Goal: Task Accomplishment & Management: Use online tool/utility

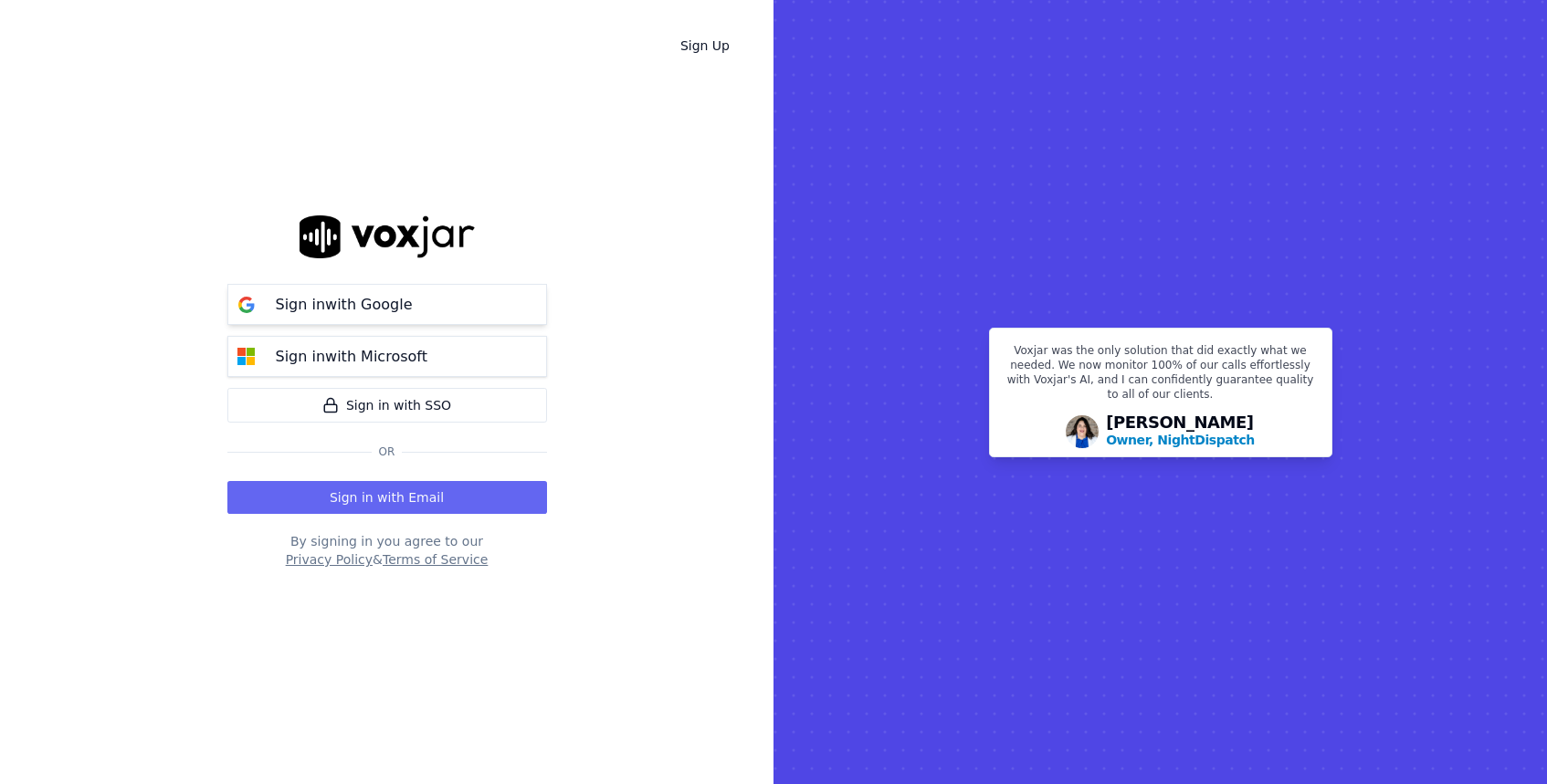
click at [411, 299] on div "Sign in with Google" at bounding box center [344, 305] width 159 height 22
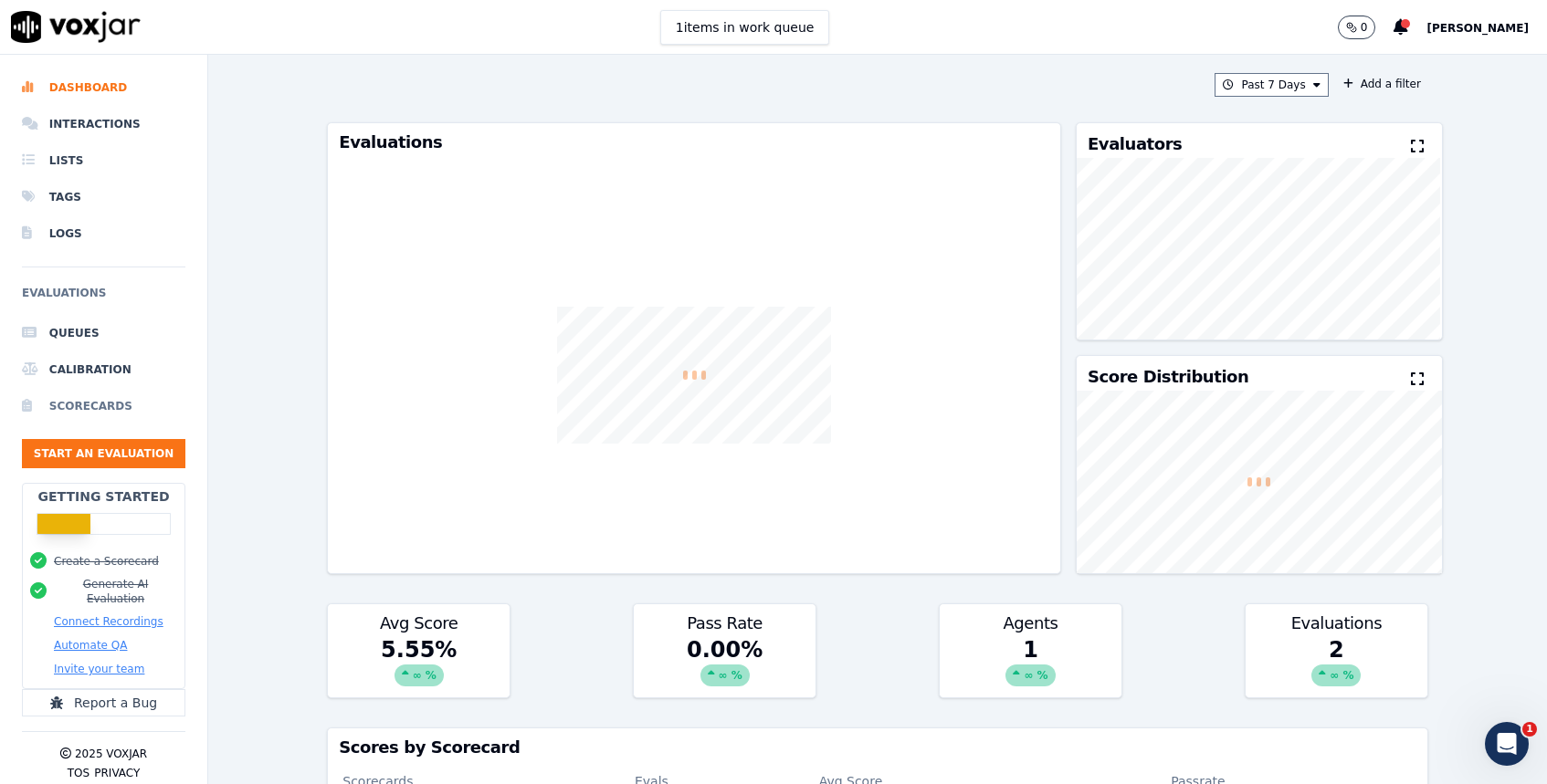
click at [123, 400] on li "Scorecards" at bounding box center [103, 407] width 164 height 37
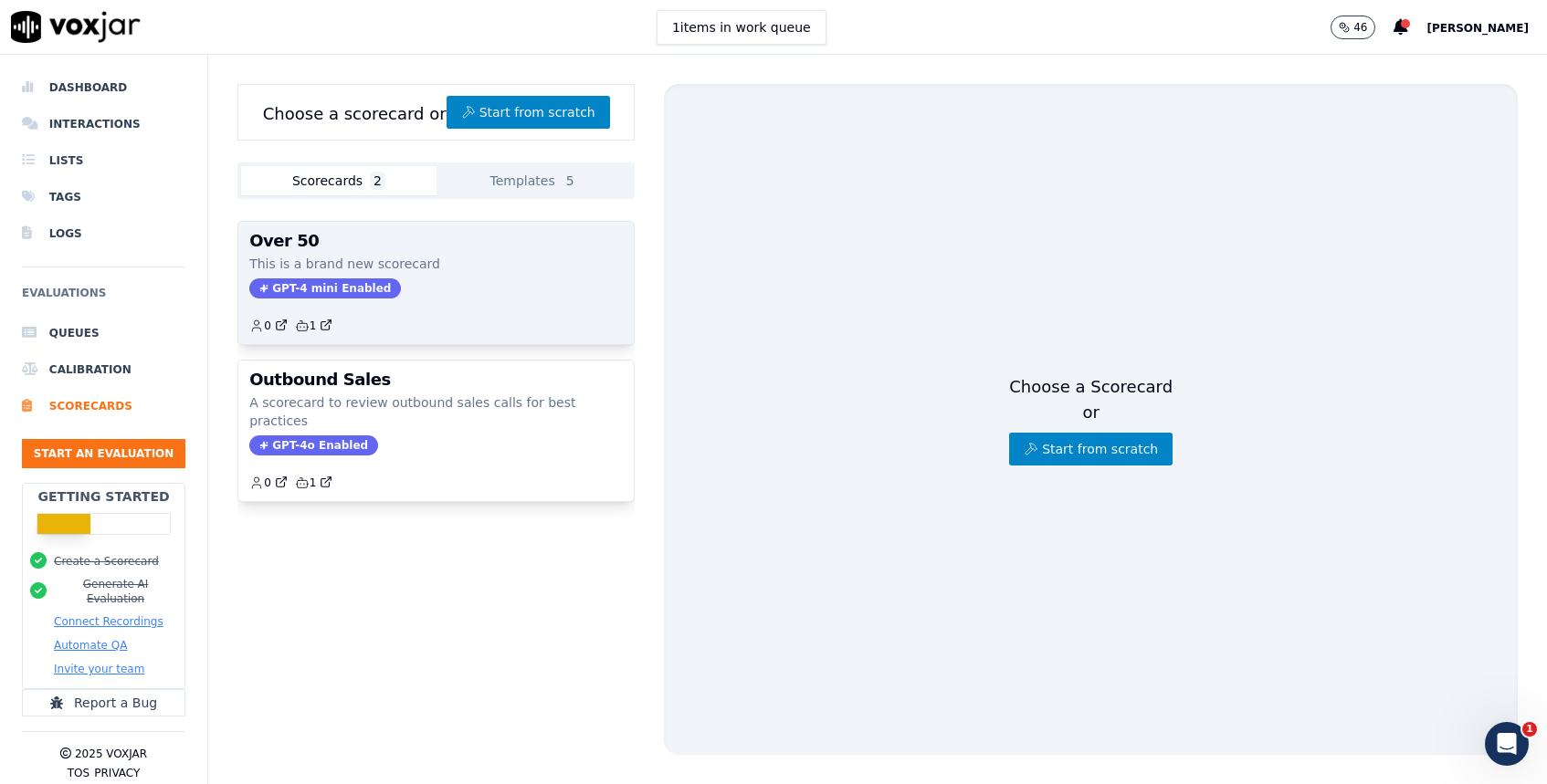
click at [431, 255] on p "This is a brand new scorecard" at bounding box center [436, 264] width 374 height 18
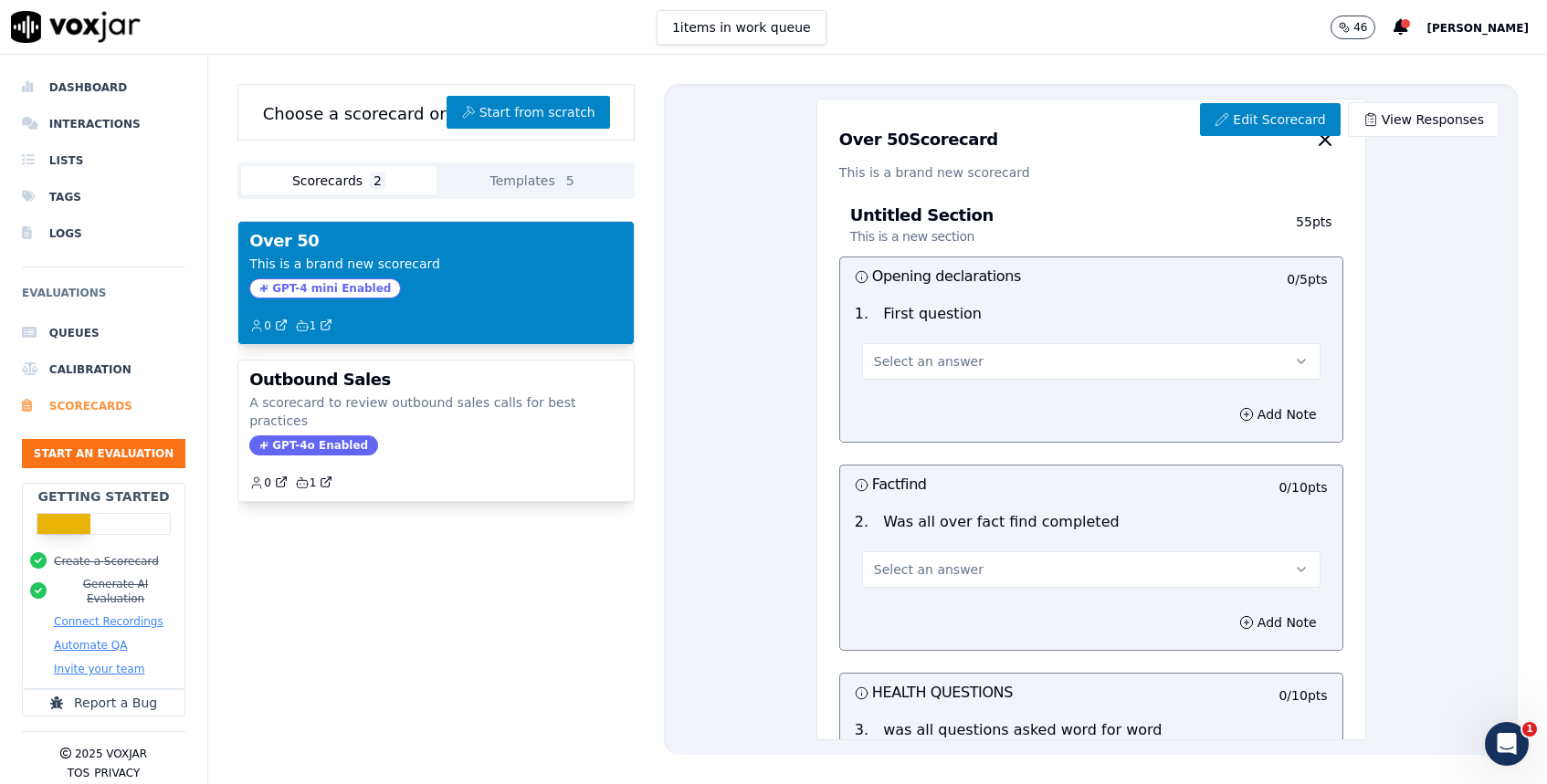
click at [114, 408] on li "Scorecards" at bounding box center [103, 407] width 164 height 37
click at [89, 402] on li "Scorecards" at bounding box center [103, 407] width 164 height 37
click at [86, 398] on li "Scorecards" at bounding box center [103, 407] width 164 height 37
click at [101, 373] on li "Calibration" at bounding box center [103, 370] width 164 height 37
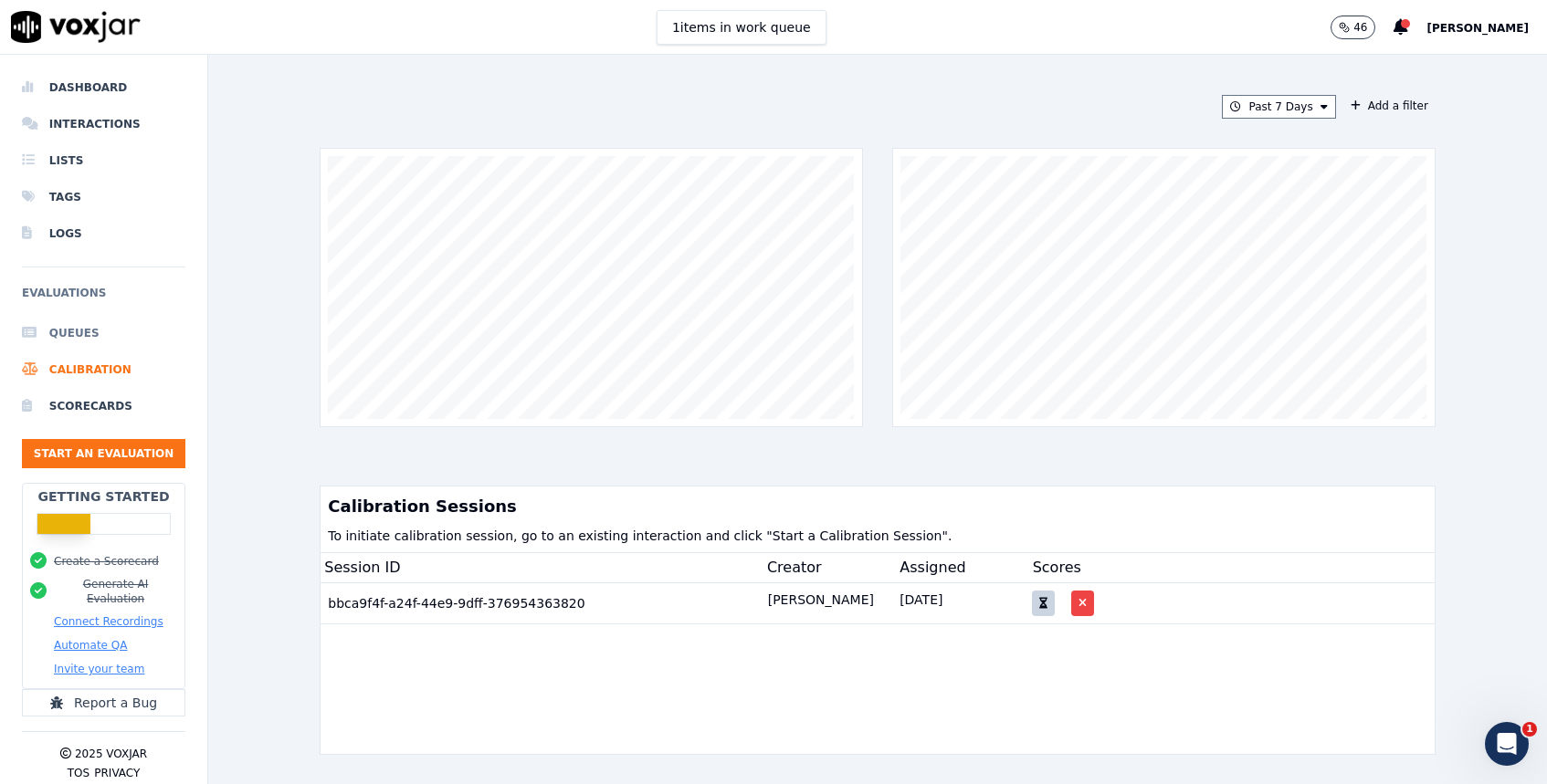
click at [87, 342] on li "Queues" at bounding box center [103, 334] width 164 height 37
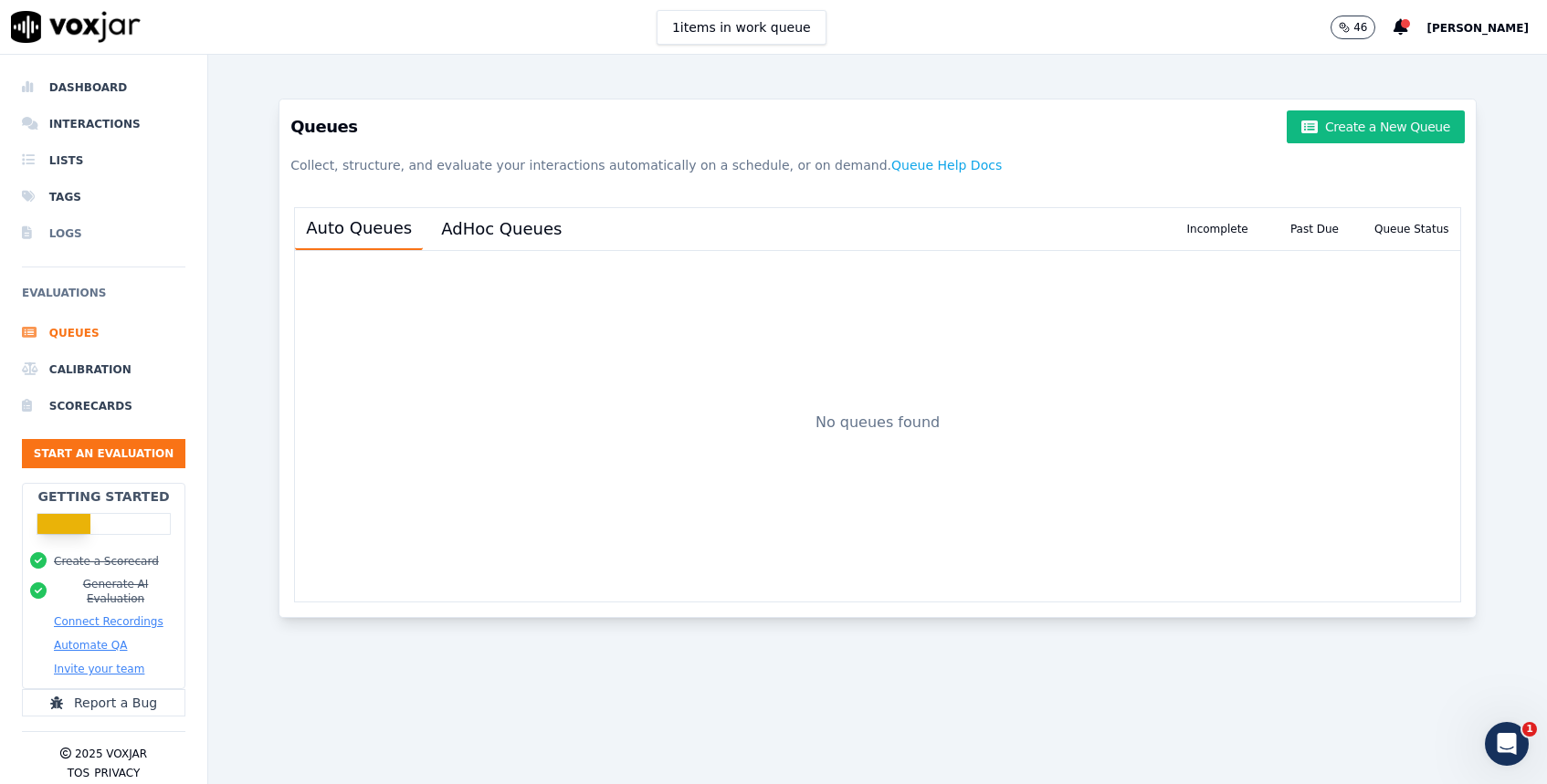
click at [80, 238] on li "Logs" at bounding box center [103, 234] width 164 height 37
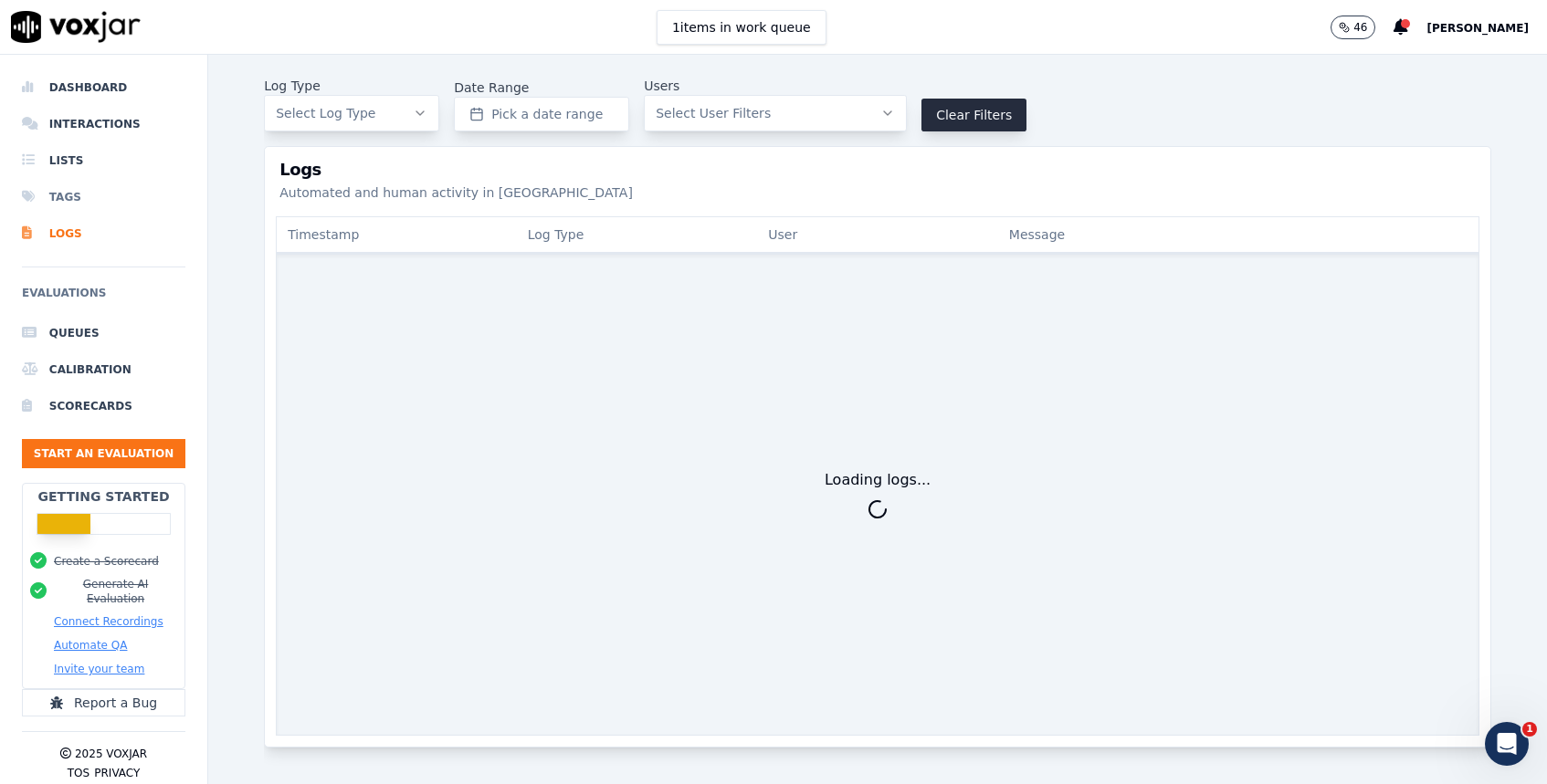
click at [87, 199] on li "Tags" at bounding box center [103, 197] width 164 height 37
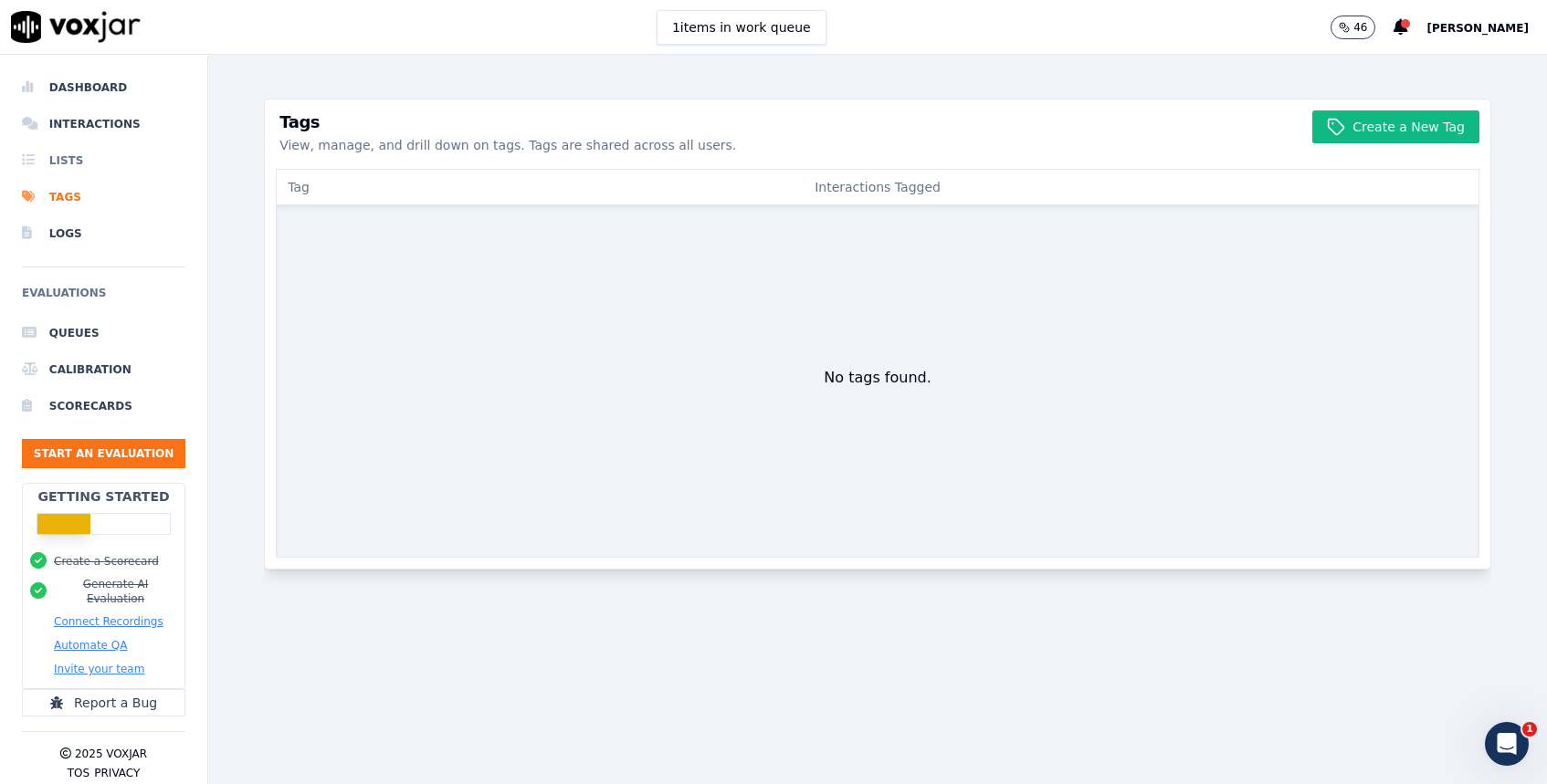
click at [87, 162] on li "Lists" at bounding box center [103, 161] width 164 height 37
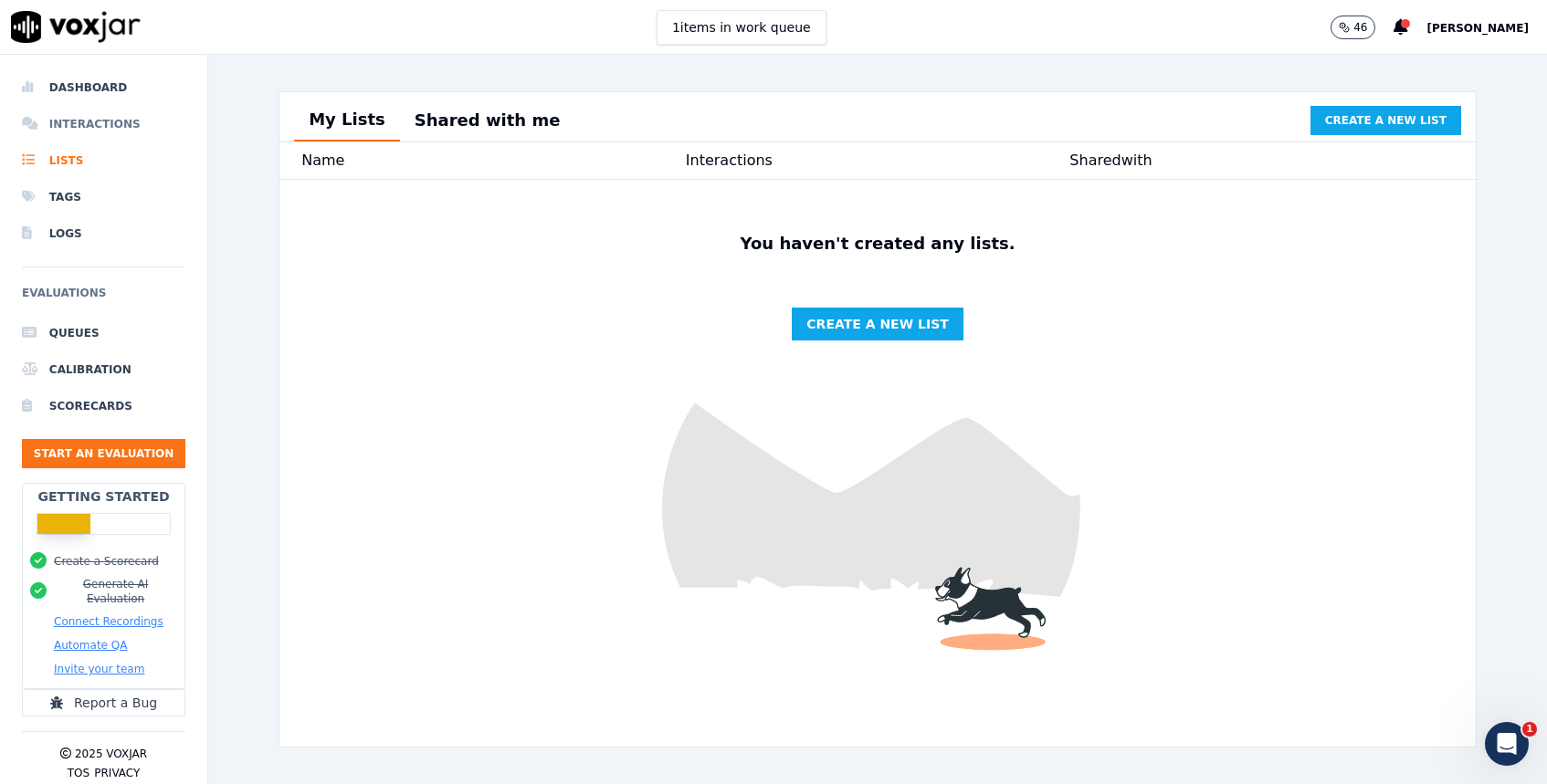
click at [122, 127] on li "Interactions" at bounding box center [103, 124] width 164 height 37
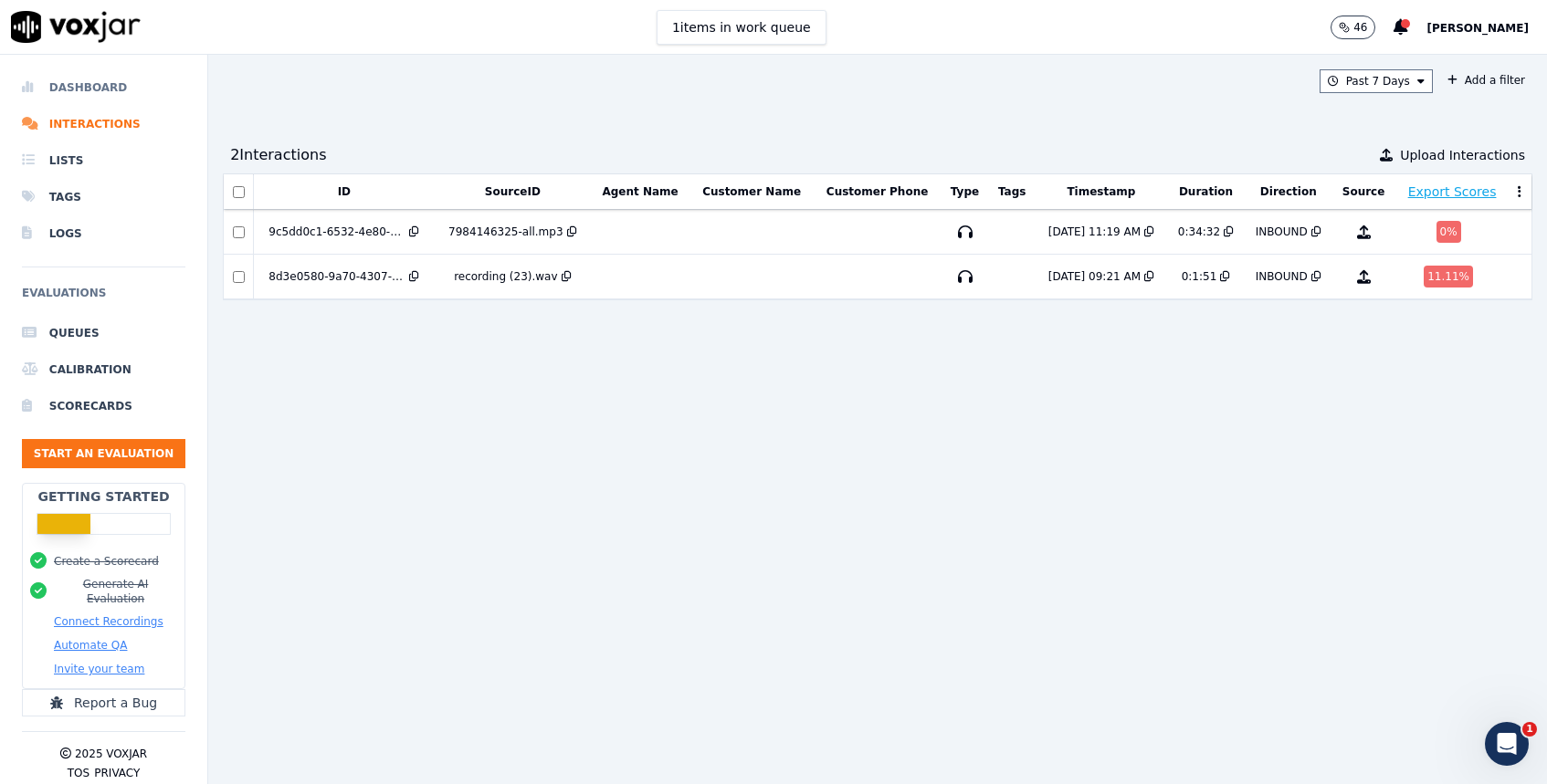
click at [104, 94] on li "Dashboard" at bounding box center [103, 88] width 164 height 37
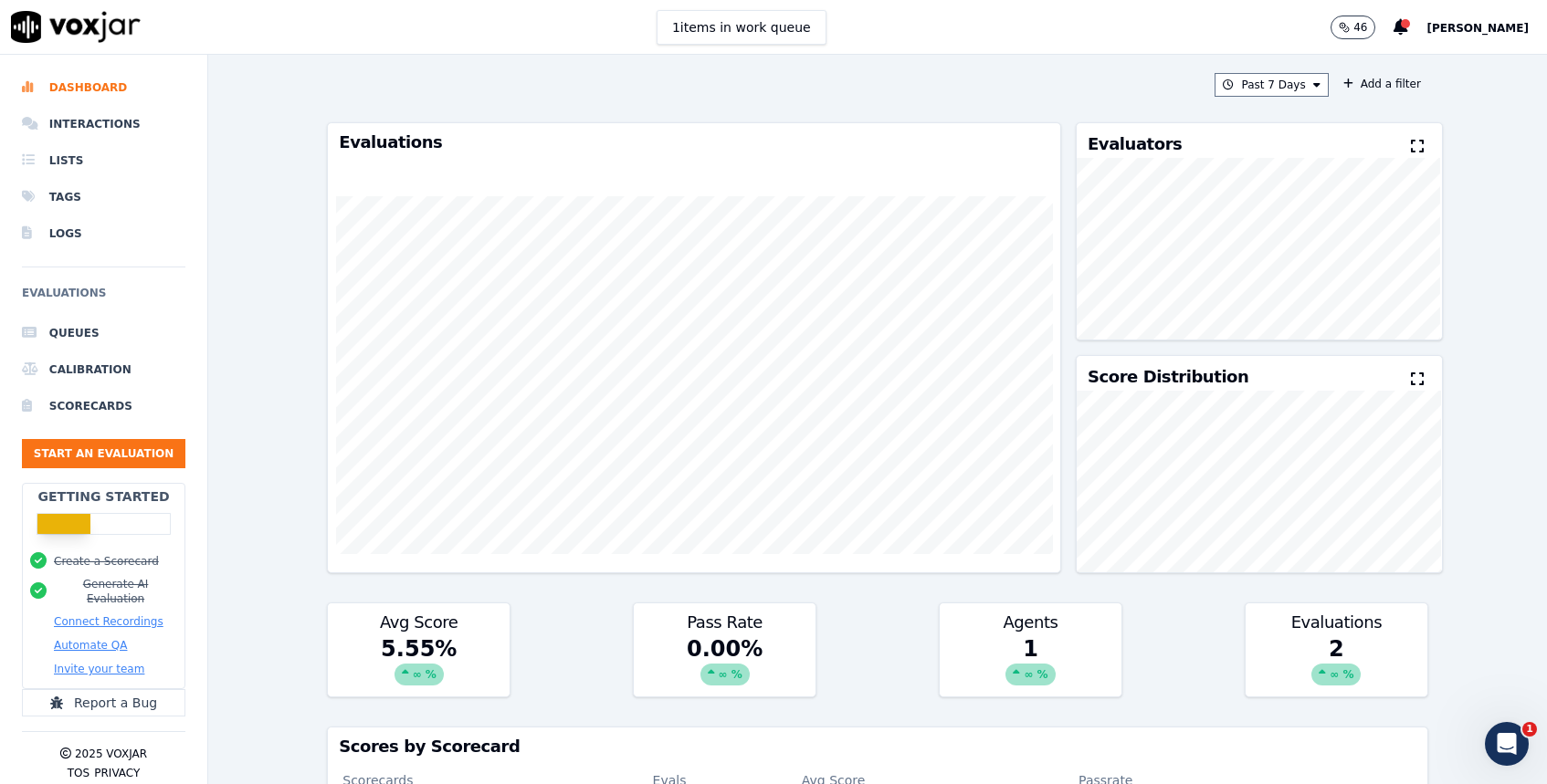
scroll to position [437, 0]
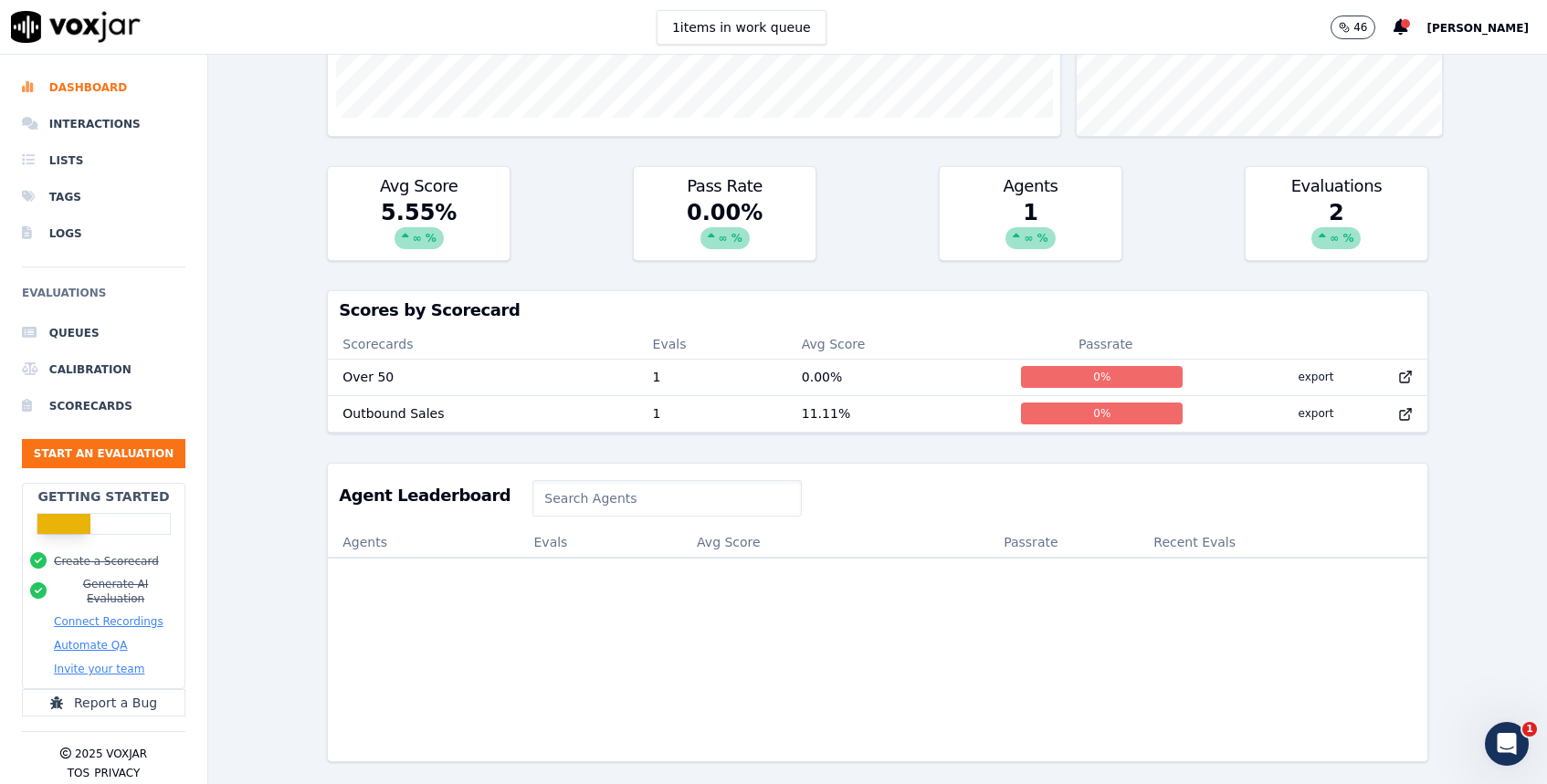
click at [470, 307] on h3 "Scores by Scorecard" at bounding box center [877, 311] width 1077 height 16
click at [112, 407] on li "Scorecards" at bounding box center [103, 407] width 164 height 37
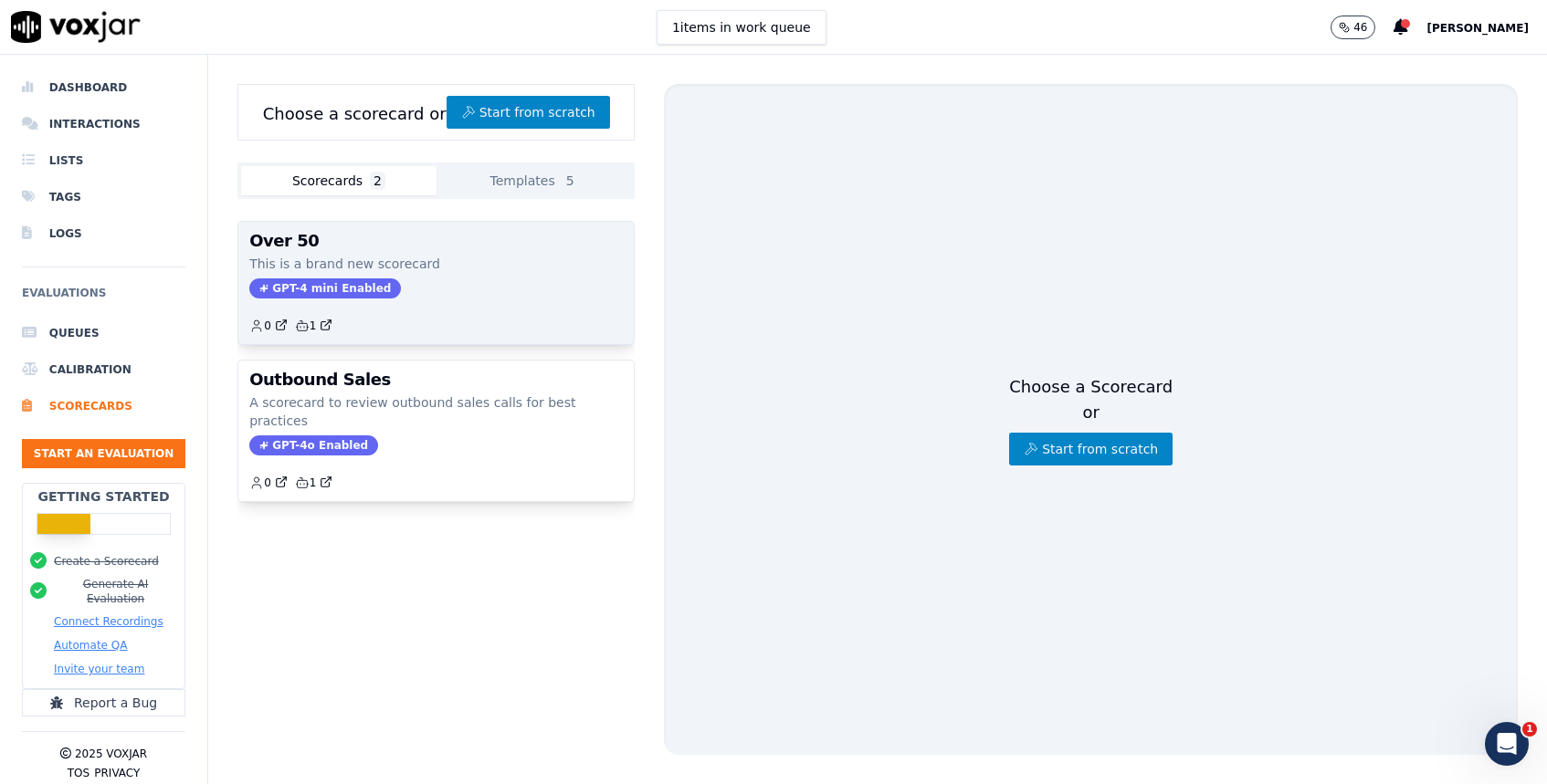
click at [511, 274] on div "Over 50 This is a brand new scorecard GPT-4 mini Enabled 0 1" at bounding box center [436, 283] width 396 height 122
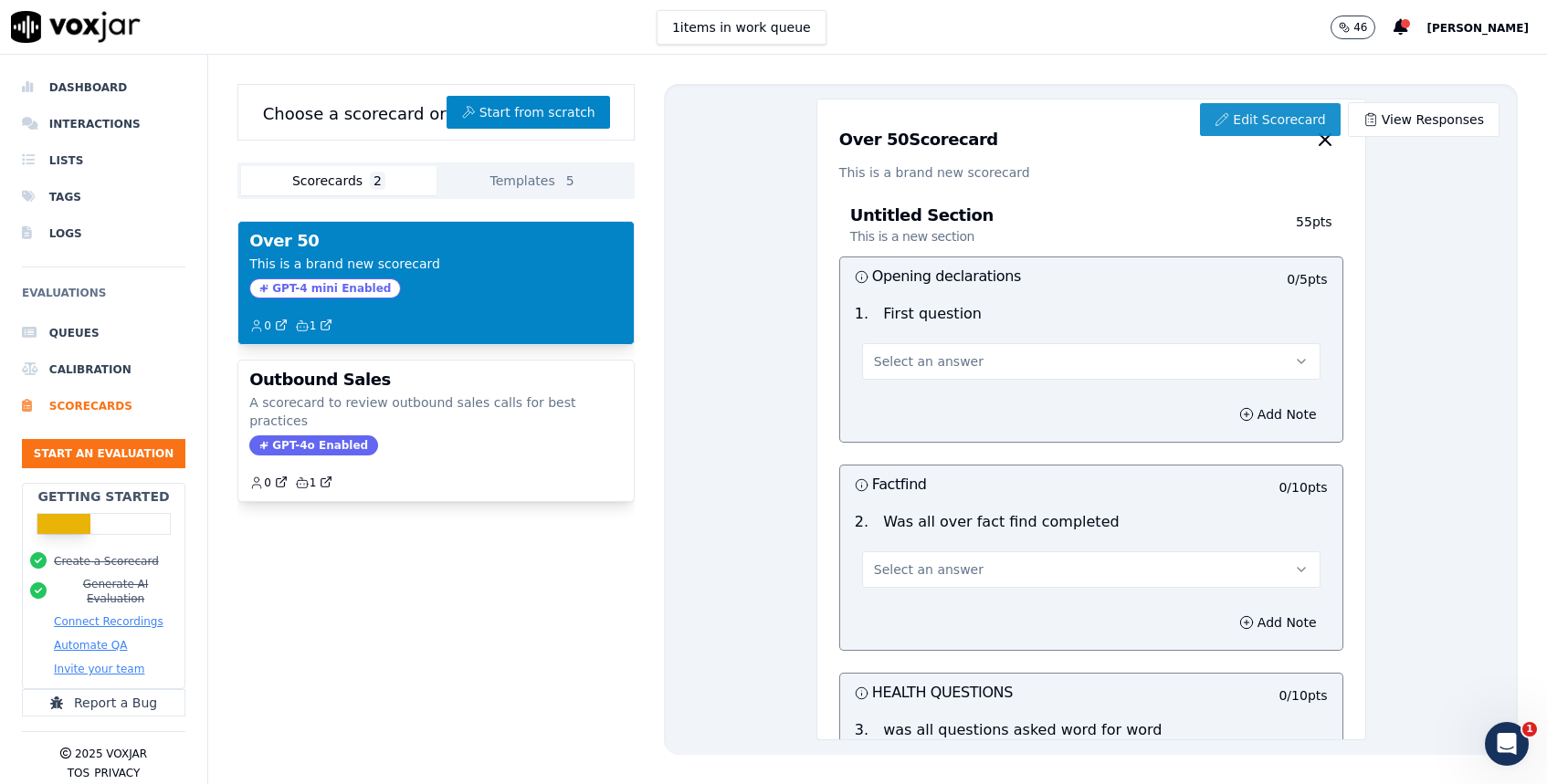
click at [1275, 119] on link "Edit Scorecard" at bounding box center [1269, 120] width 140 height 33
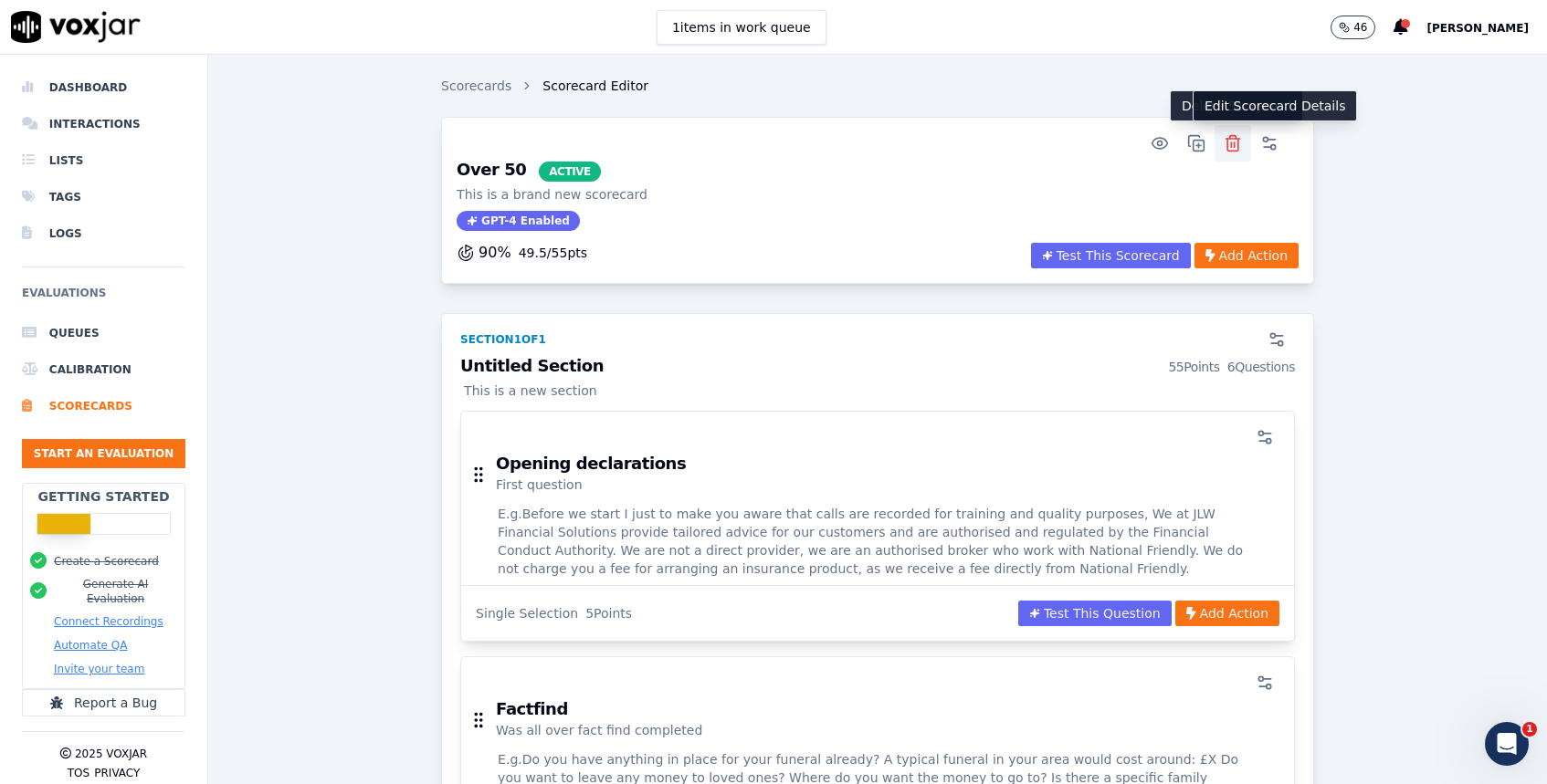
click at [1237, 146] on icon "button" at bounding box center [1233, 144] width 11 height 12
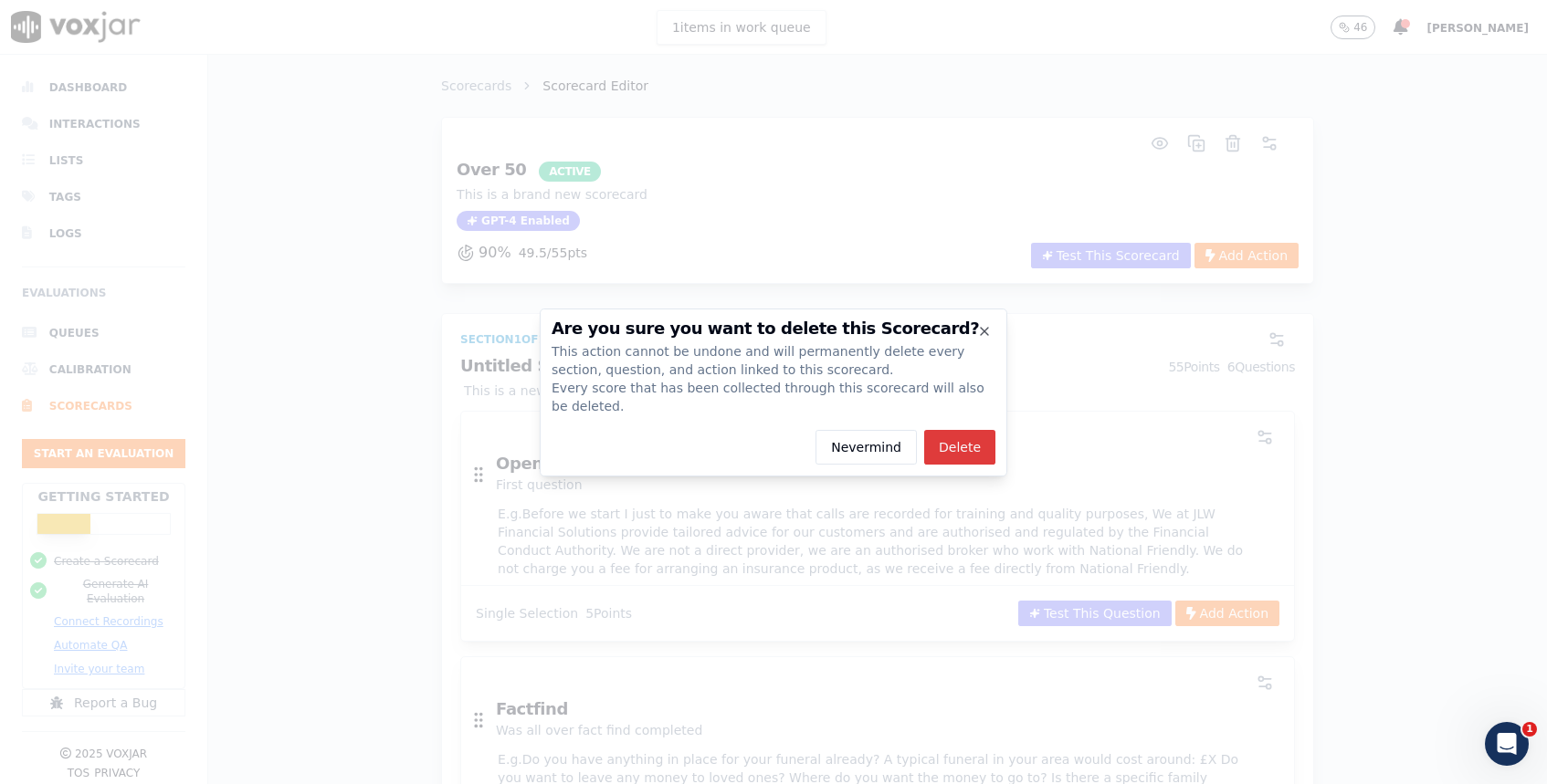
click at [964, 443] on button "Delete" at bounding box center [959, 448] width 71 height 35
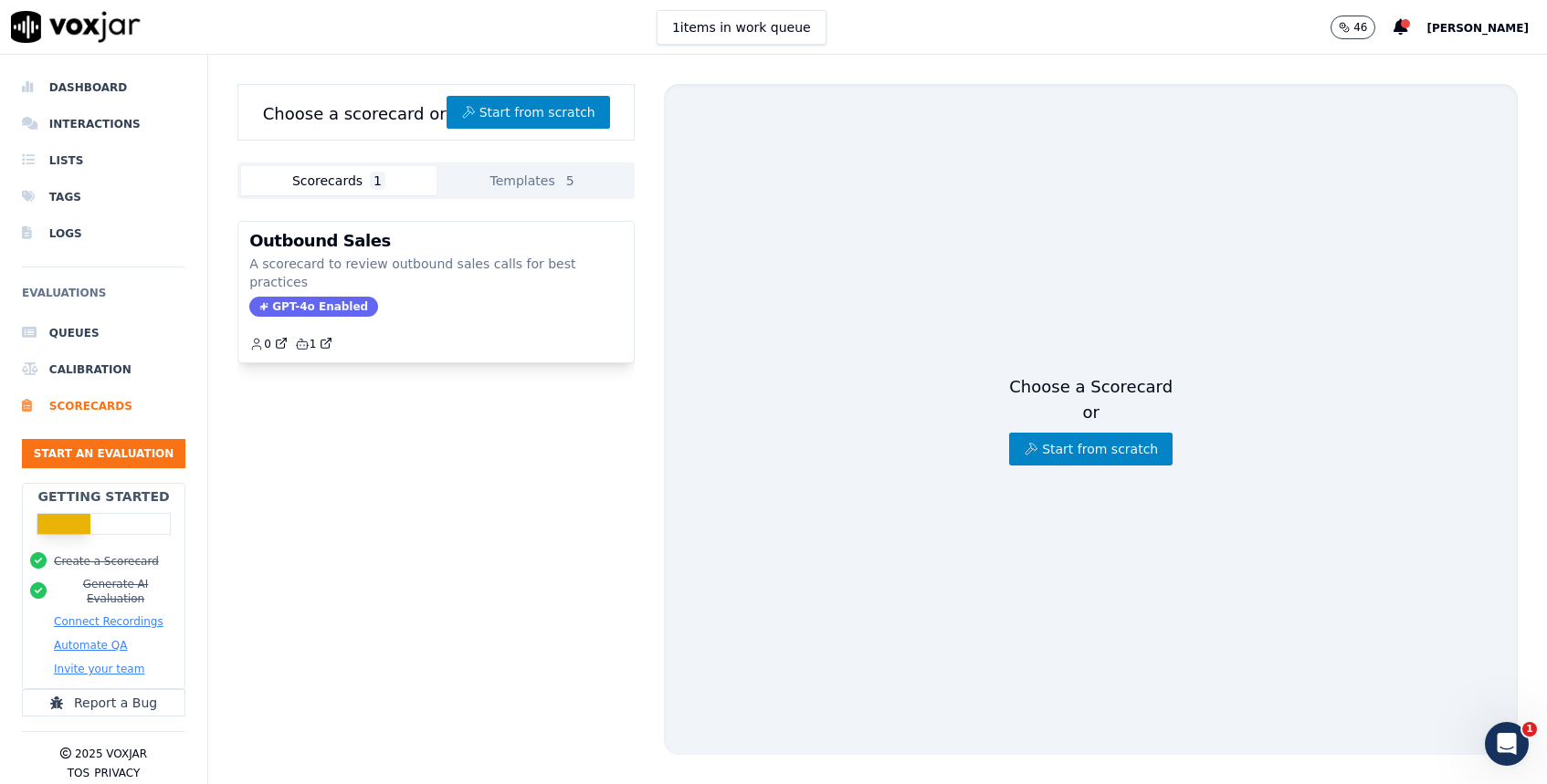
click at [1348, 31] on icon "button" at bounding box center [1344, 27] width 11 height 11
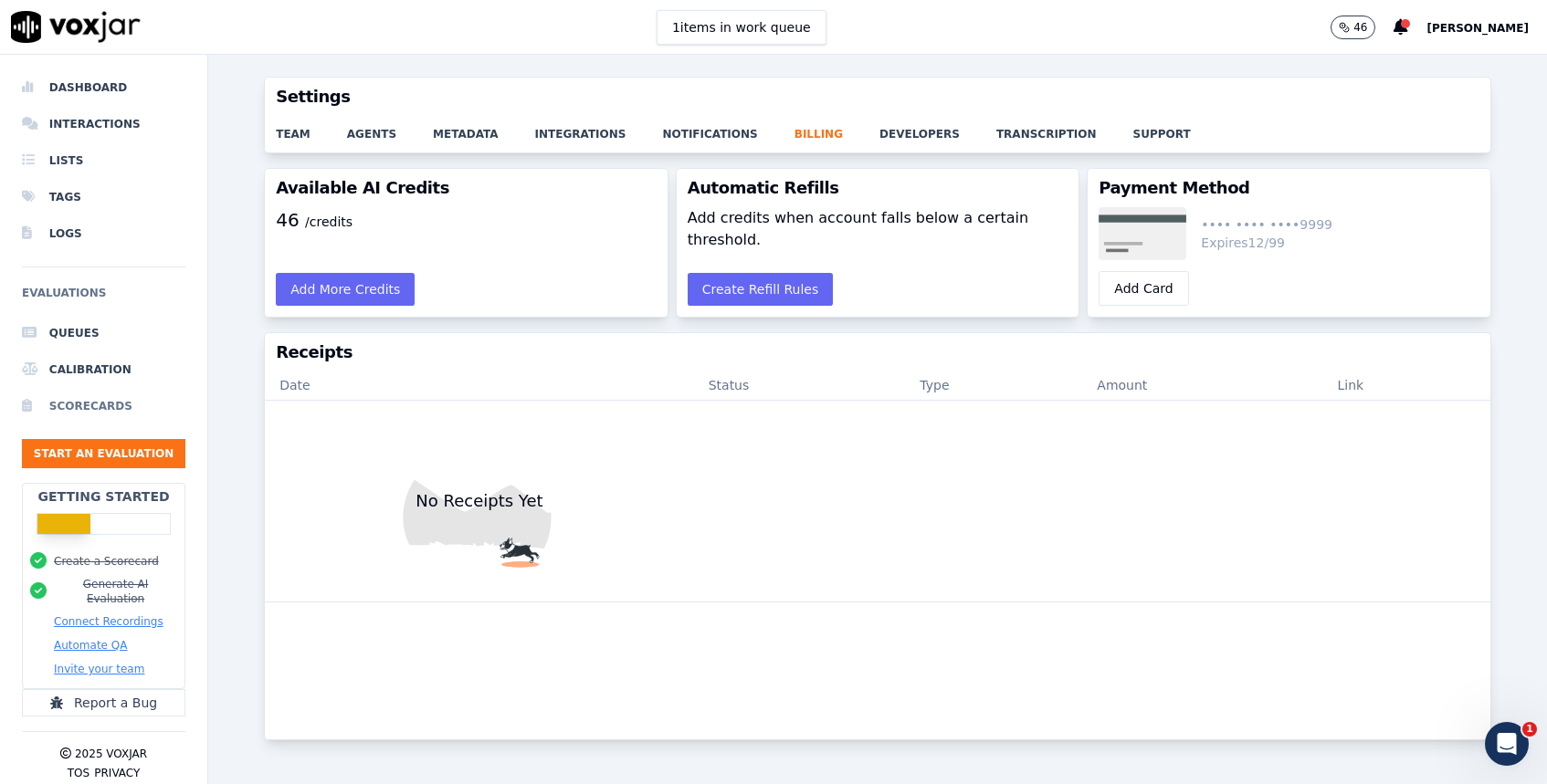
click at [113, 418] on li "Scorecards" at bounding box center [103, 407] width 164 height 37
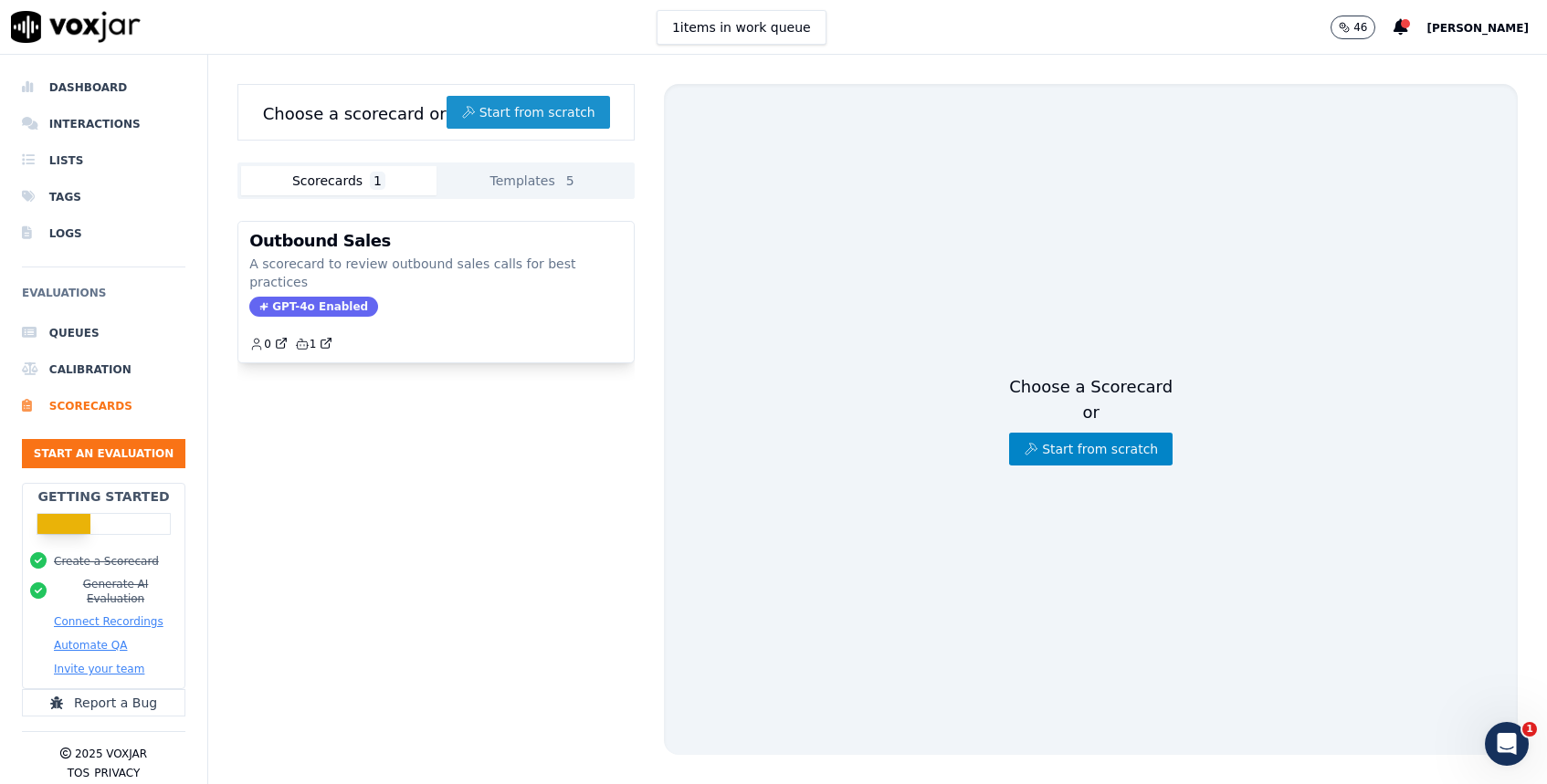
click at [503, 116] on button "Start from scratch" at bounding box center [528, 112] width 164 height 33
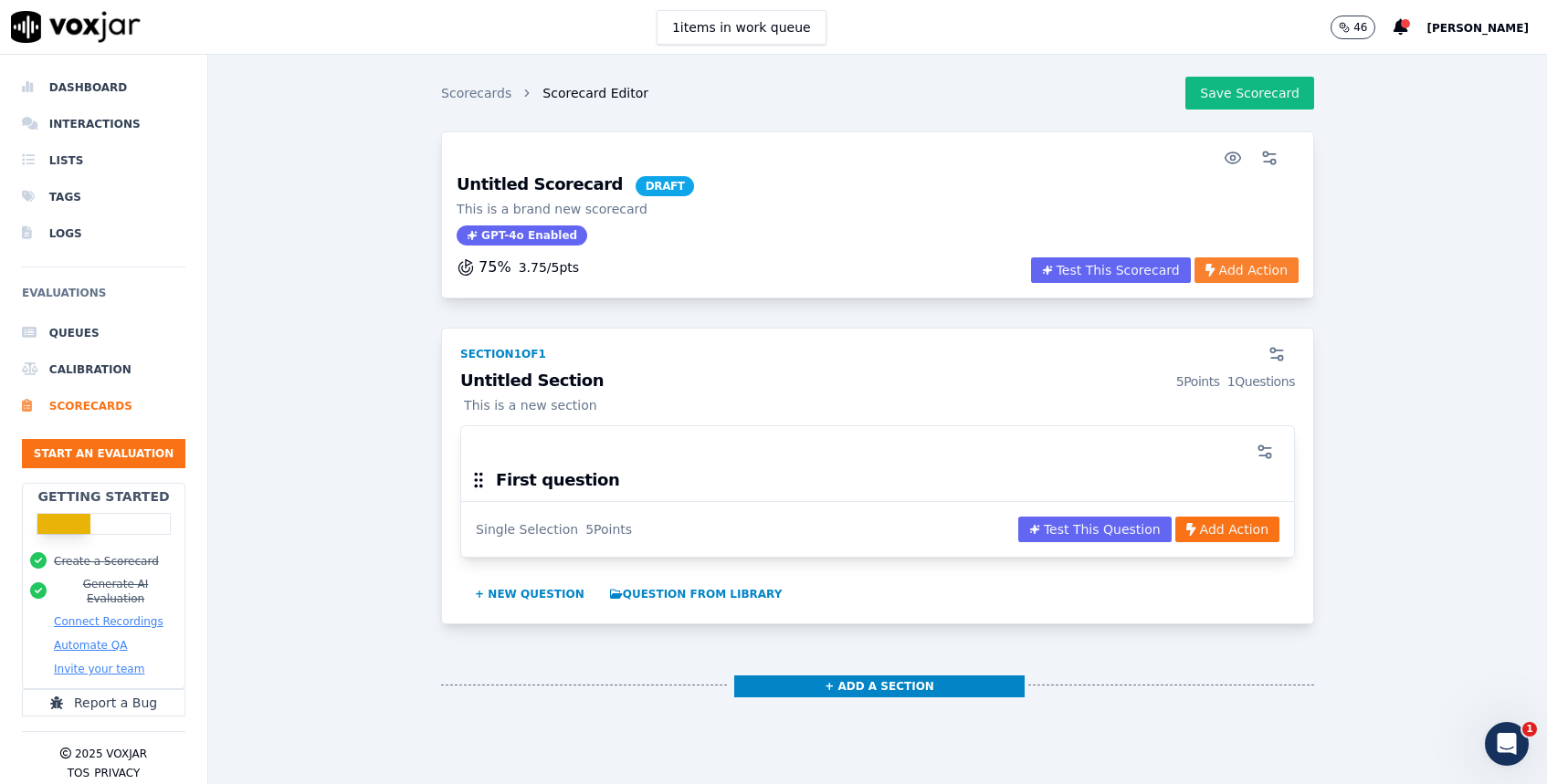
click at [1245, 268] on button "Add Action" at bounding box center [1246, 270] width 104 height 26
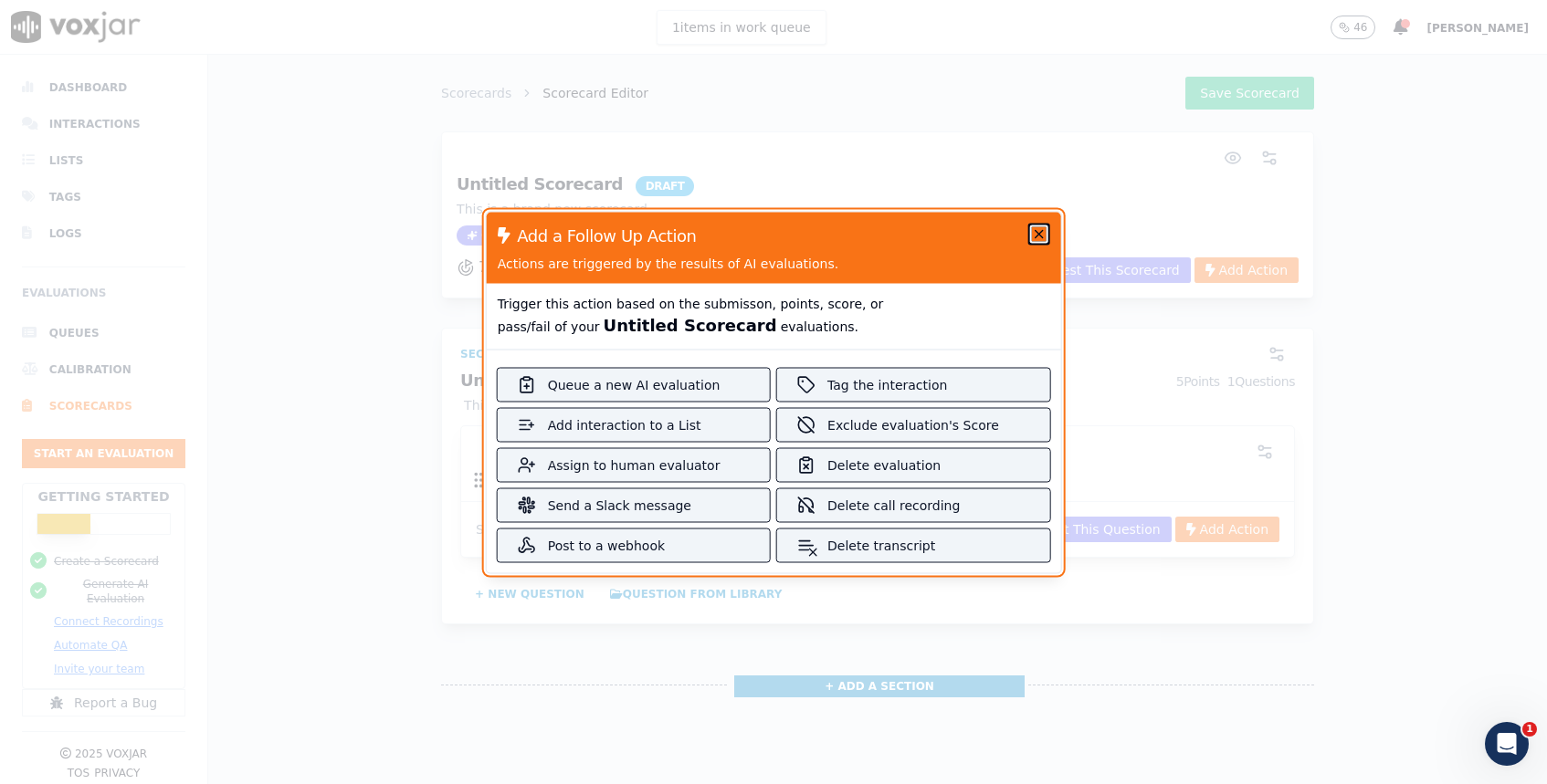
click at [1032, 233] on icon "button" at bounding box center [1038, 234] width 15 height 15
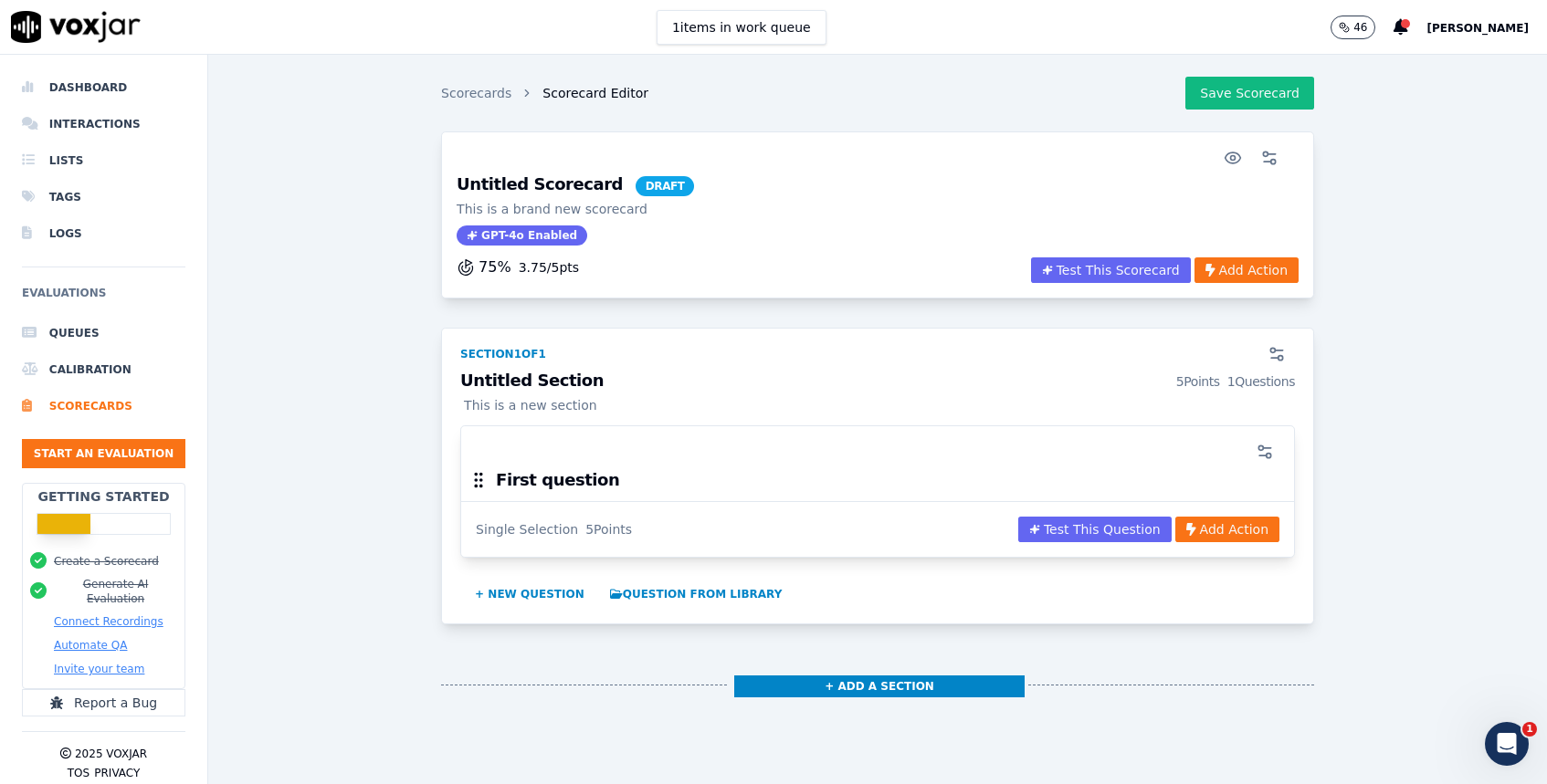
click at [534, 238] on span "GPT-4o Enabled" at bounding box center [522, 236] width 131 height 20
click at [1277, 156] on icon "button" at bounding box center [1269, 158] width 18 height 18
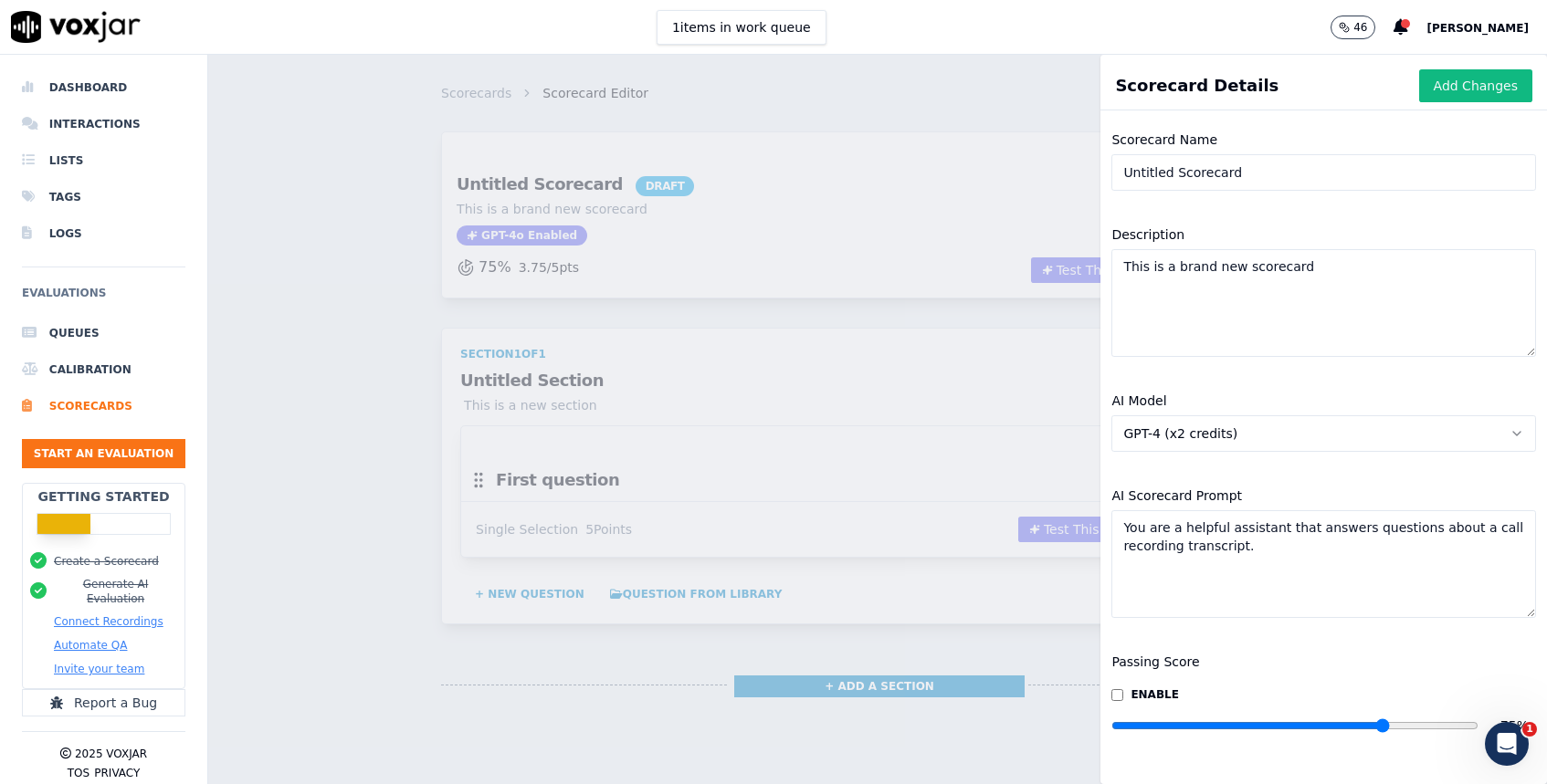
click at [1306, 434] on button "GPT-4 (x2 credits)" at bounding box center [1323, 434] width 425 height 37
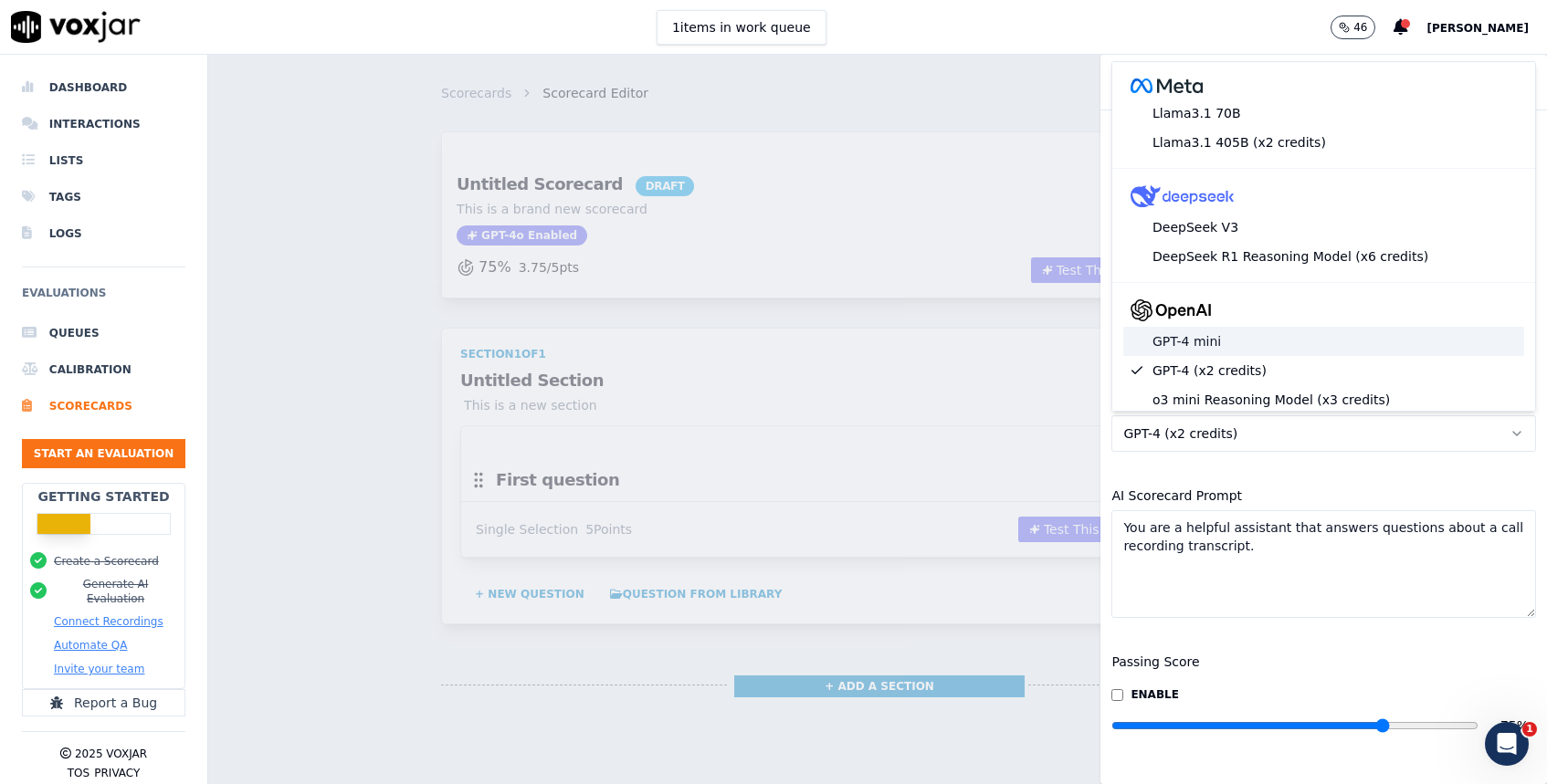
click at [1286, 347] on div "GPT-4 mini" at bounding box center [1323, 342] width 401 height 29
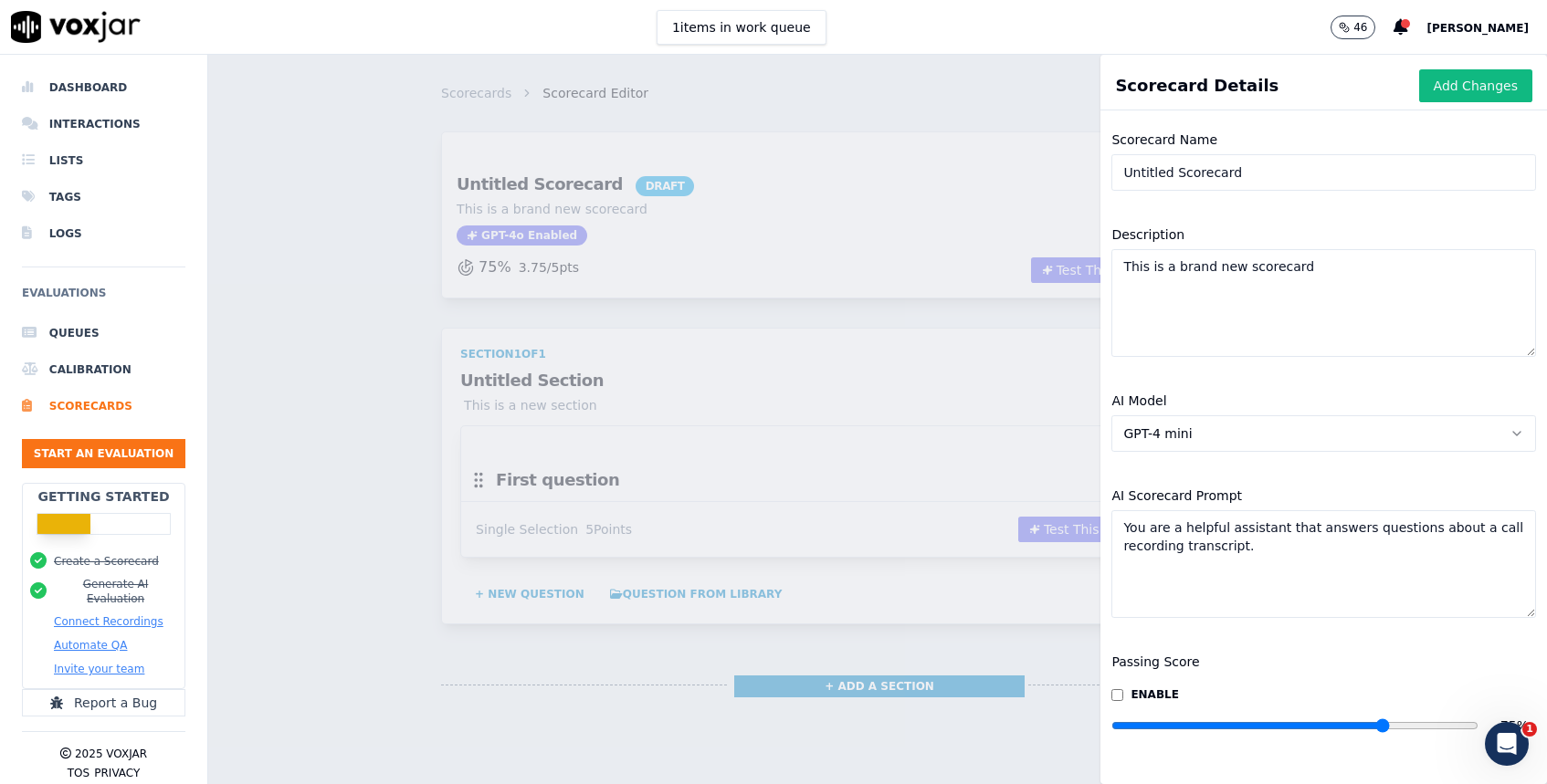
click at [1190, 183] on input "Untitled Scorecard" at bounding box center [1323, 173] width 425 height 37
paste input "Over 50s Funeral Cover Compliance & Sales Scorecard"
type input "Untitled ScorecardOver 50s Funeral Cover Compliance & Sales Scorecard"
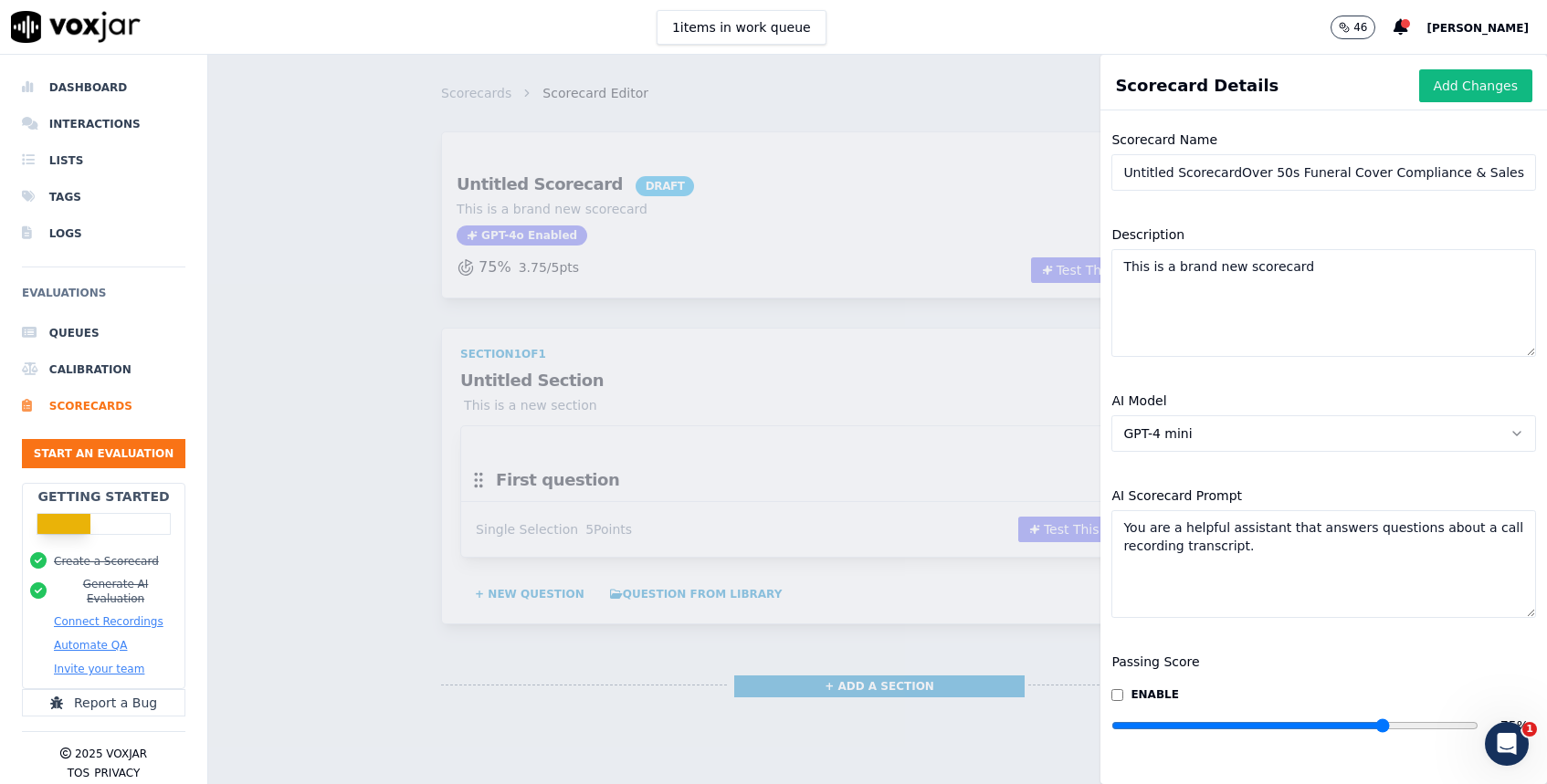
click at [1223, 300] on textarea "This is a brand new scorecard" at bounding box center [1323, 303] width 425 height 108
paste textarea "Evaluation scorecard for Over 50s Funeral Cover calls. Includes compliance, dis…"
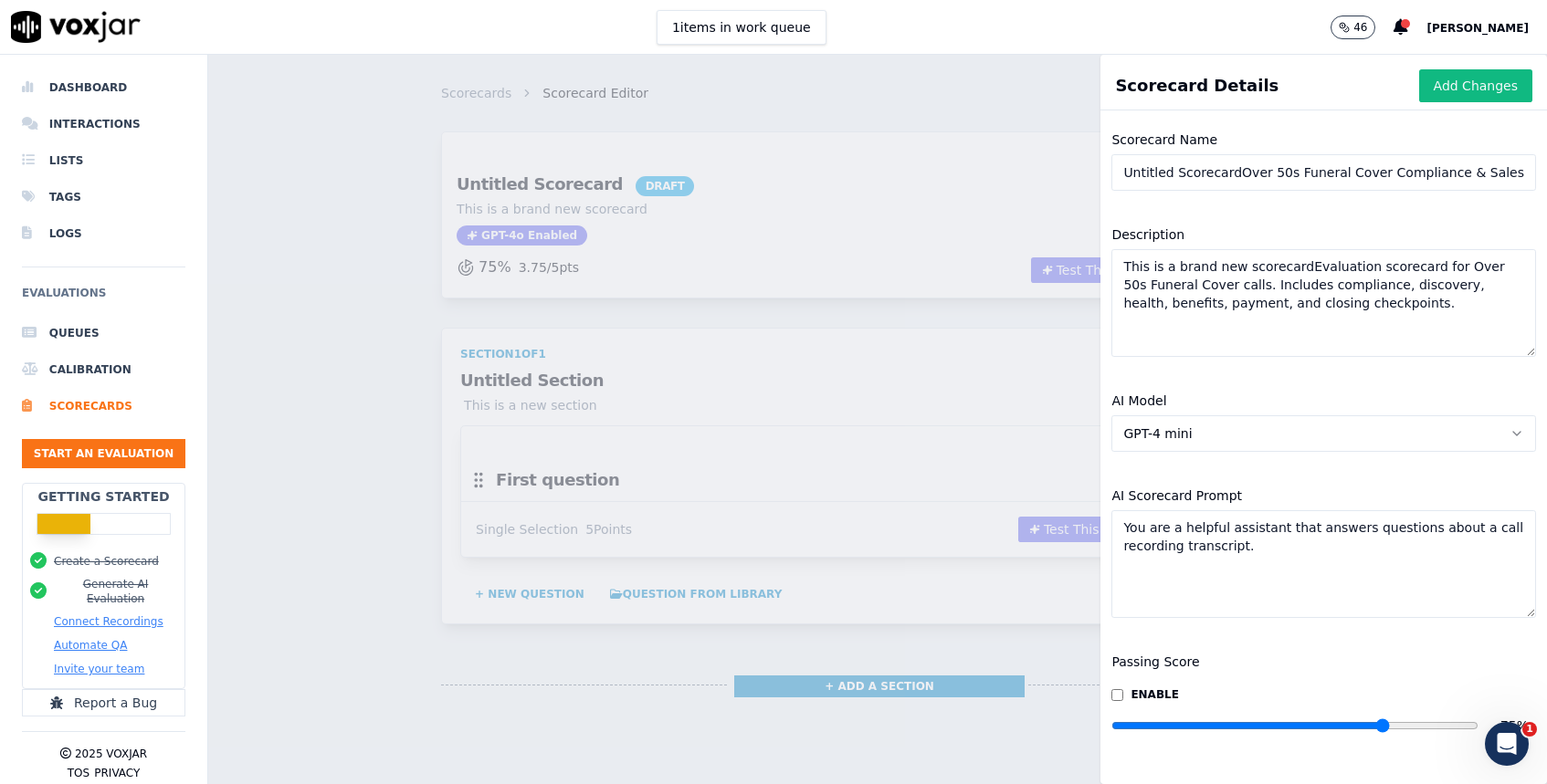
type textarea "This is a brand new scorecardEvaluation scorecard for Over 50s Funeral Cover ca…"
click at [1204, 558] on textarea "You are a helpful assistant that answers questions about a call recording trans…" at bounding box center [1323, 565] width 425 height 108
paste textarea "You are an AI evaluator scoring Over 50s Funeral Cover sales calls. Use the pro…"
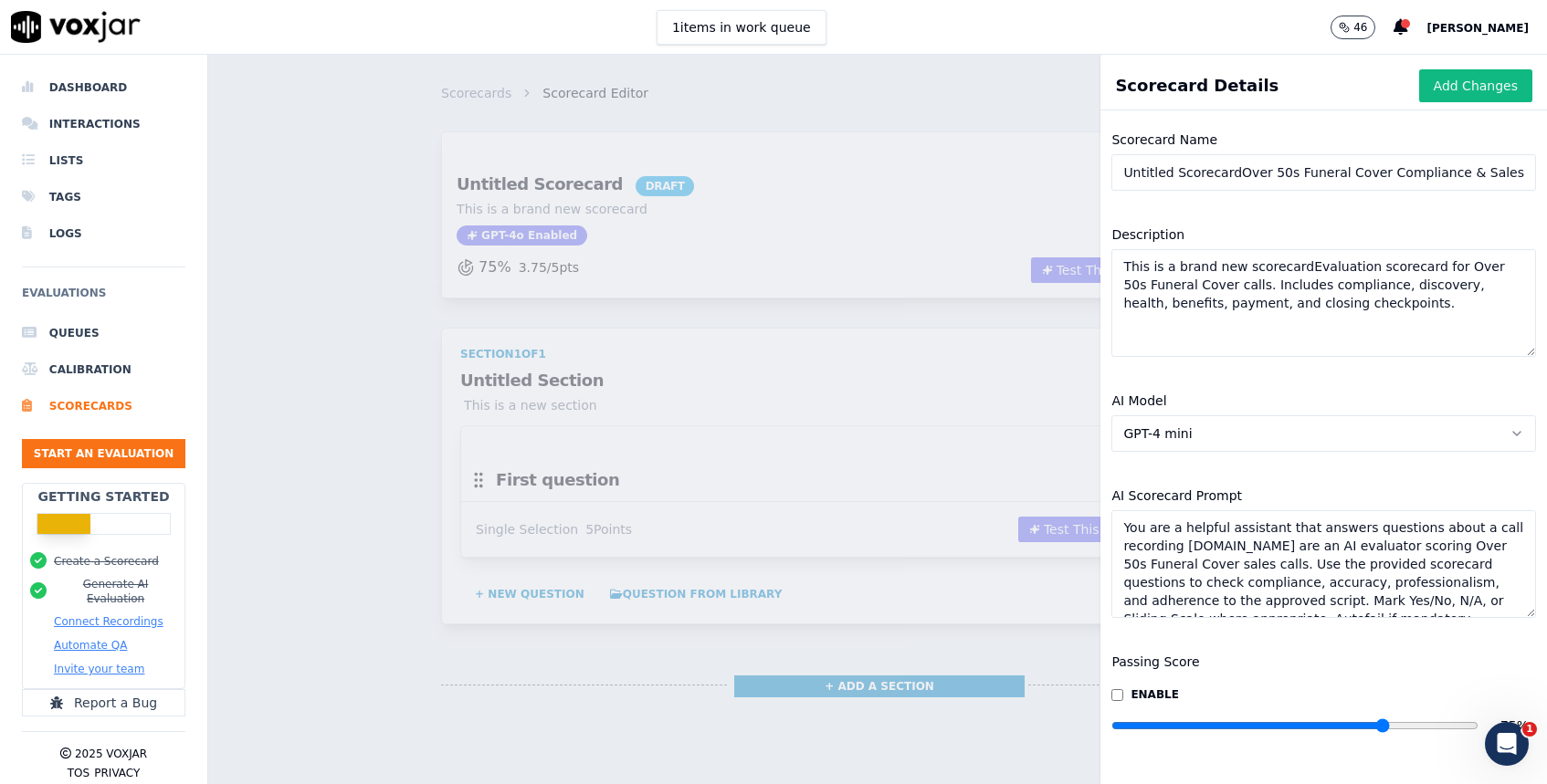
scroll to position [46, 0]
type textarea "You are a helpful assistant that answers questions about a call recording trans…"
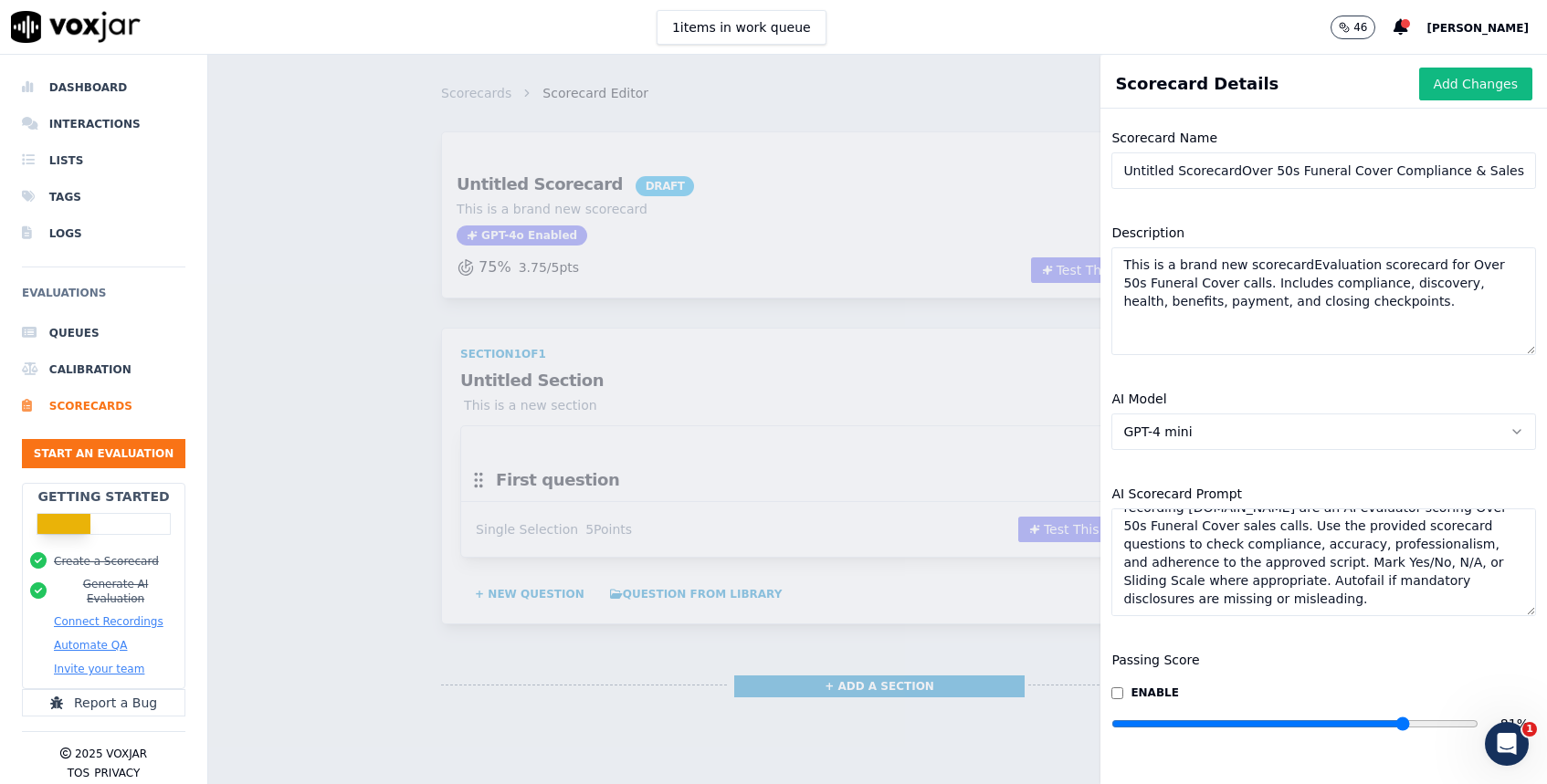
type input "81"
click at [1403, 725] on input "range" at bounding box center [1294, 725] width 366 height 7
click at [1485, 80] on button "Add Changes" at bounding box center [1476, 84] width 113 height 33
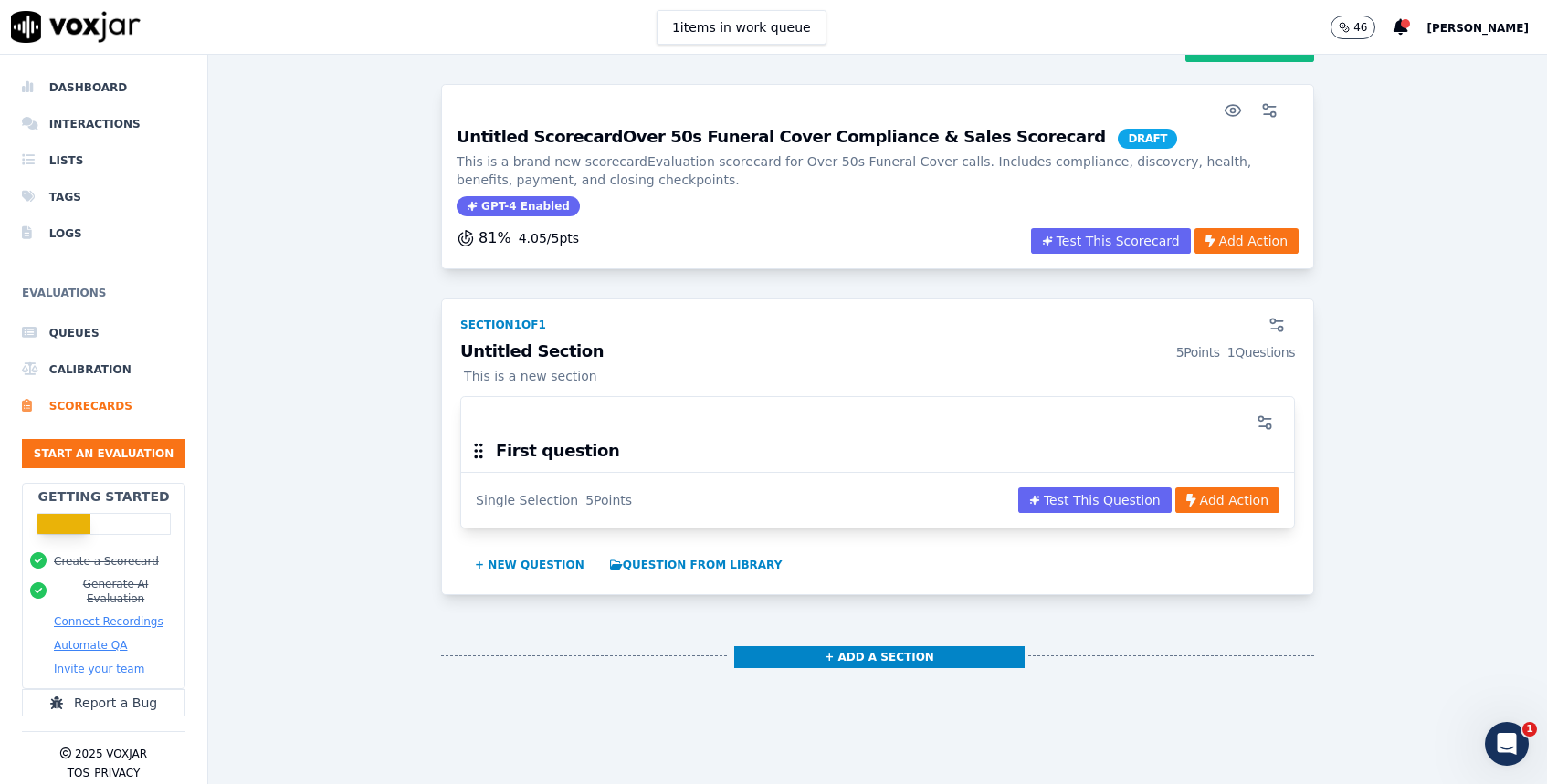
scroll to position [47, 0]
click at [870, 661] on button "+ Add a section" at bounding box center [880, 659] width 291 height 22
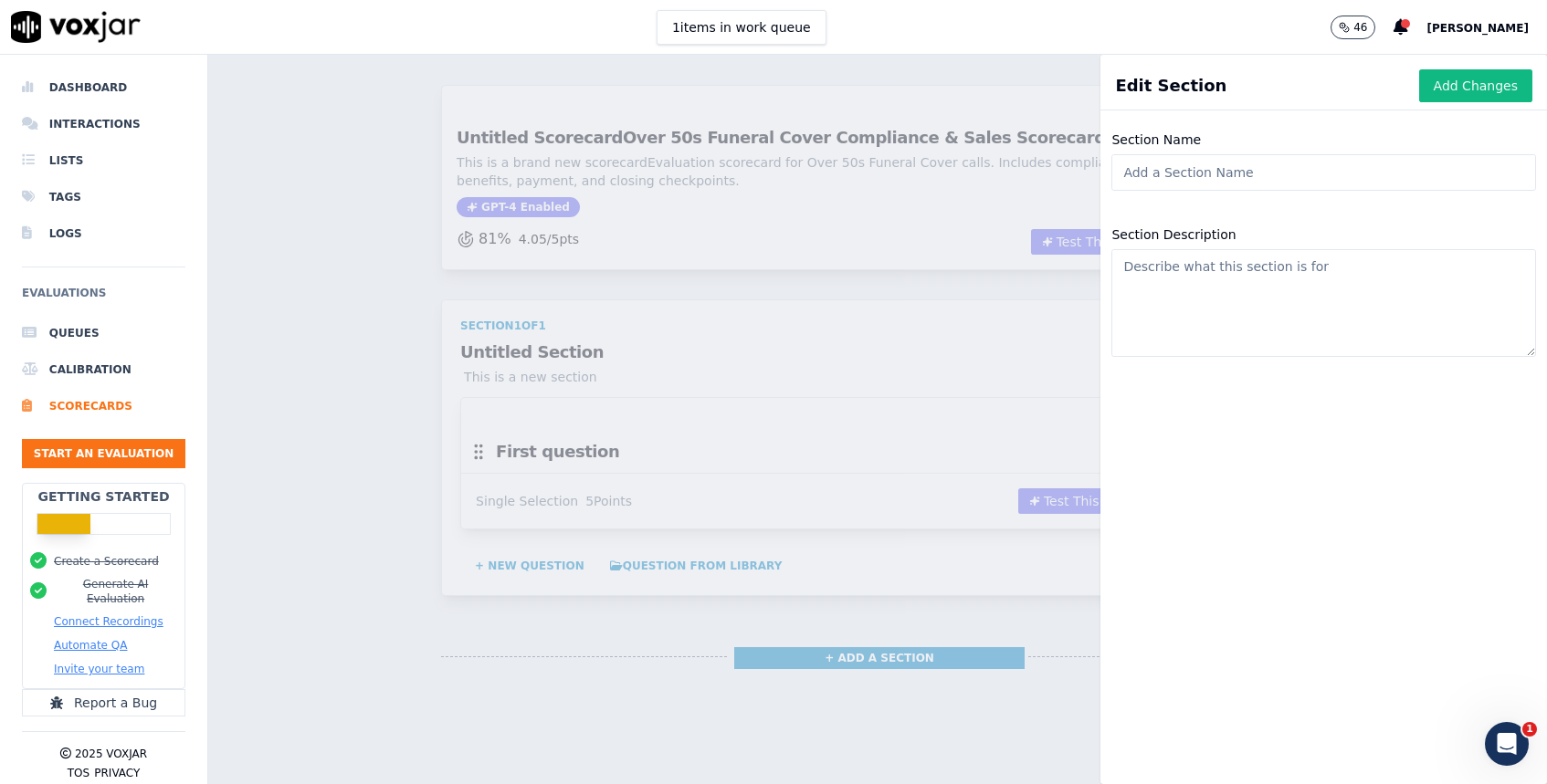
click at [1160, 303] on textarea "Section Description" at bounding box center [1323, 303] width 425 height 108
click at [963, 379] on div "Scorecards Scorecard Editor Save Scorecard Untitled ScorecardOver 50s Funeral C…" at bounding box center [877, 419] width 1339 height 730
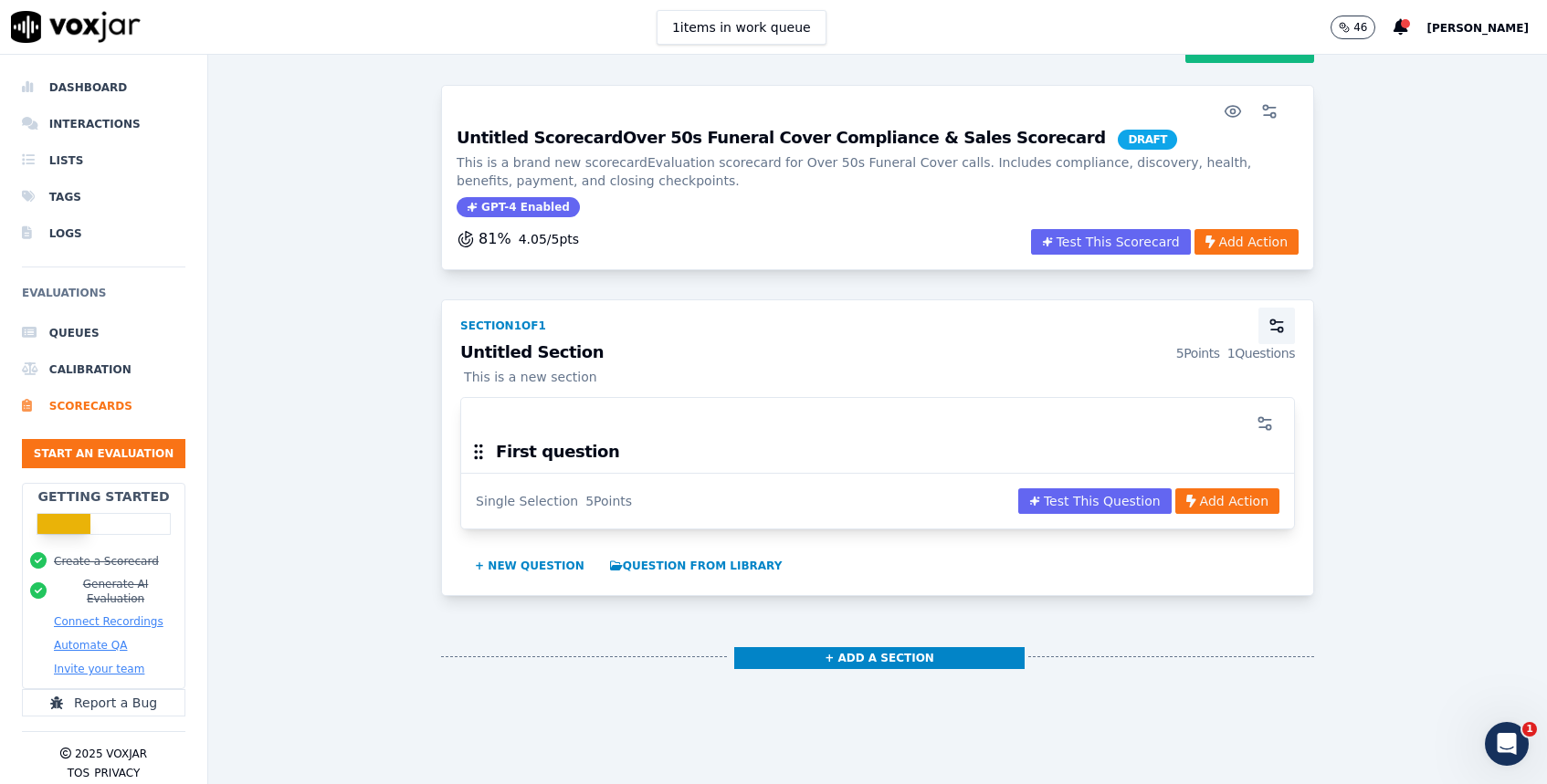
click at [1281, 330] on circle "button" at bounding box center [1280, 330] width 5 height 5
click at [964, 437] on div "Scorecards Scorecard Editor Save Scorecard Untitled ScorecardOver 50s Funeral C…" at bounding box center [877, 419] width 1339 height 730
click at [1265, 421] on icon "button" at bounding box center [1265, 424] width 18 height 18
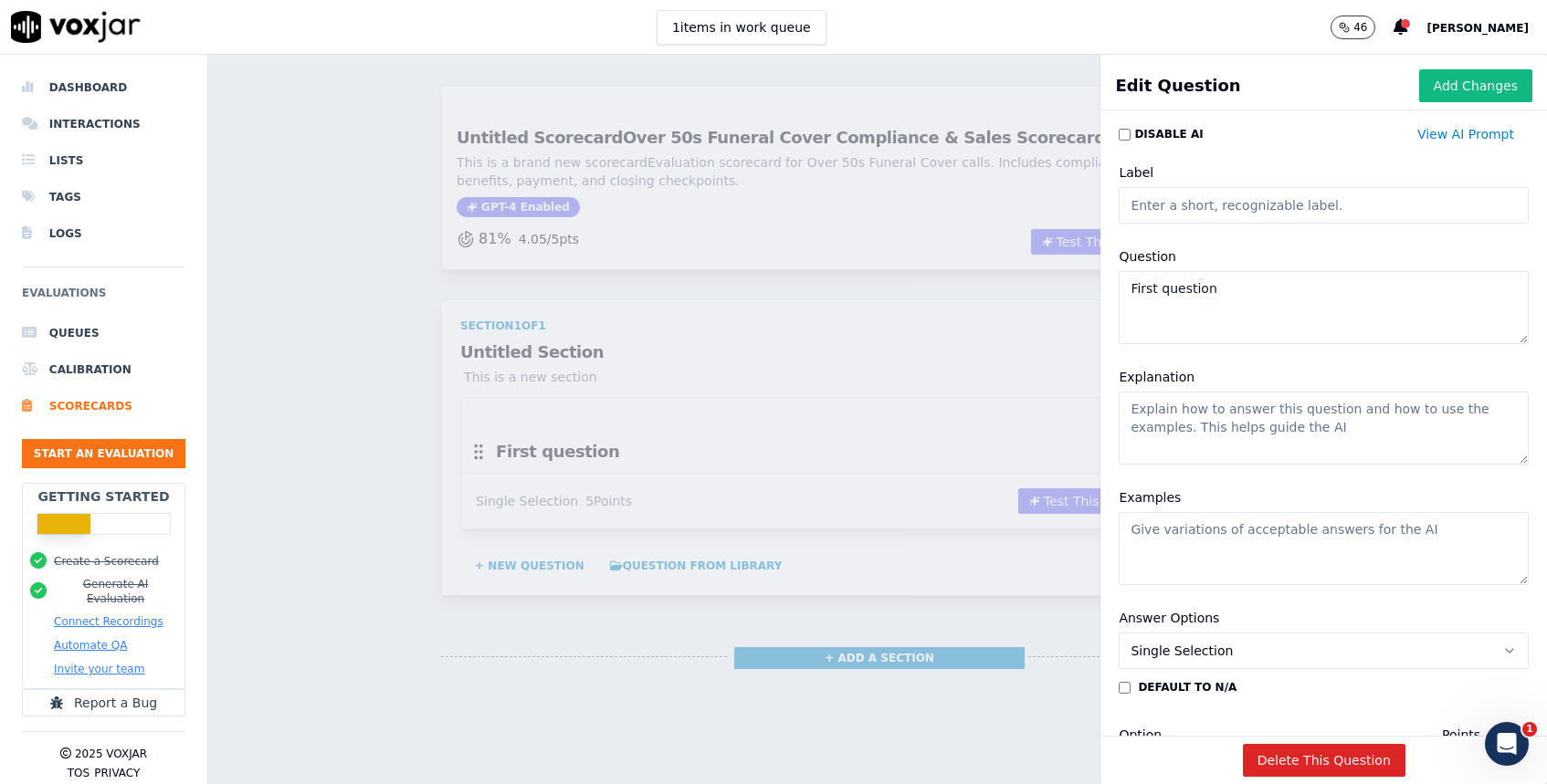
click at [961, 366] on div "Scorecards Scorecard Editor Save Scorecard Untitled ScorecardOver 50s Funeral C…" at bounding box center [877, 419] width 1339 height 730
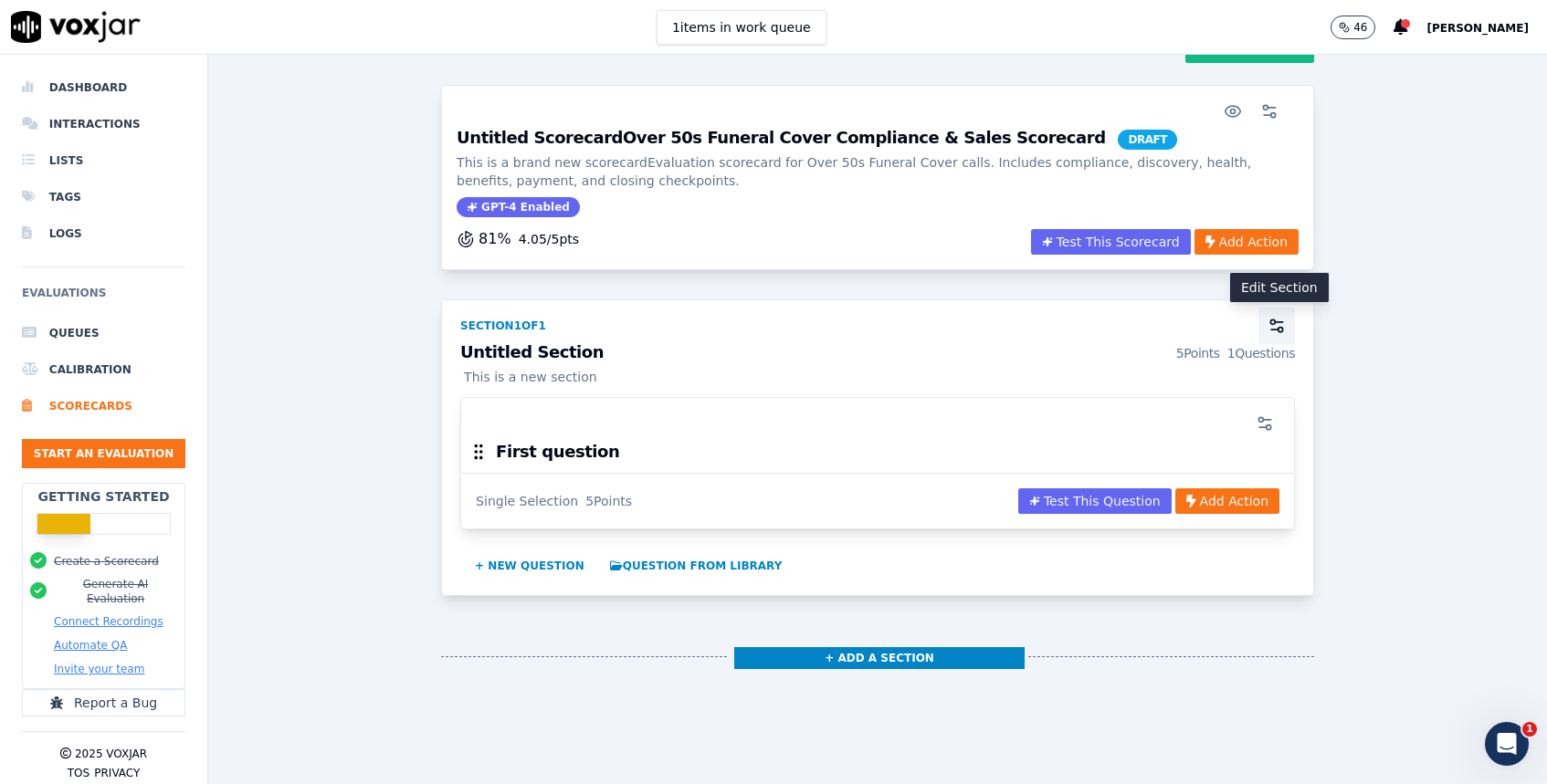
click at [1285, 325] on icon "button" at bounding box center [1277, 326] width 18 height 18
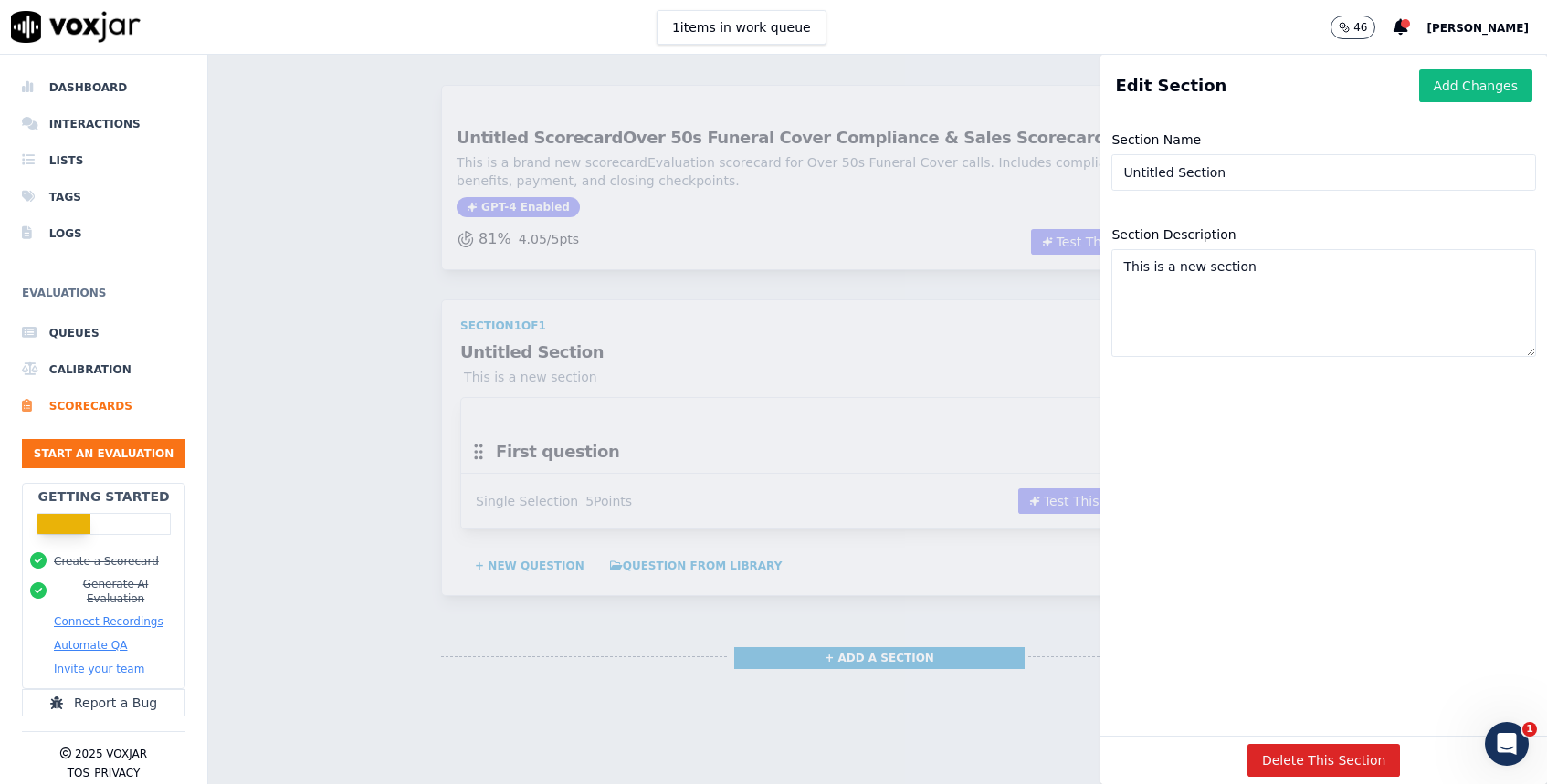
click at [1196, 162] on input "Untitled Section" at bounding box center [1323, 173] width 425 height 37
paste input "Opening & Compliance"
type input "Opening & ComplianceUntitled Section"
click at [1181, 281] on textarea "This is a new section" at bounding box center [1323, 303] width 425 height 108
paste textarea "Checks that the agent gave disclosures, FCA notice, and confirmed customer inde…"
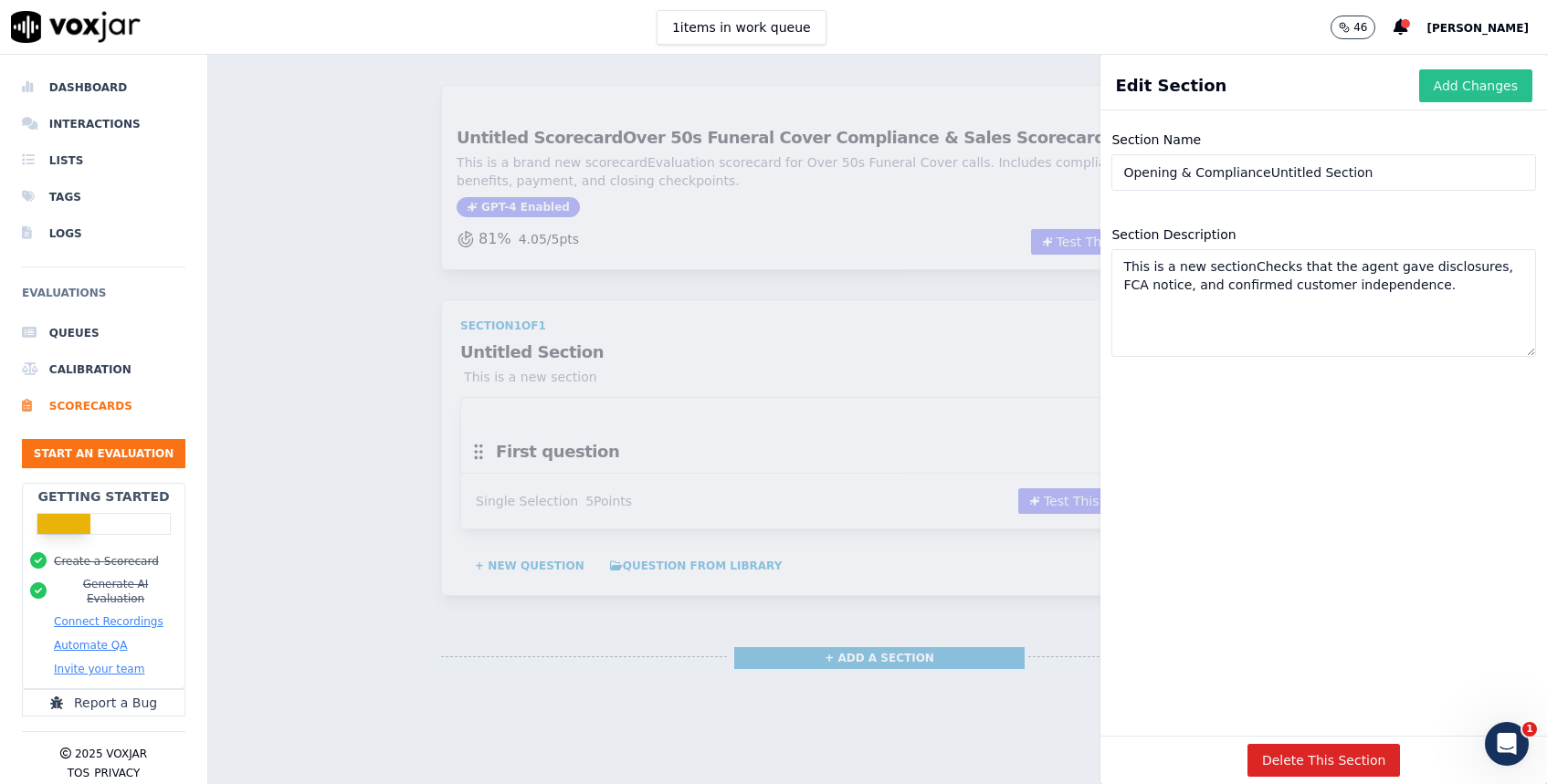
type textarea "This is a new sectionChecks that the agent gave disclosures, FCA notice, and co…"
click at [1467, 86] on button "Add Changes" at bounding box center [1476, 86] width 113 height 33
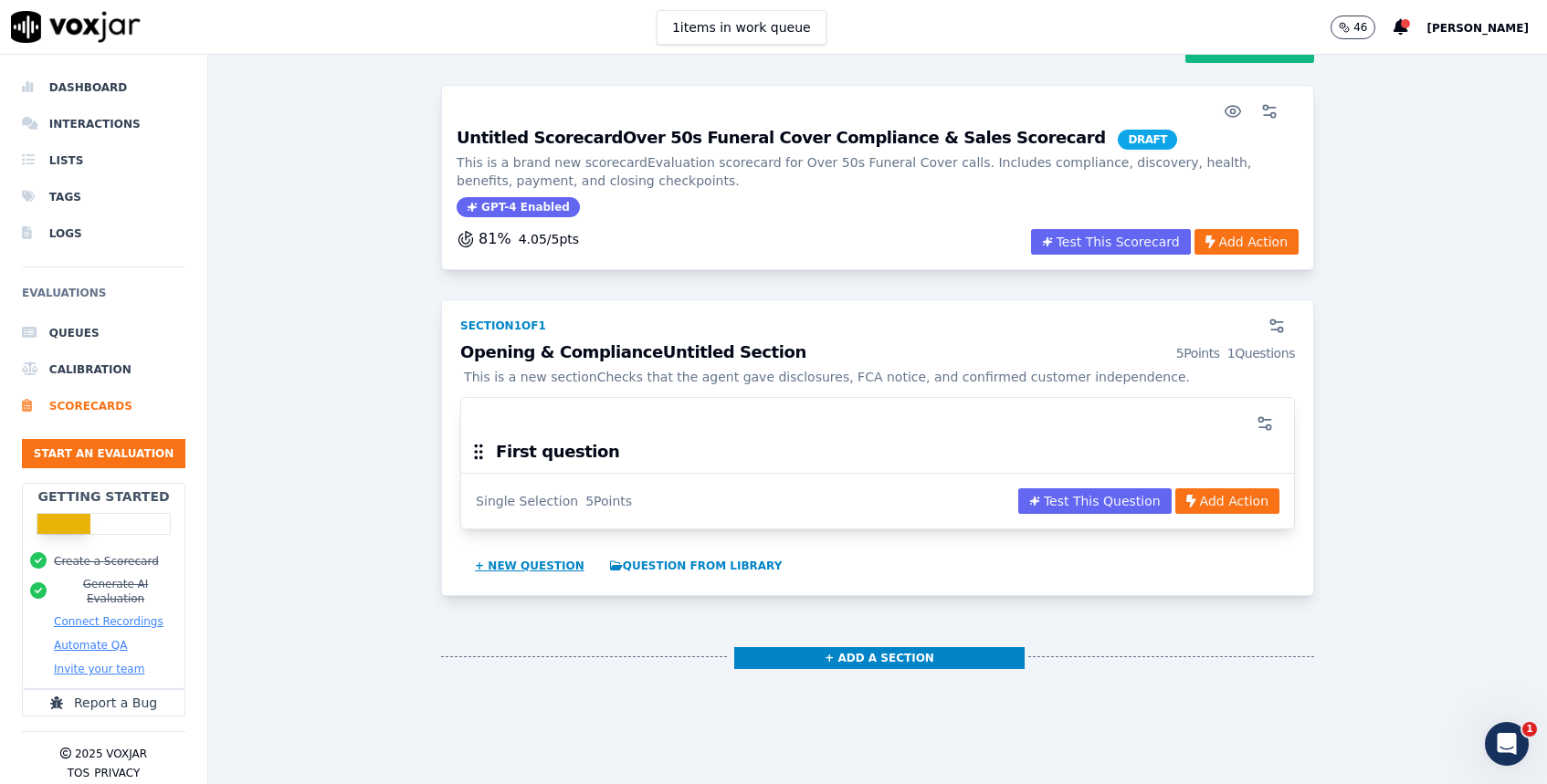
click at [556, 571] on button "+ New question" at bounding box center [530, 567] width 124 height 29
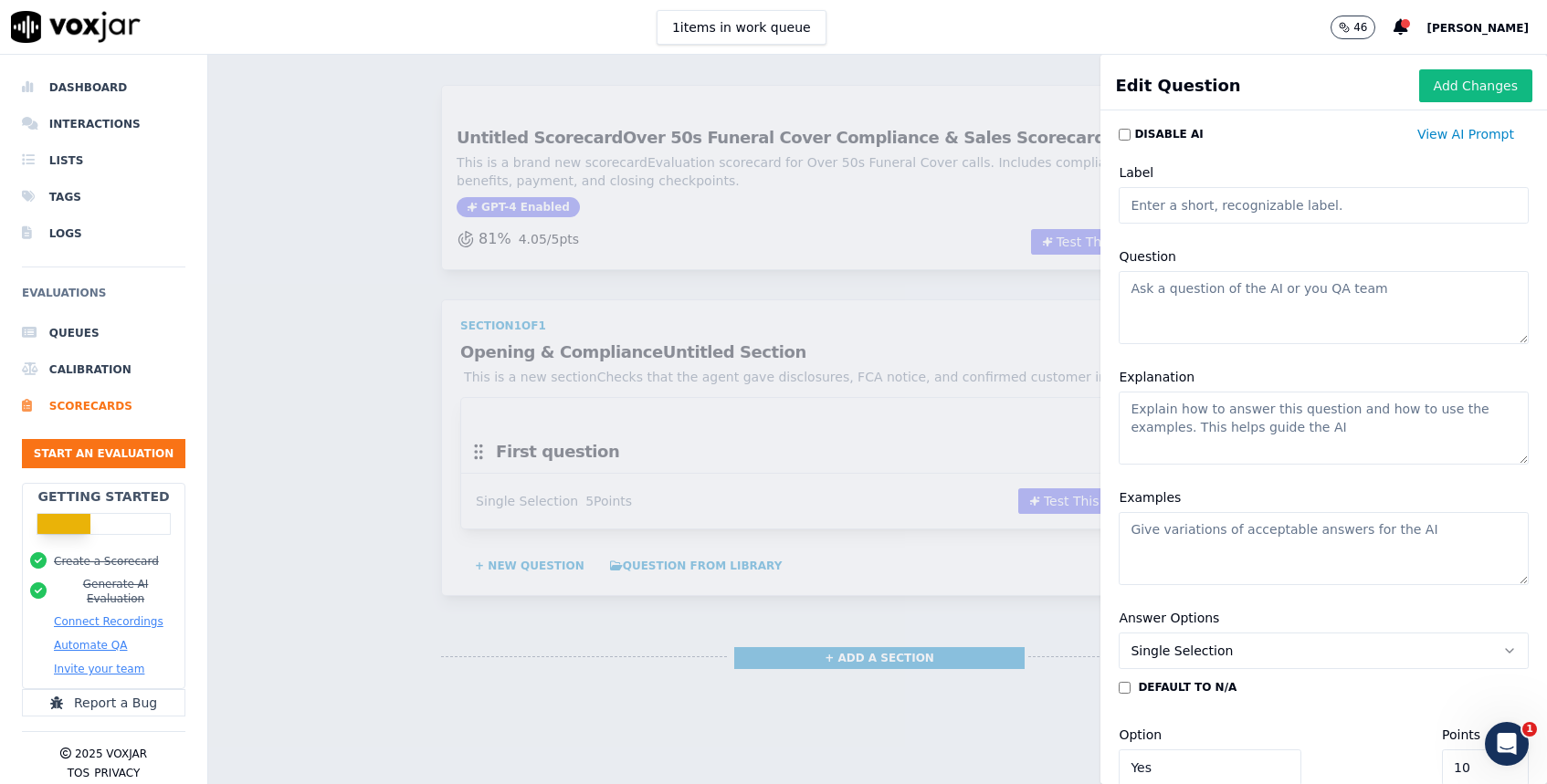
click at [995, 135] on div "Scorecards Scorecard Editor Save Scorecard Untitled ScorecardOver 50s Funeral C…" at bounding box center [877, 419] width 1339 height 730
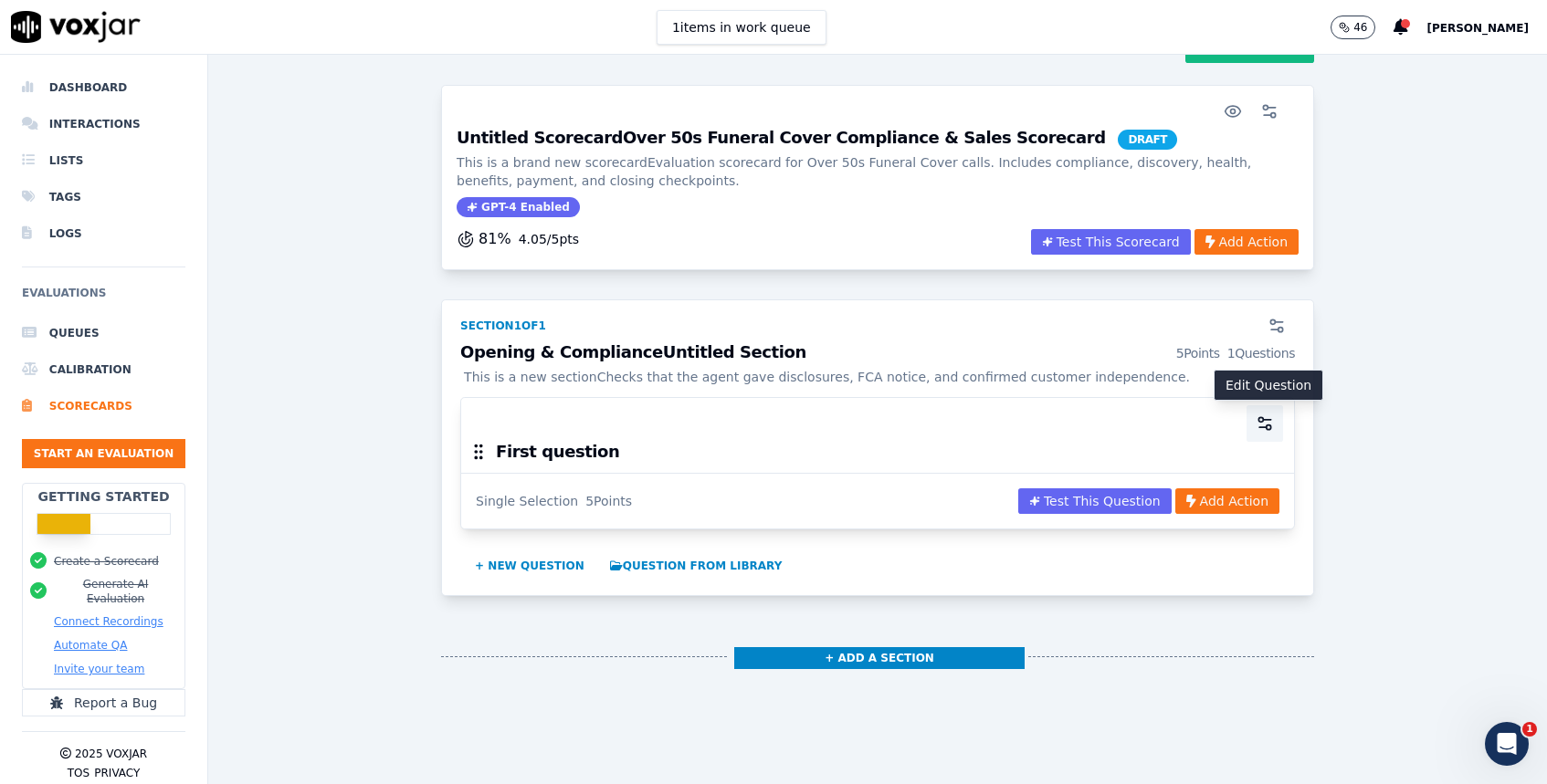
click at [1275, 424] on button "button" at bounding box center [1265, 424] width 37 height 37
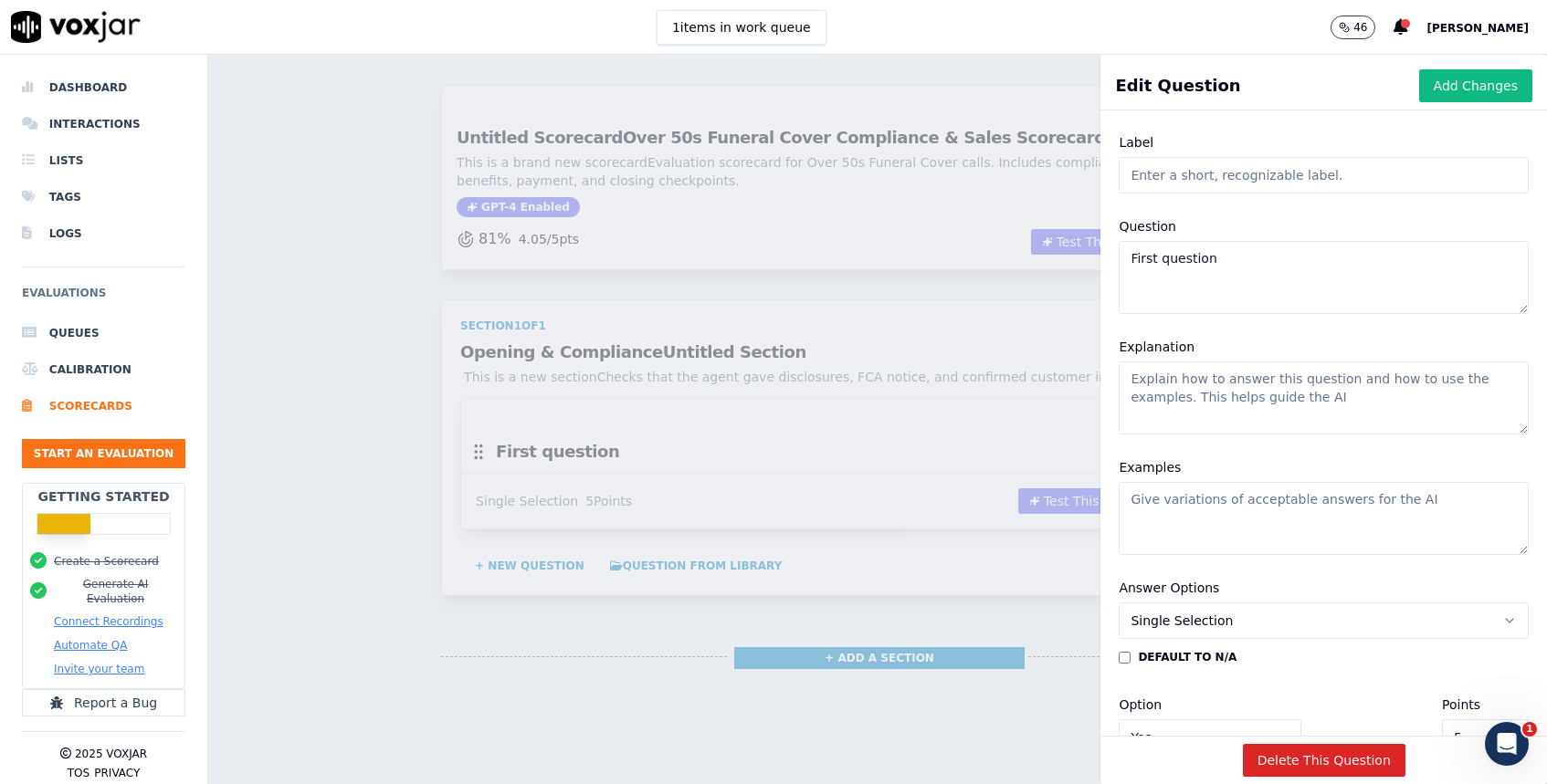
scroll to position [0, 0]
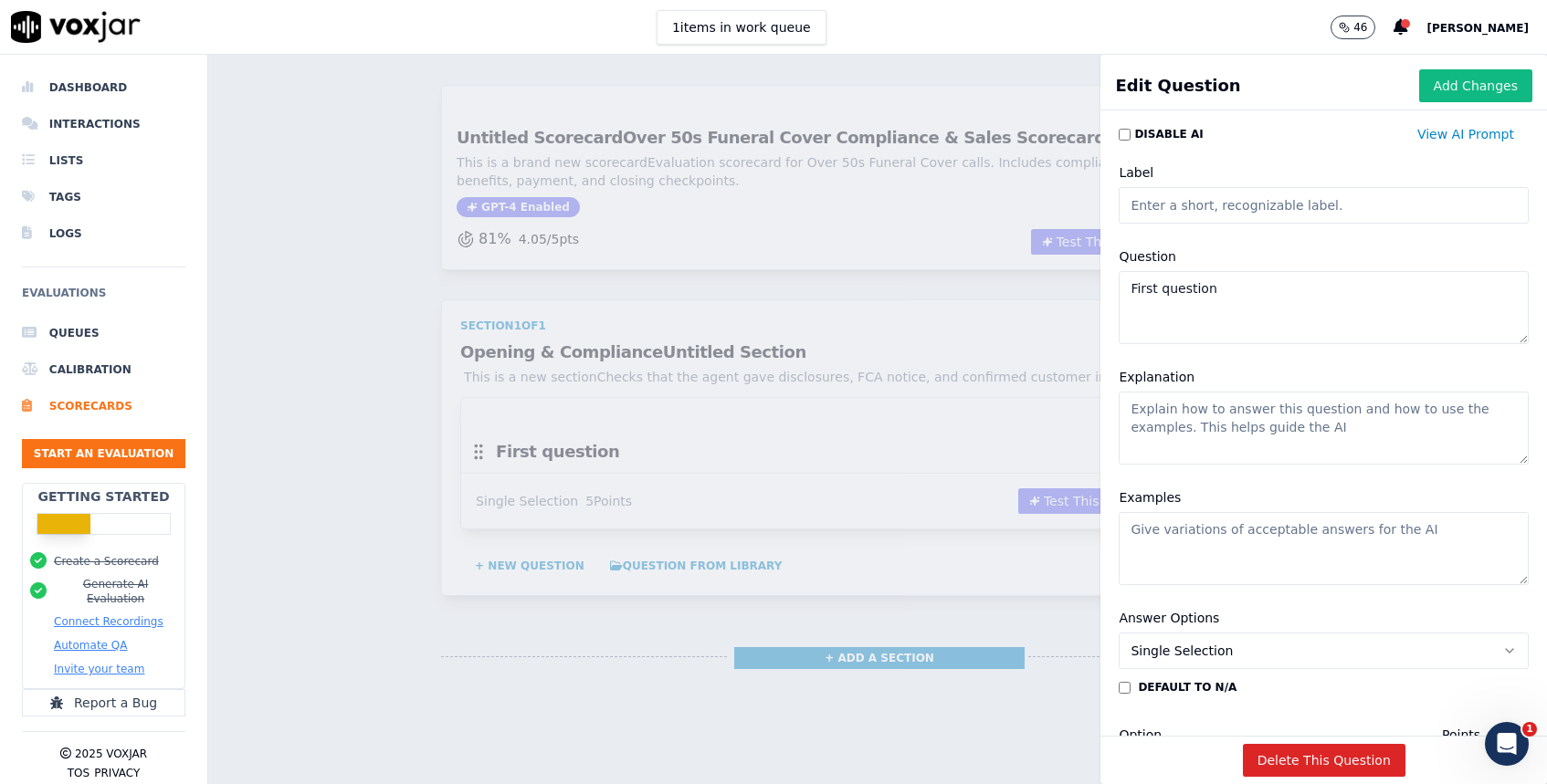
click at [1181, 84] on h1 "Edit Question" at bounding box center [1177, 86] width 125 height 26
click at [1446, 89] on button "Add Changes" at bounding box center [1476, 86] width 113 height 33
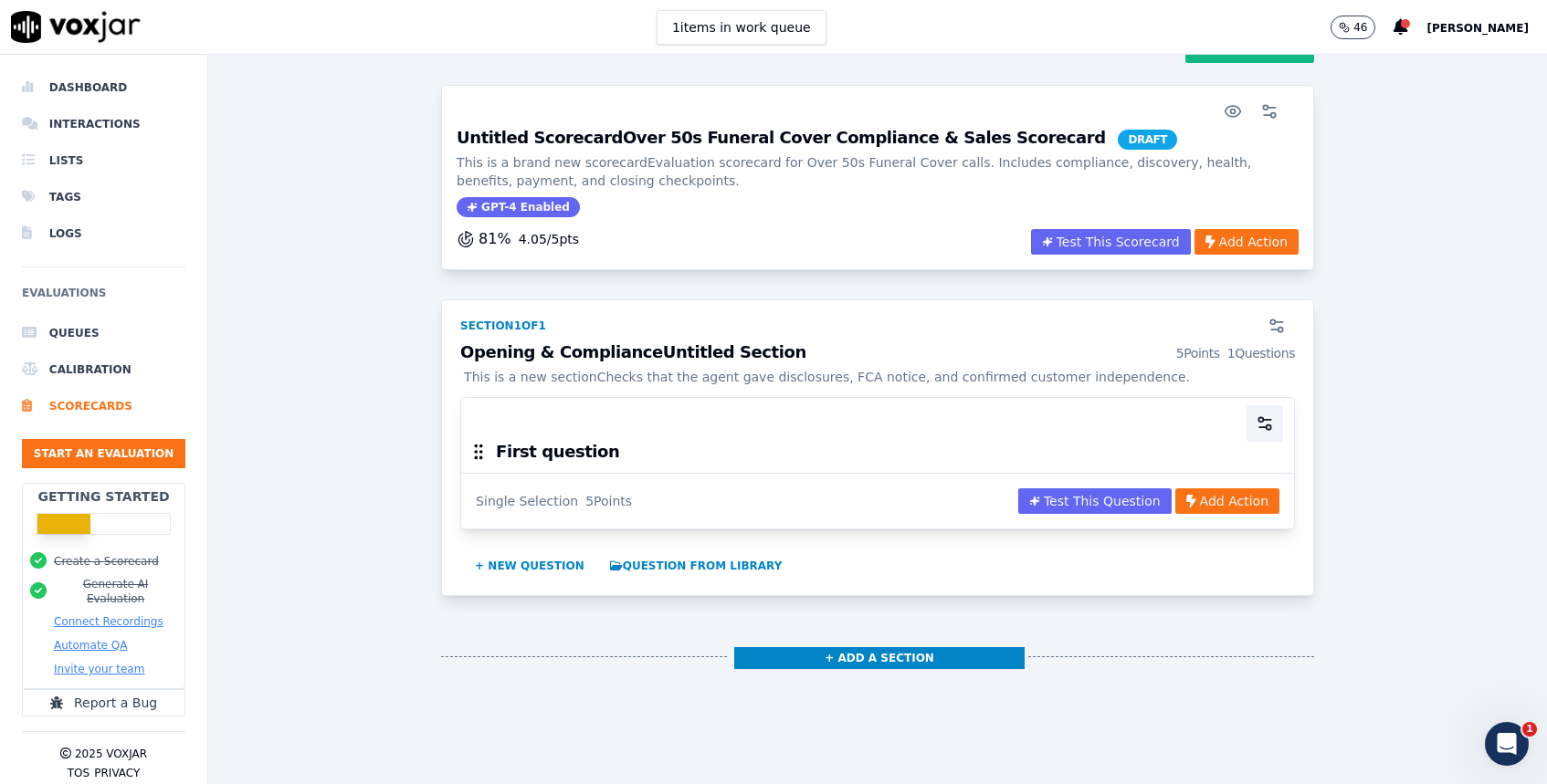
click at [1263, 418] on circle "button" at bounding box center [1260, 419] width 5 height 5
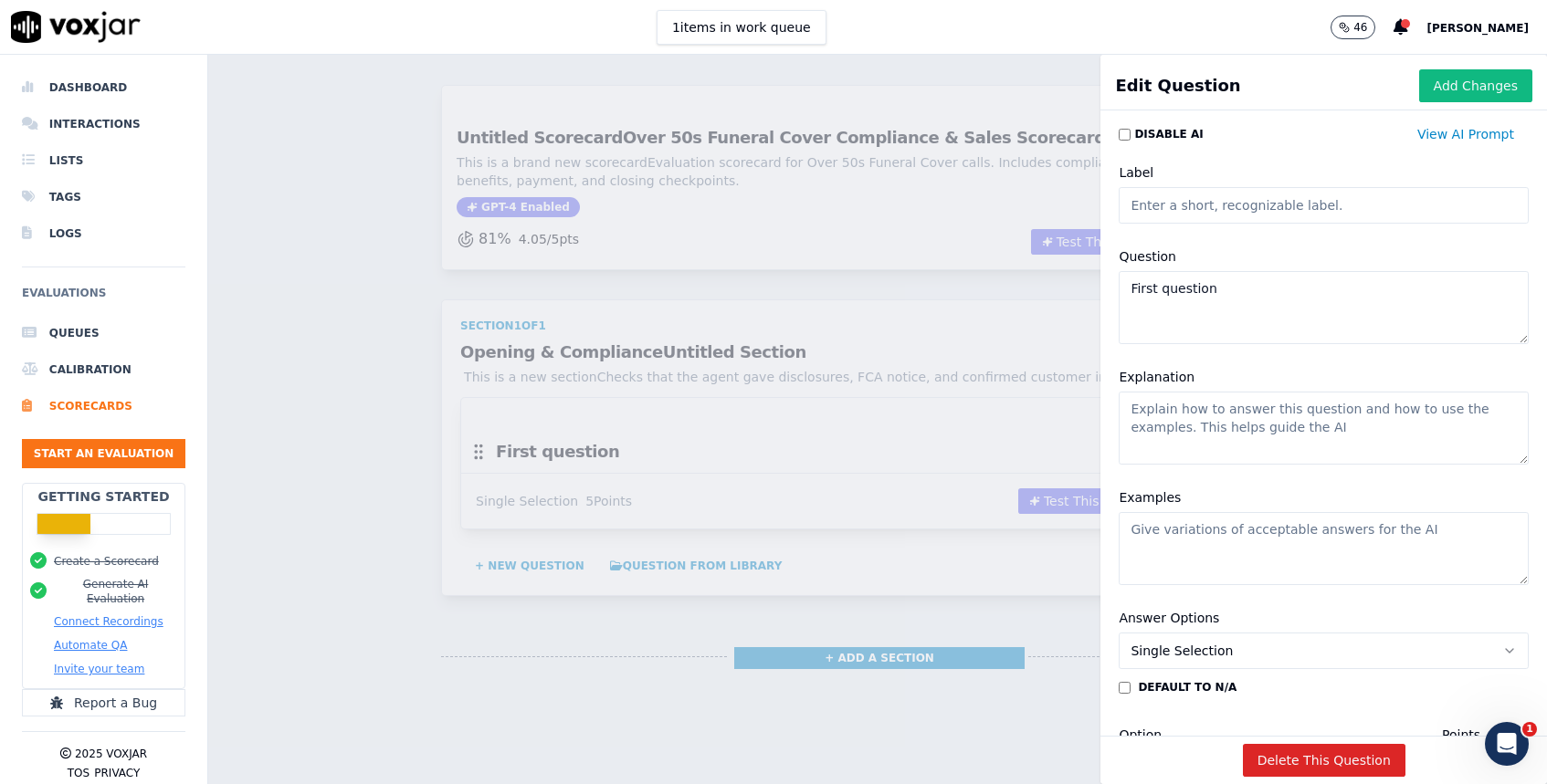
click at [1207, 207] on input "Label" at bounding box center [1323, 206] width 410 height 37
paste input "Agent Intro"
type input "Agent Intro"
click at [1230, 294] on textarea "First question" at bounding box center [1323, 308] width 410 height 73
paste textarea "Did the agent clearly introduce themselves and JLW Financial Solutions?"
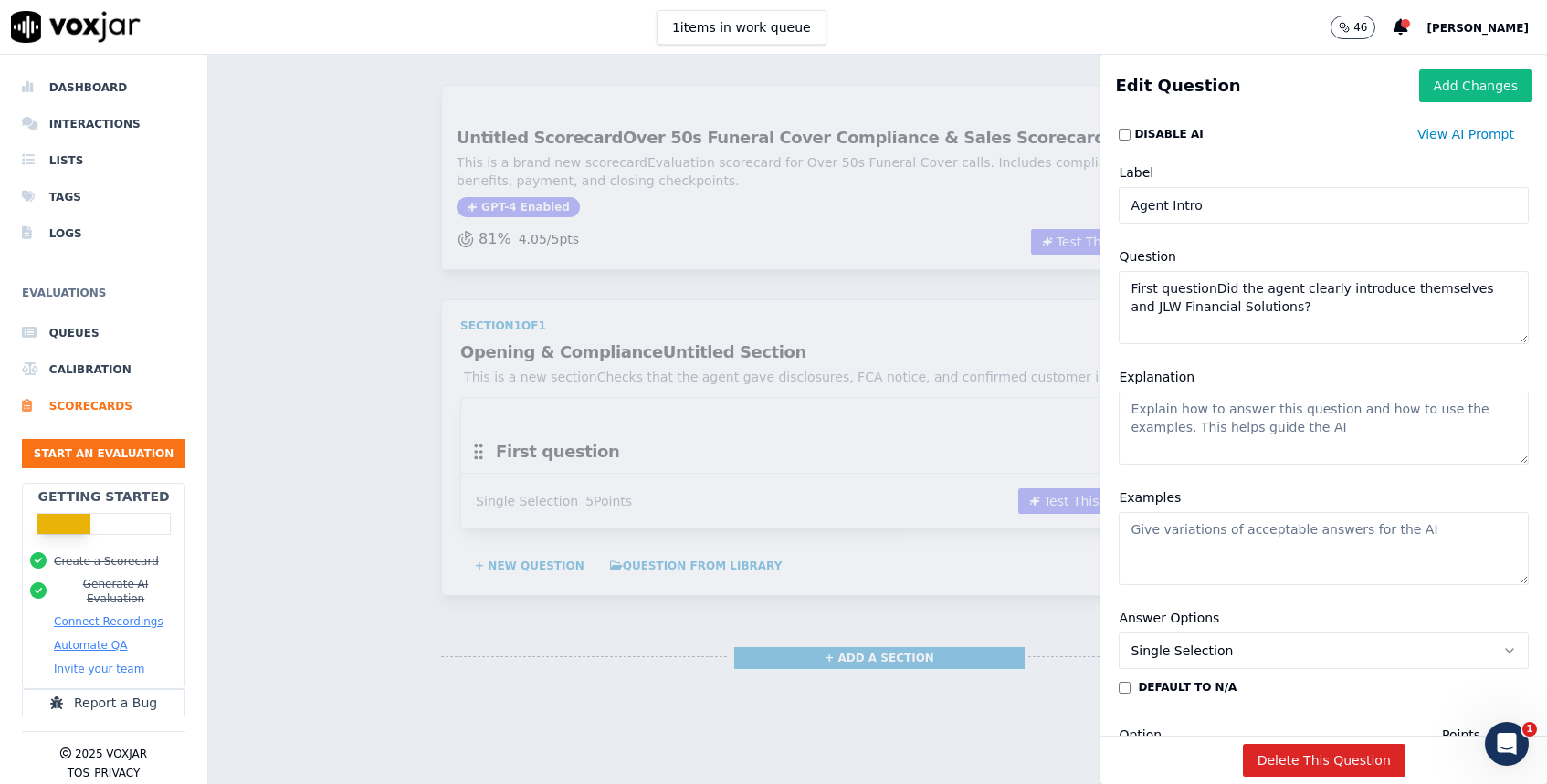
type textarea "First questionDid the agent clearly introduce themselves and JLW Financial Solu…"
click at [1269, 443] on textarea "Explanation" at bounding box center [1323, 429] width 410 height 73
paste textarea "Must open with full name + company for compliance."
type textarea "Must open with full name + company for compliance."
click at [1247, 537] on textarea "Examples" at bounding box center [1323, 549] width 410 height 73
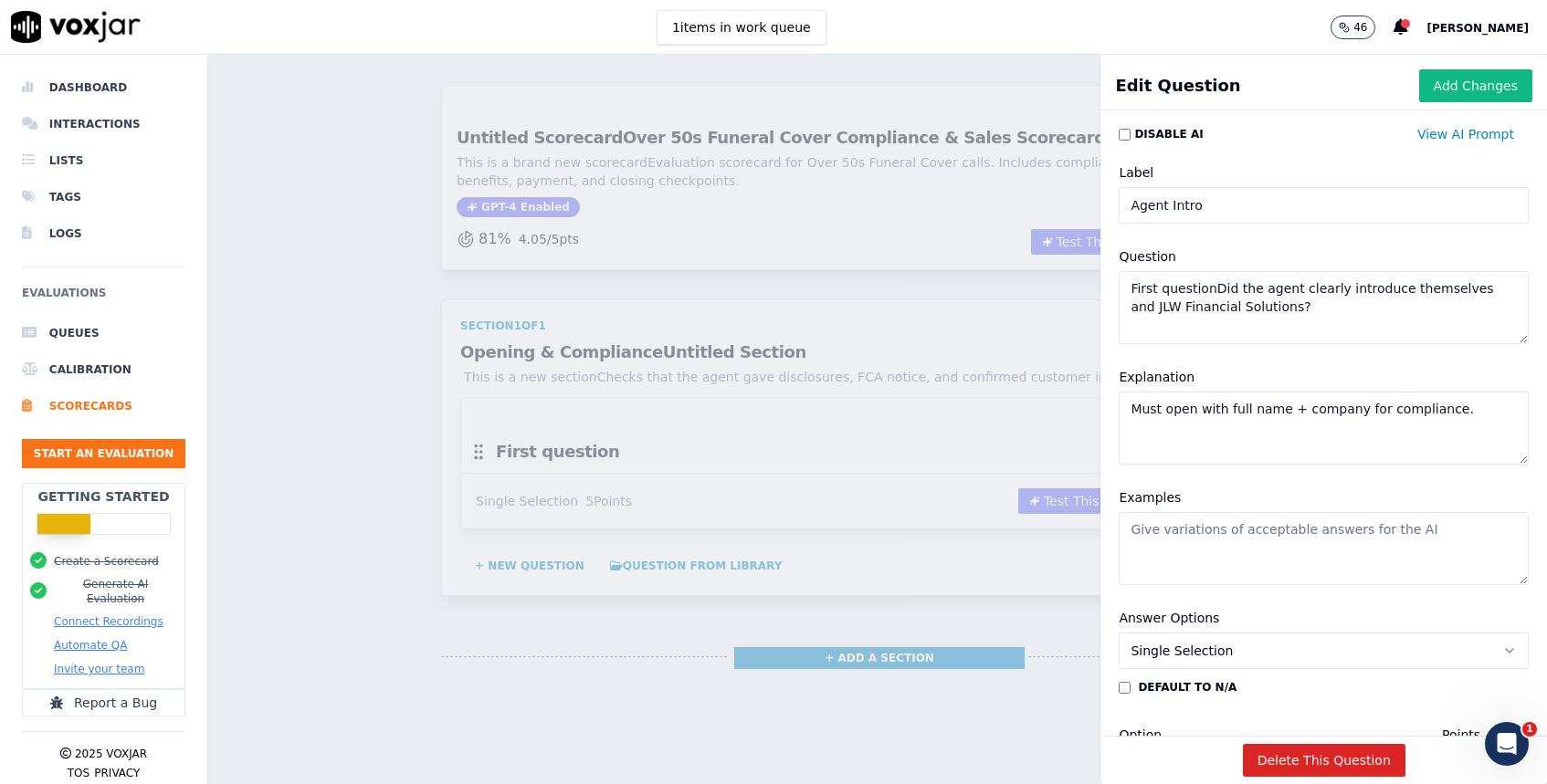
paste textarea "“Hi, this is John from JLW Financial Solutions.”"
type textarea "“Hi, this is John from JLW Financial Solutions.”"
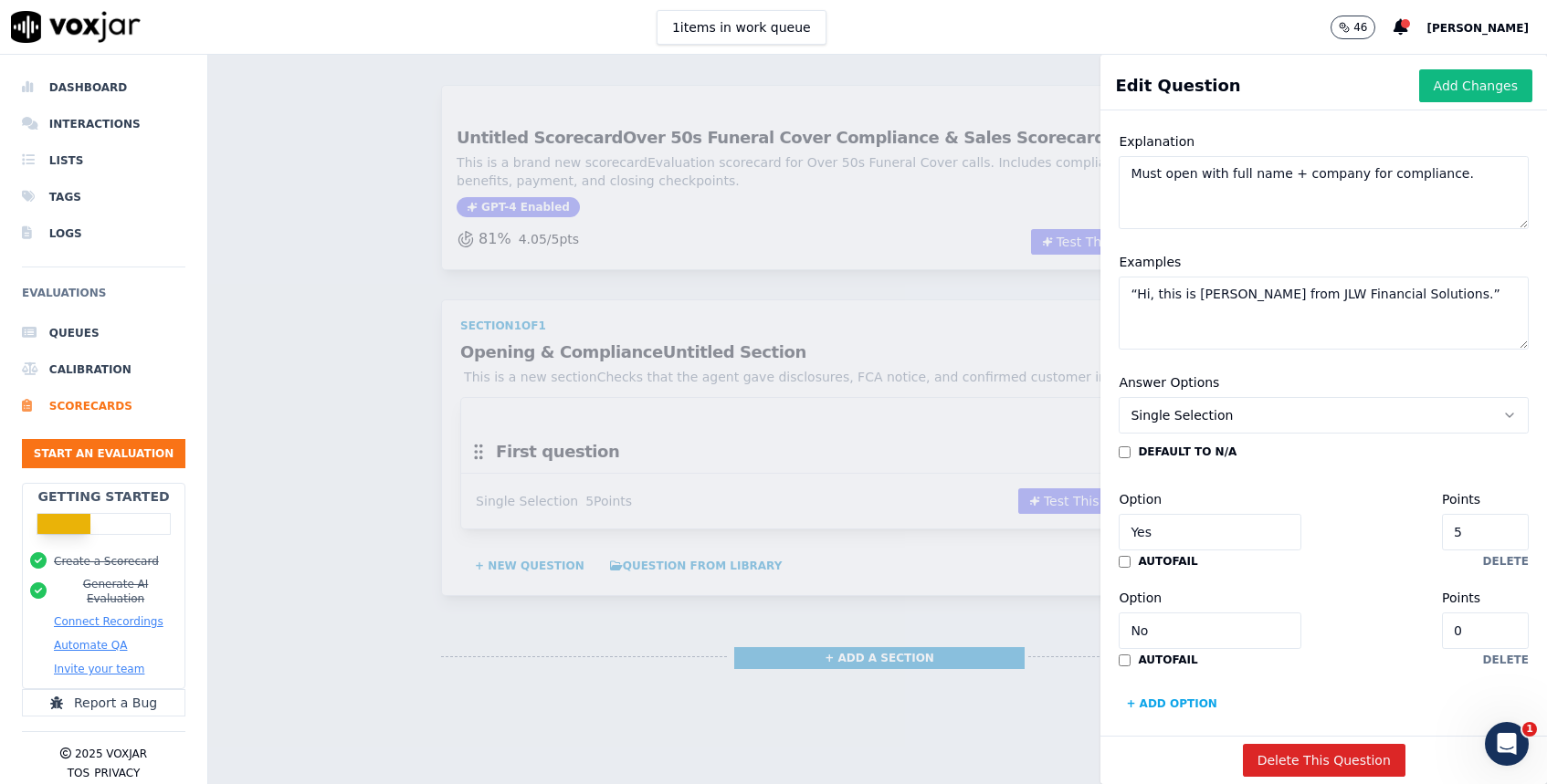
scroll to position [251, 0]
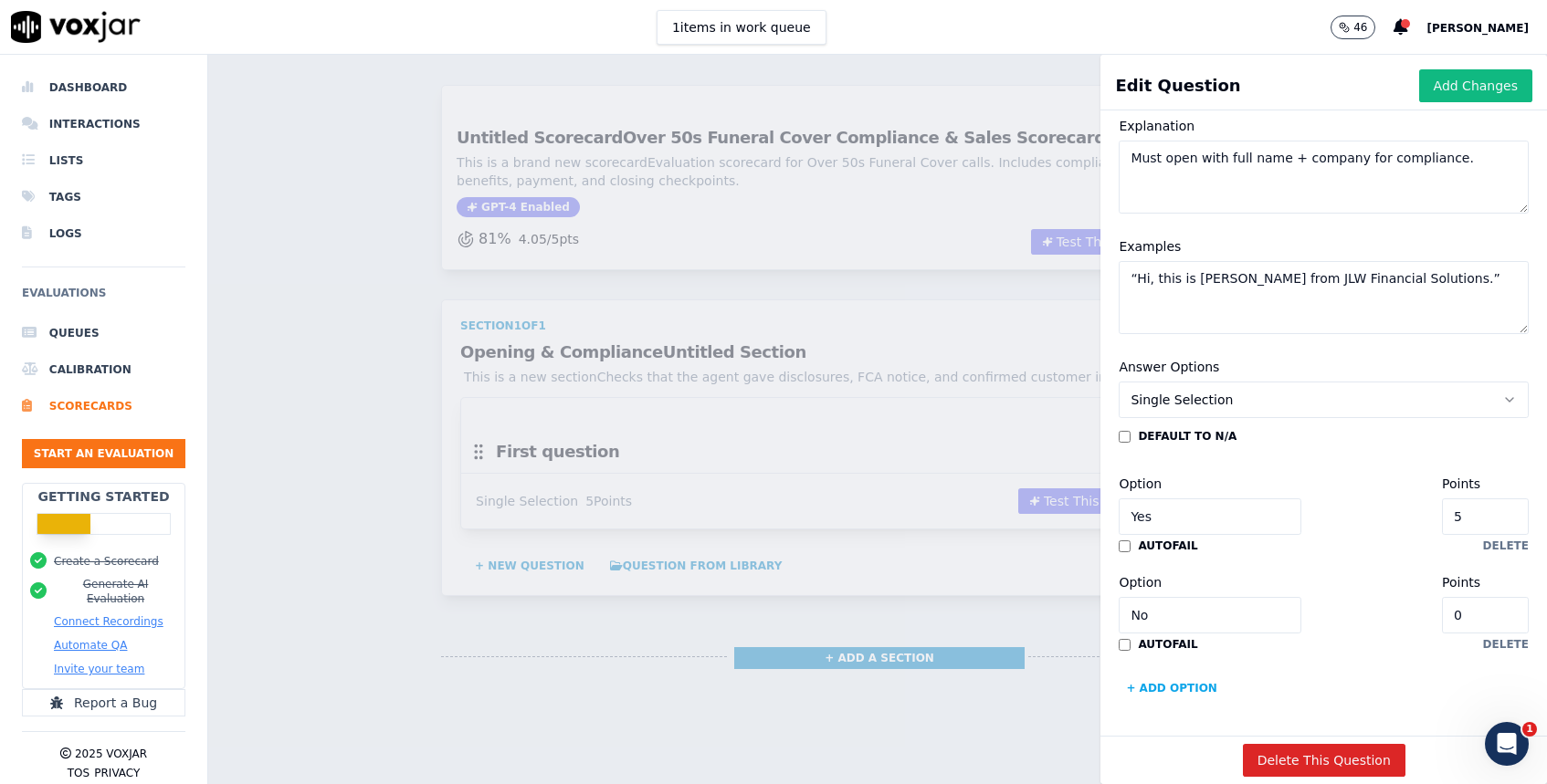
click at [1246, 392] on button "Single Selection" at bounding box center [1323, 400] width 410 height 37
click at [1245, 445] on div "Single Selection" at bounding box center [1323, 441] width 401 height 29
click at [1460, 95] on button "Add Changes" at bounding box center [1476, 86] width 113 height 33
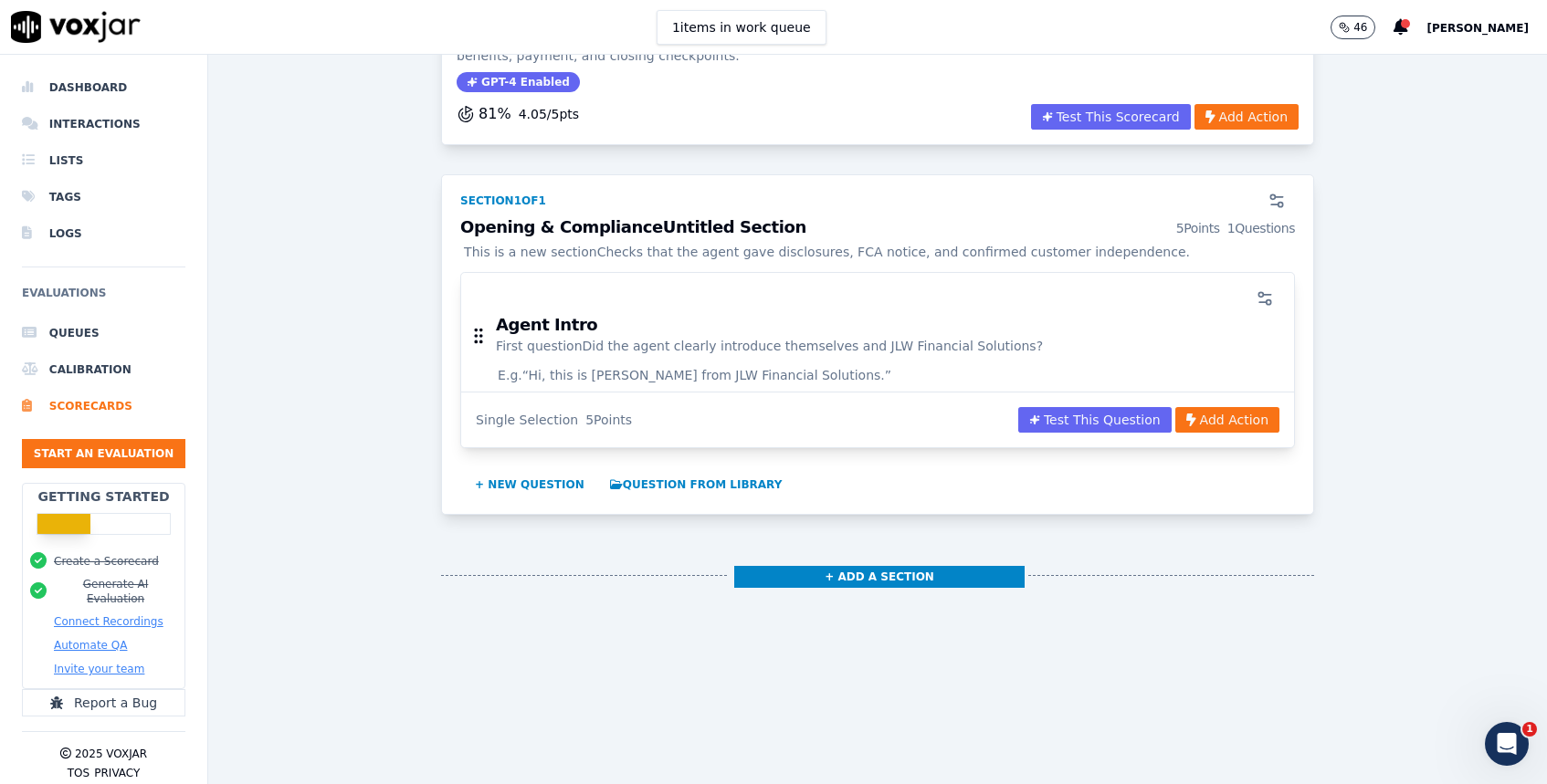
scroll to position [192, 0]
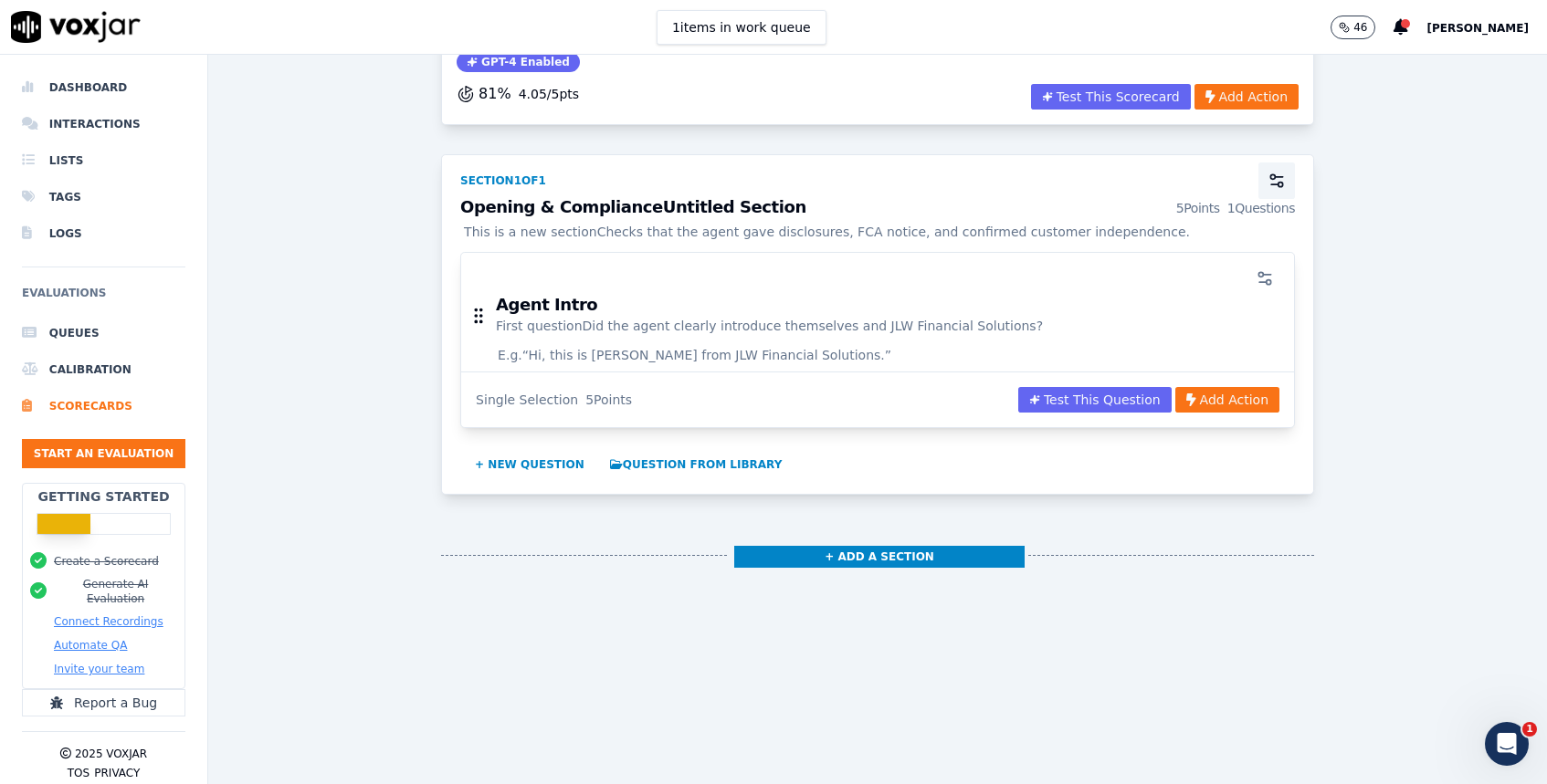
click at [1268, 175] on icon "button" at bounding box center [1277, 181] width 18 height 18
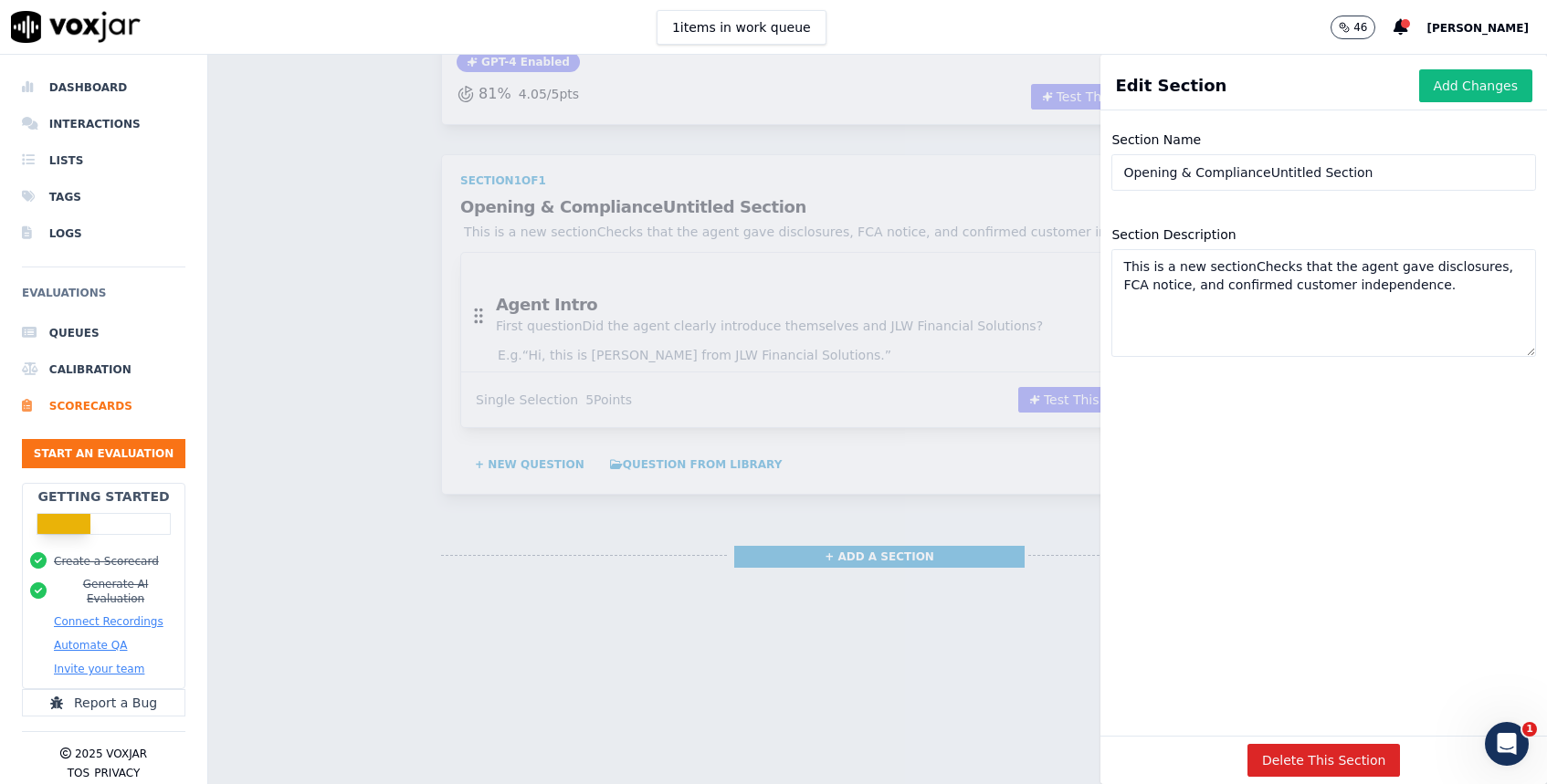
drag, startPoint x: 1365, startPoint y: 176, endPoint x: 1260, endPoint y: 180, distance: 105.1
click at [1260, 180] on input "Opening & ComplianceUntitled Section" at bounding box center [1323, 173] width 425 height 37
type input "Opening & Compliance"
click at [1409, 450] on div "Section Name Opening & Compliance Section Description This is a new sectionChec…" at bounding box center [1323, 427] width 447 height 619
click at [1468, 88] on button "Add Changes" at bounding box center [1476, 86] width 113 height 33
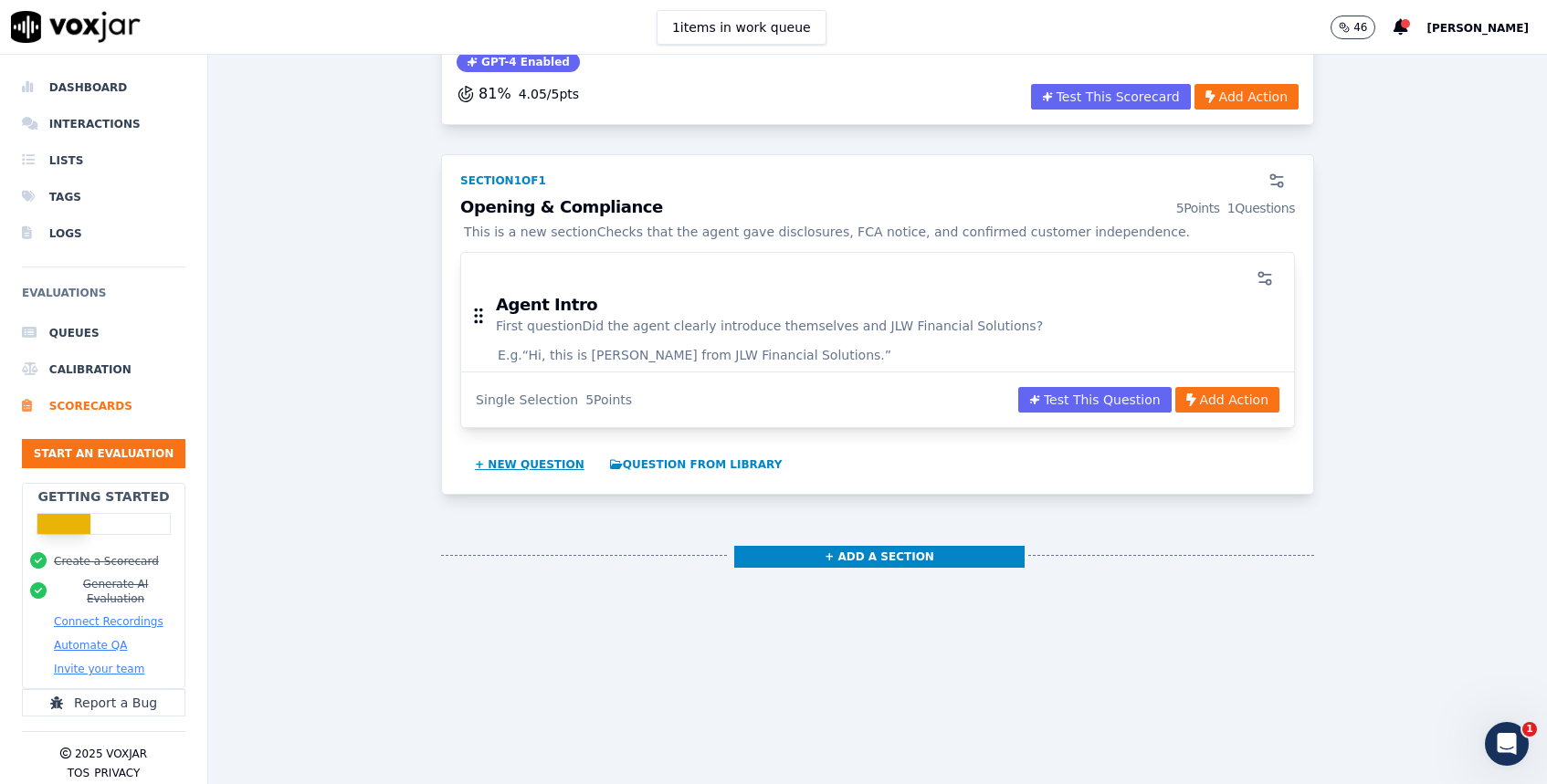
click at [551, 467] on button "+ New question" at bounding box center [530, 465] width 124 height 29
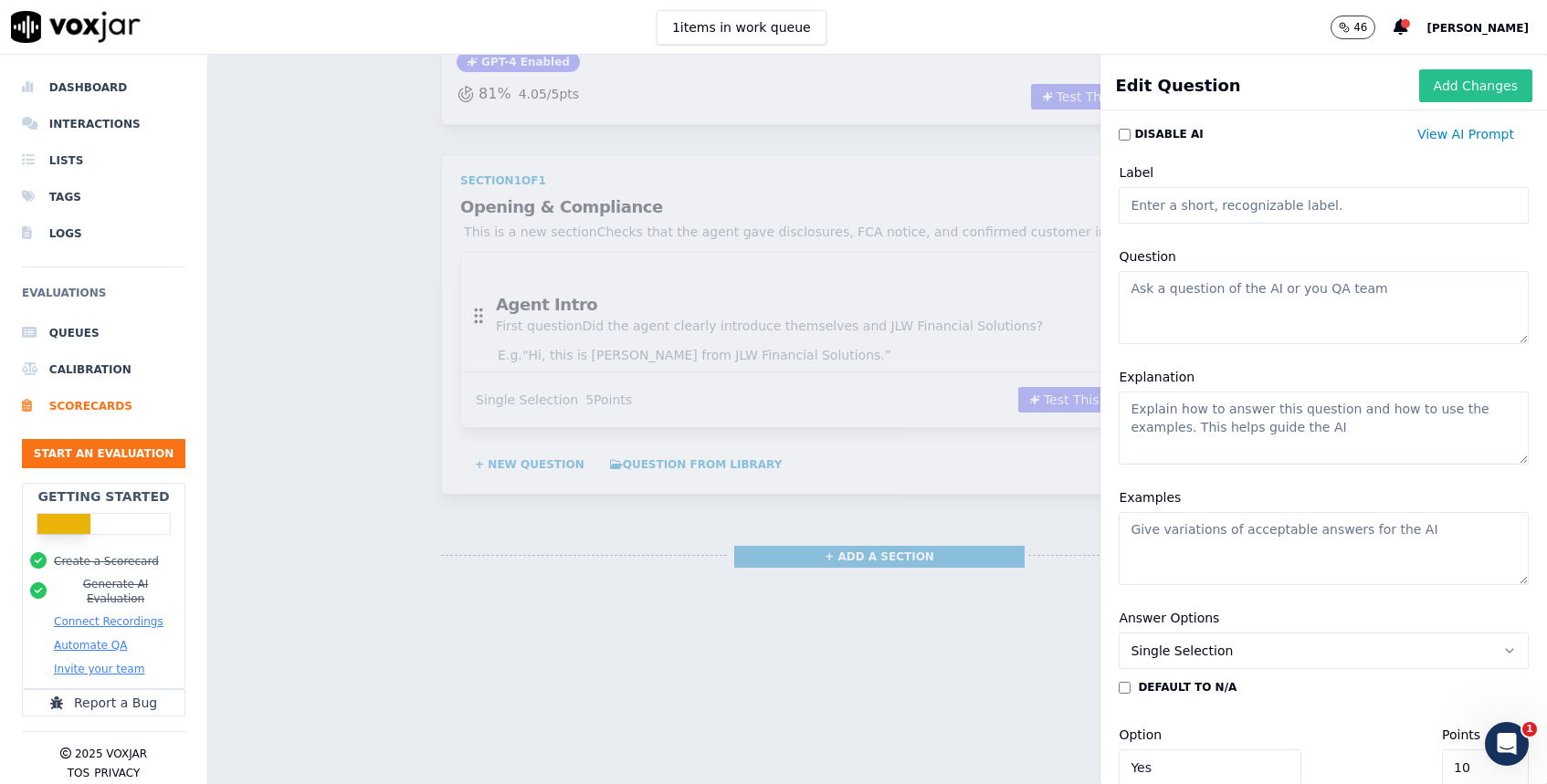
click at [1451, 79] on button "Add Changes" at bounding box center [1476, 86] width 113 height 33
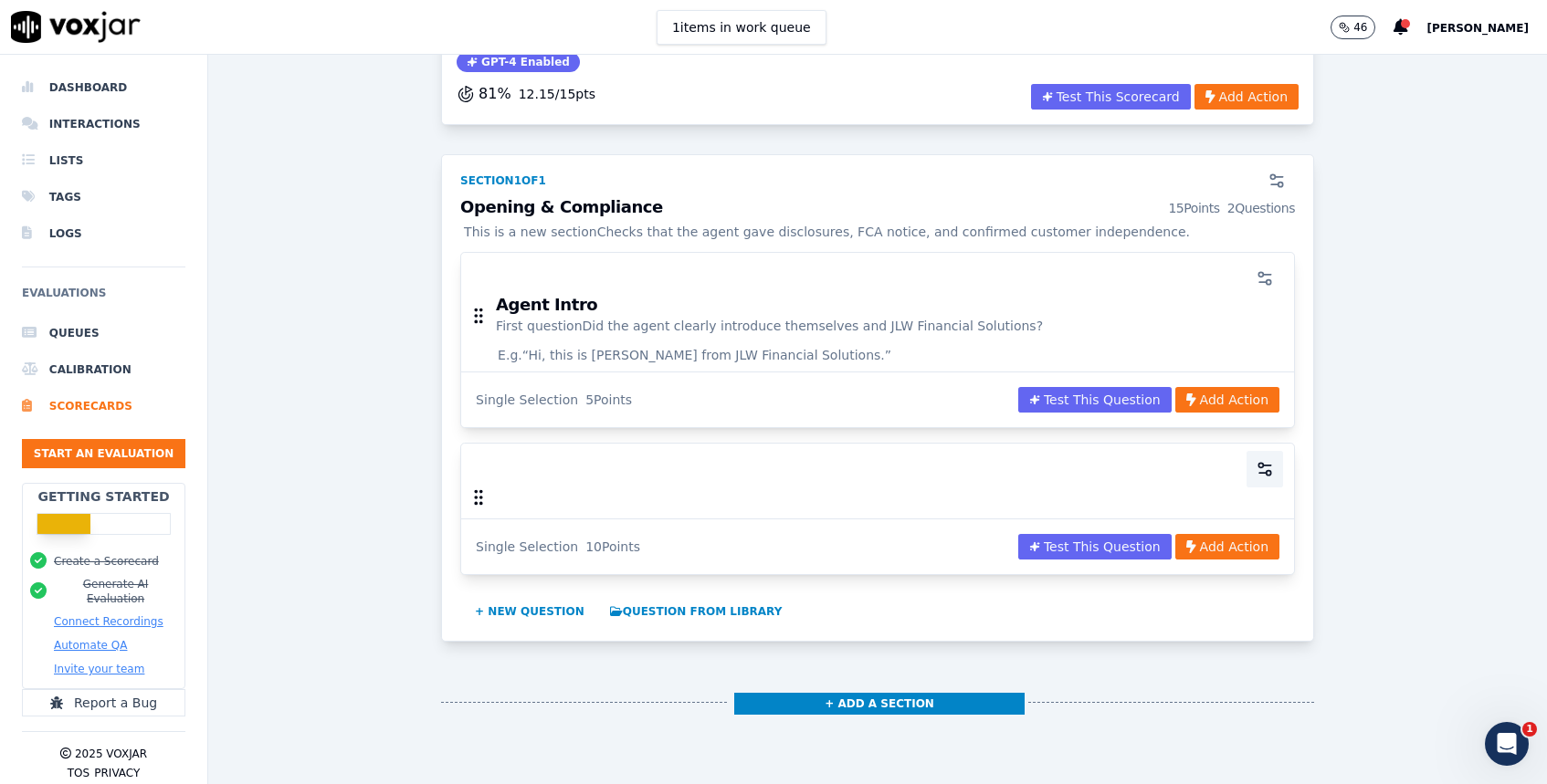
click at [1264, 469] on icon "button" at bounding box center [1265, 470] width 18 height 18
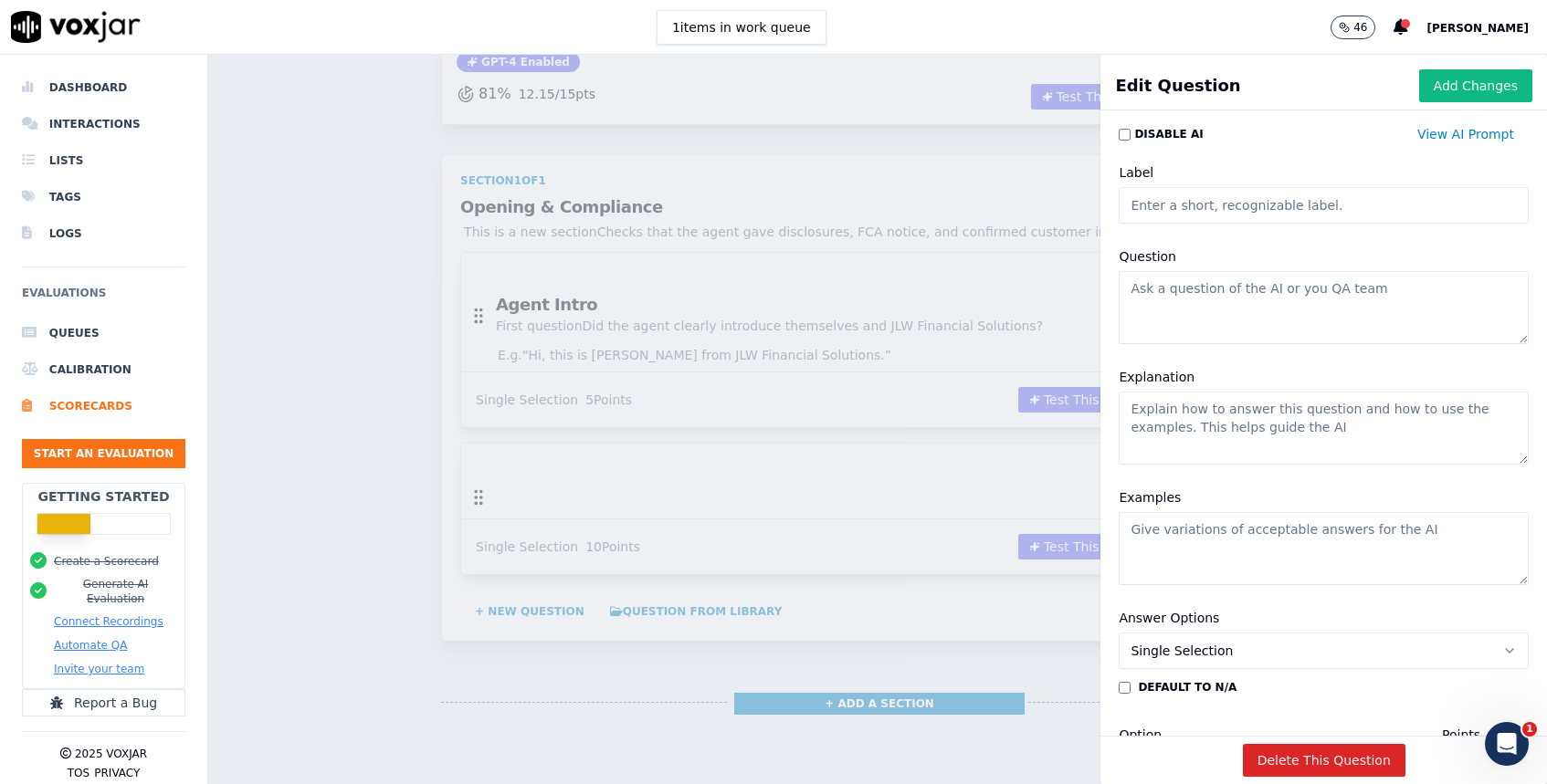
click at [1230, 198] on input "Label" at bounding box center [1323, 206] width 410 height 37
paste input "Call Recording Disclosure"
type input "Call Recording Disclosure"
click at [1245, 292] on textarea "Question" at bounding box center [1323, 308] width 410 height 73
paste textarea "Did the agent disclose that calls are recorded?"
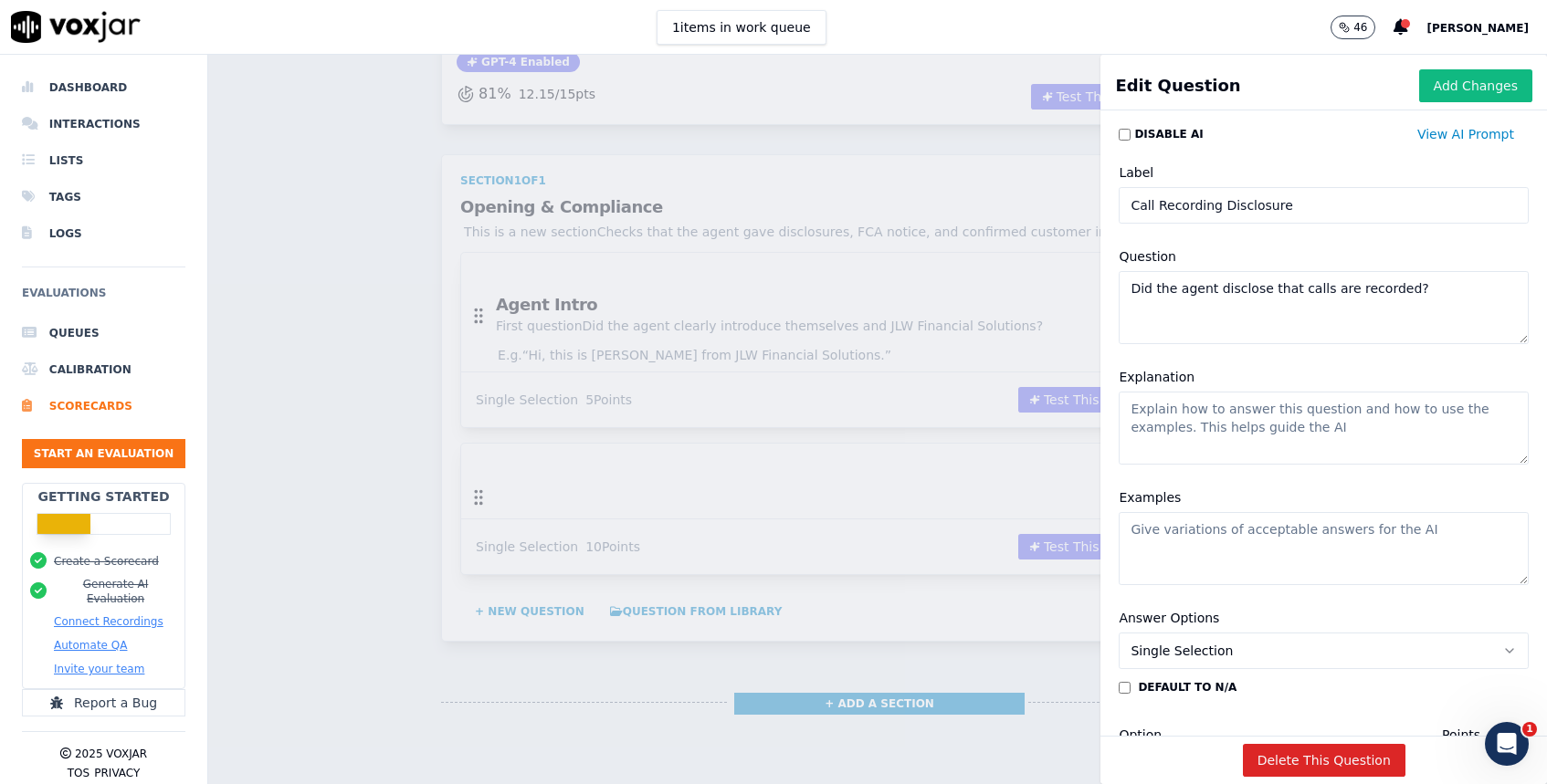
type textarea "Did the agent disclose that calls are recorded?"
click at [1184, 414] on textarea "Explanation" at bounding box center [1323, 429] width 410 height 73
paste textarea "Agent must say the call is recorded for training/quality."
type textarea "Agent must say the call is recorded for training/quality."
click at [1203, 540] on textarea "Examples" at bounding box center [1323, 549] width 410 height 73
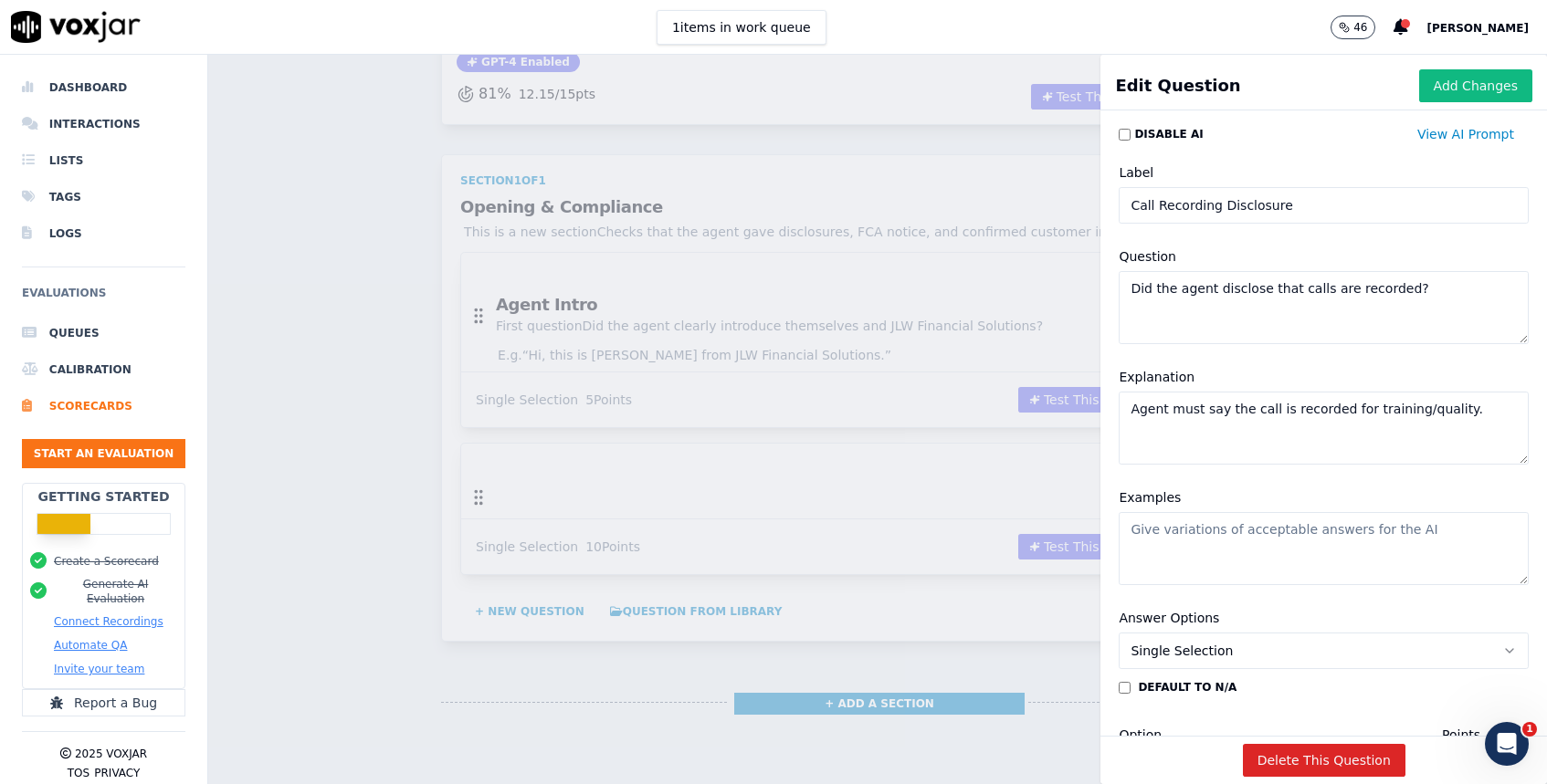
paste textarea "“This call is recorded for training and quality purposes.”"
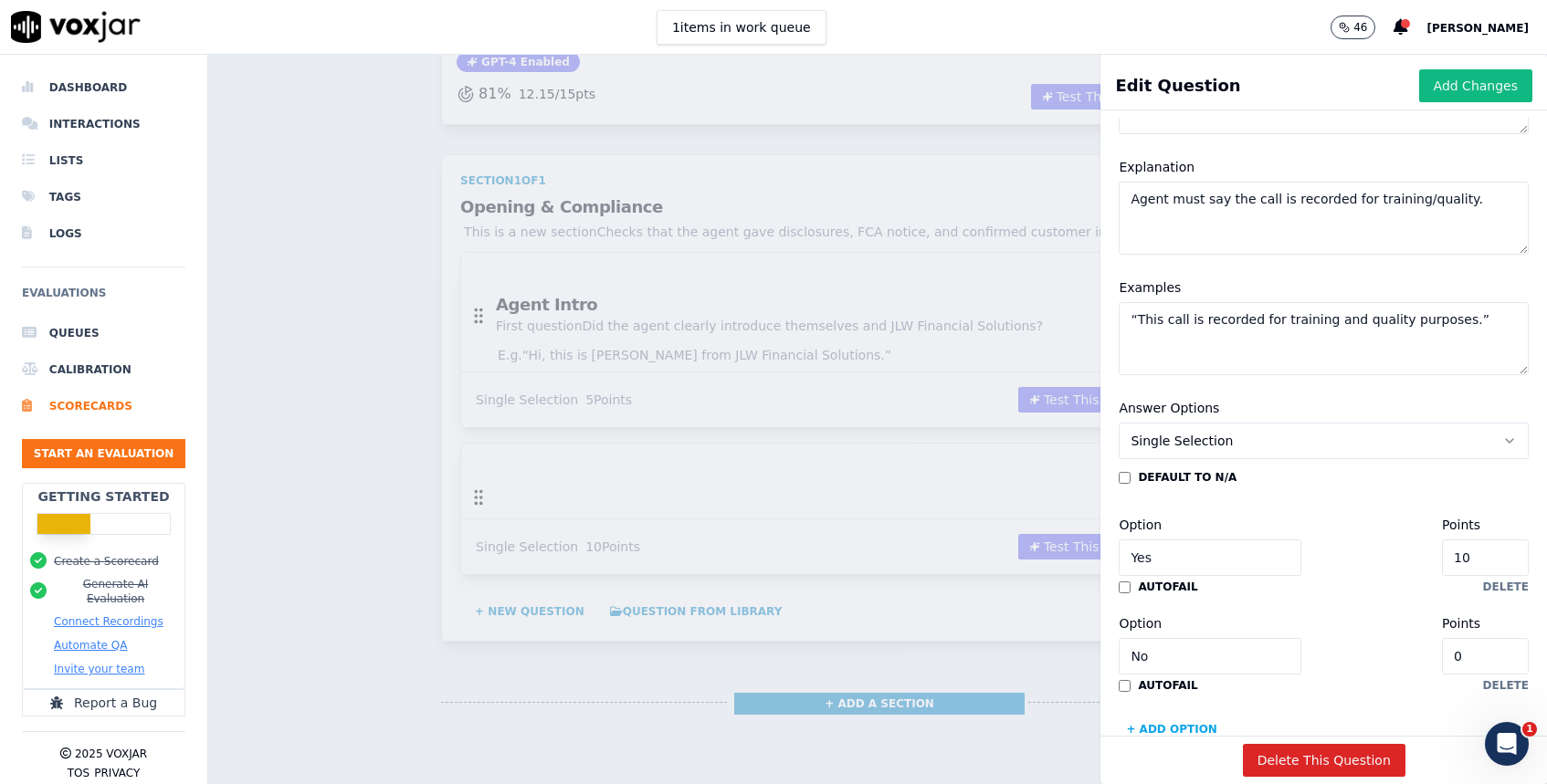
scroll to position [230, 0]
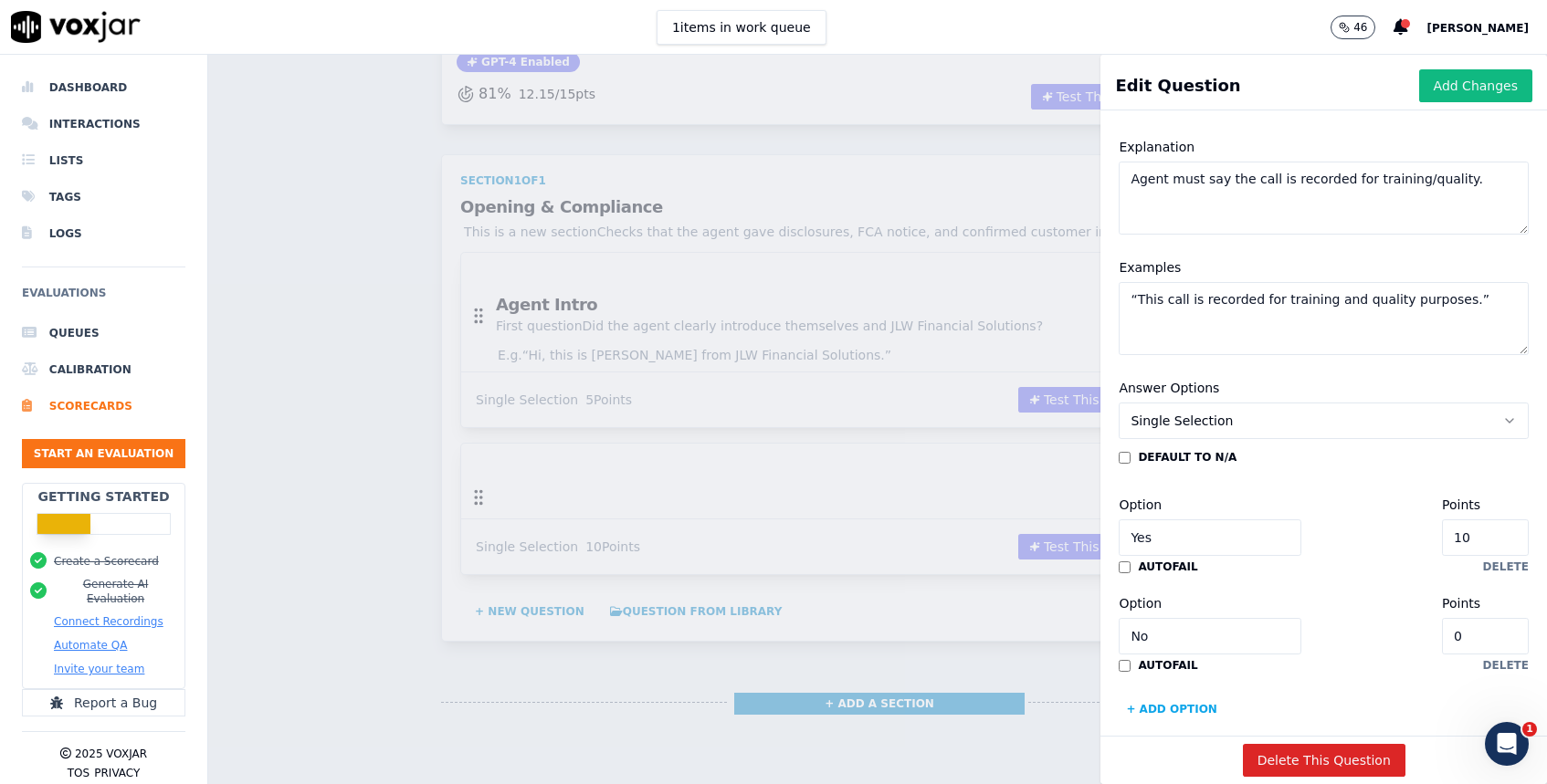
type textarea "“This call is recorded for training and quality purposes.”"
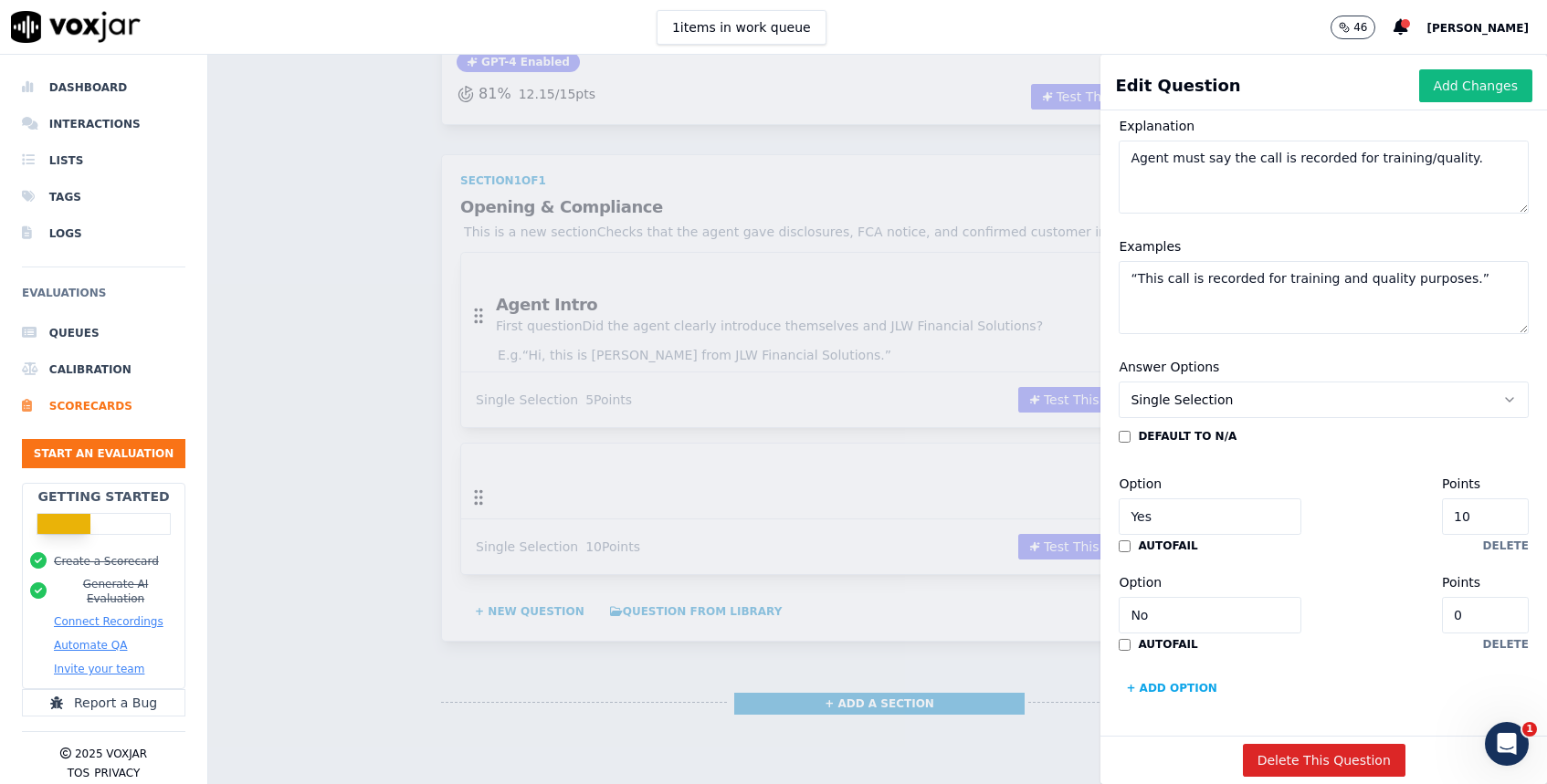
click at [1133, 642] on div "autofail" at bounding box center [1158, 645] width 79 height 15
click at [1466, 90] on button "Add Changes" at bounding box center [1476, 86] width 113 height 33
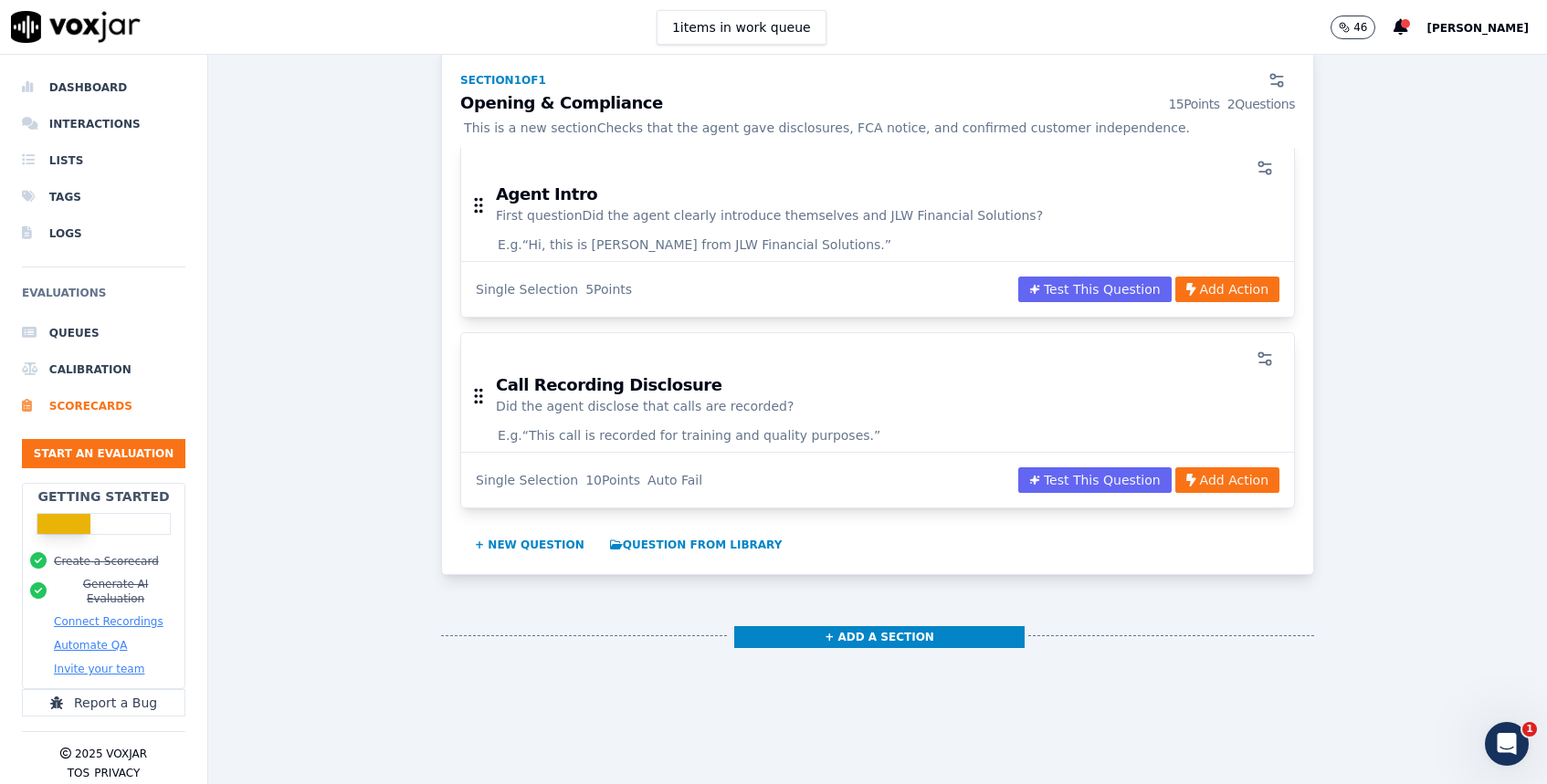
scroll to position [335, 0]
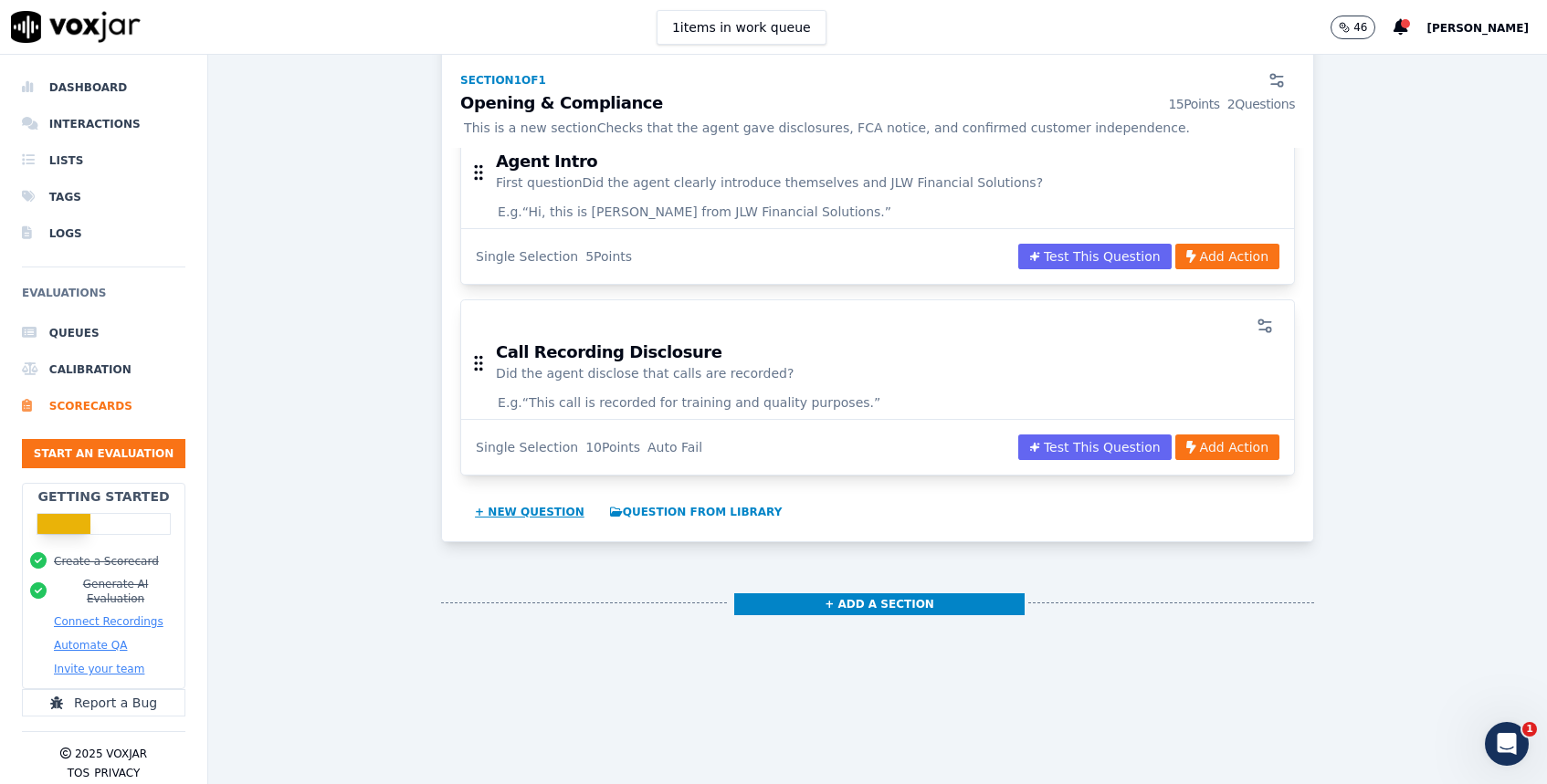
click at [553, 522] on button "+ New question" at bounding box center [530, 513] width 124 height 29
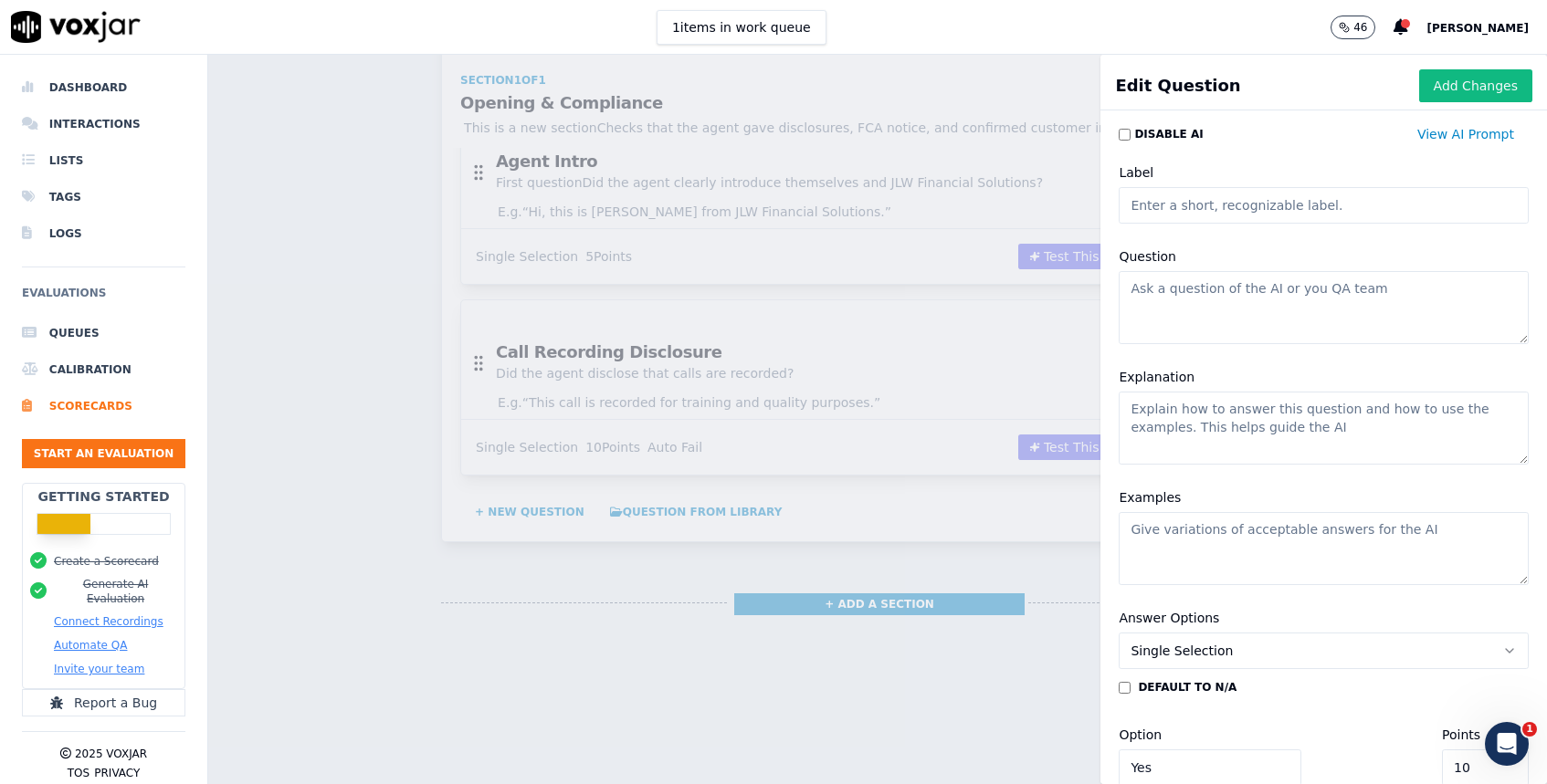
click at [1218, 204] on input "Label" at bounding box center [1323, 206] width 410 height 37
paste input "FCA Disclosure"
type input "FCA Disclosure"
click at [1222, 318] on textarea "Question" at bounding box center [1323, 308] width 410 height 73
paste textarea "Did the agent disclose FCA regulation and broker status?"
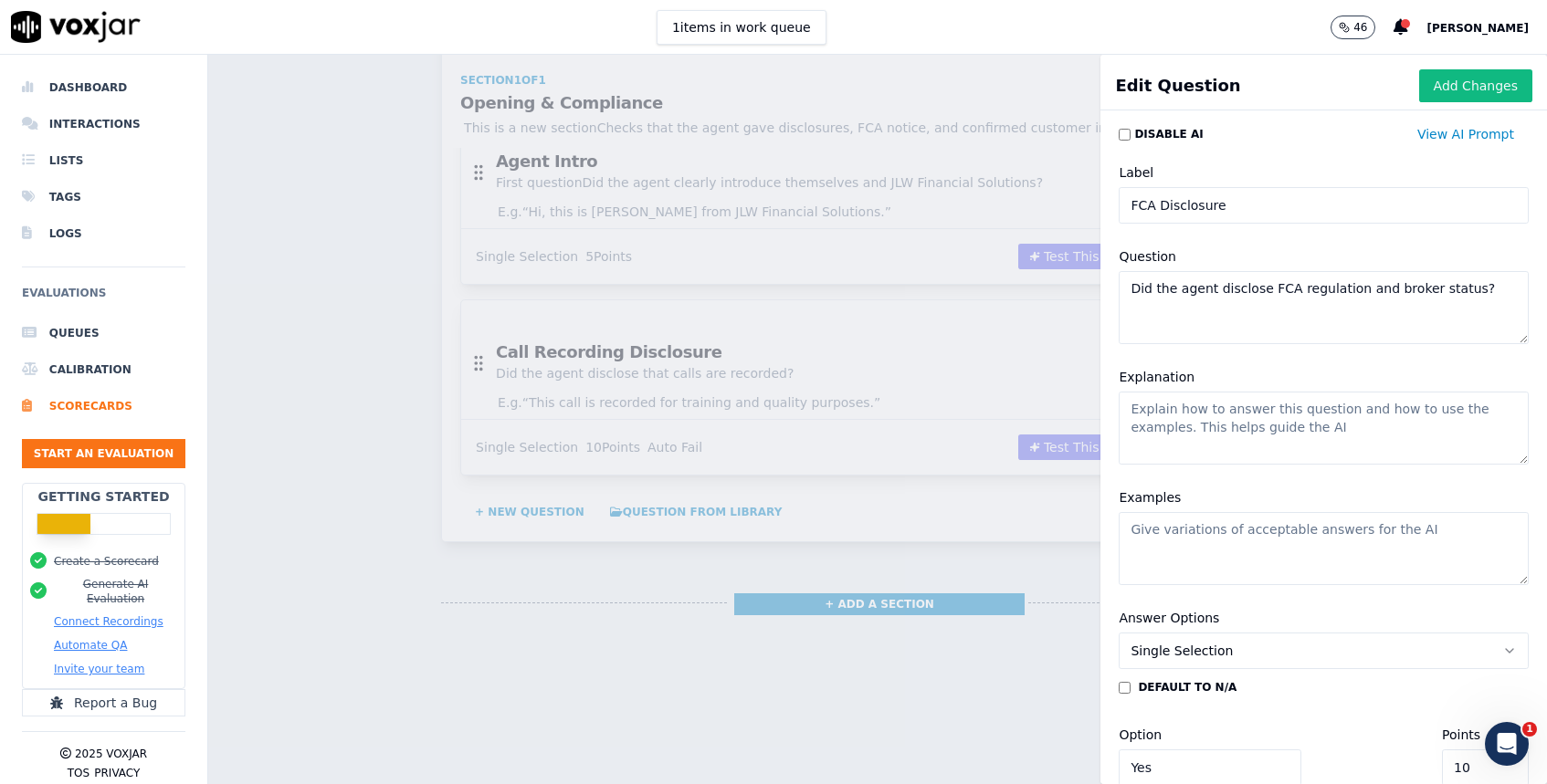
type textarea "Did the agent disclose FCA regulation and broker status?"
click at [1222, 420] on textarea "Explanation" at bounding box center [1323, 429] width 410 height 73
paste textarea "Must say “authorised and regulated by the FCA” and “we are a broker.”"
type textarea "Must say “authorised and regulated by the FCA” and “we are a broker.”"
click at [1243, 524] on textarea "Examples" at bounding box center [1323, 549] width 410 height 73
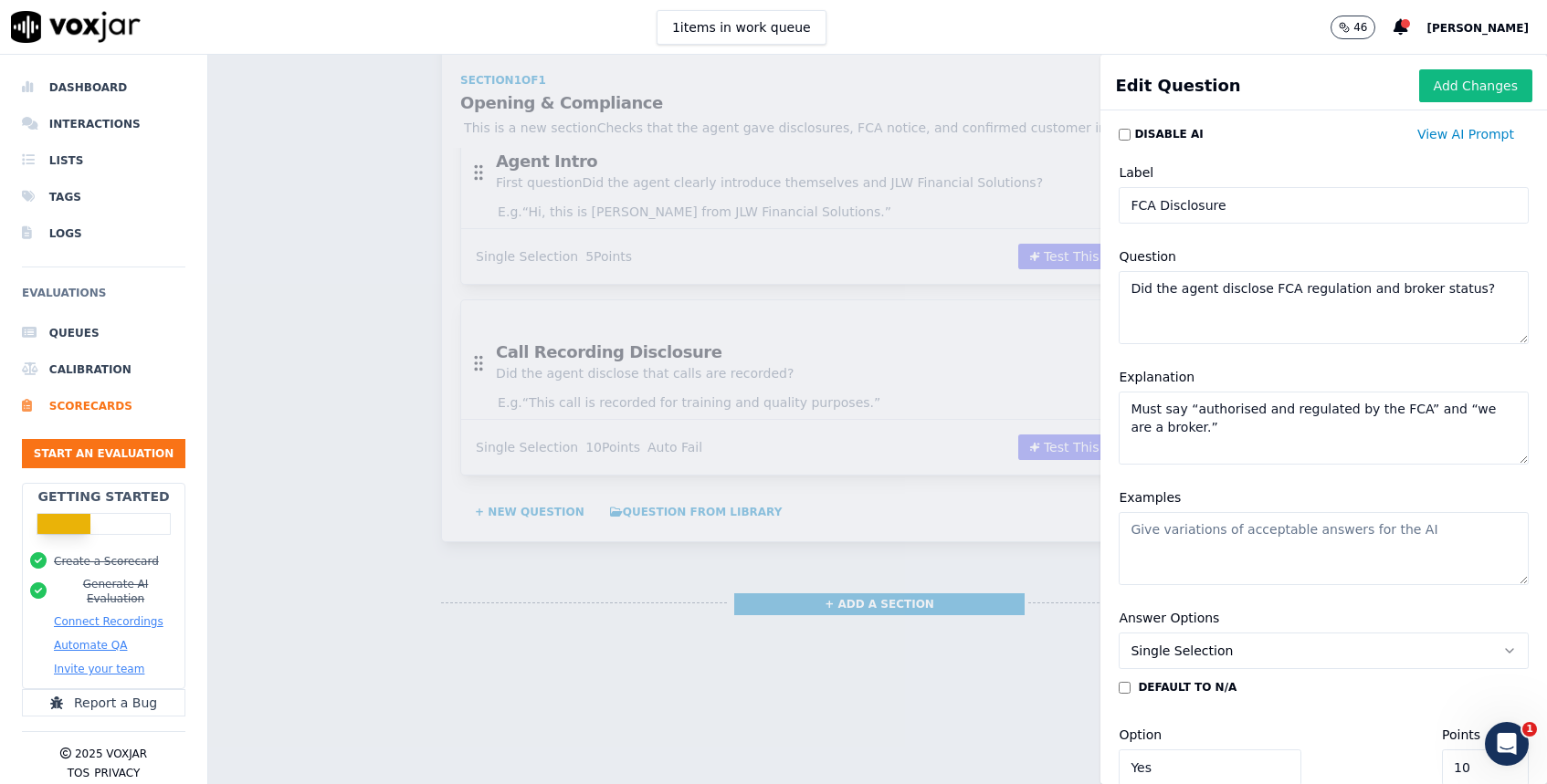
paste textarea "“We are authorised and regulated by the FCA and work with National Friendly.”"
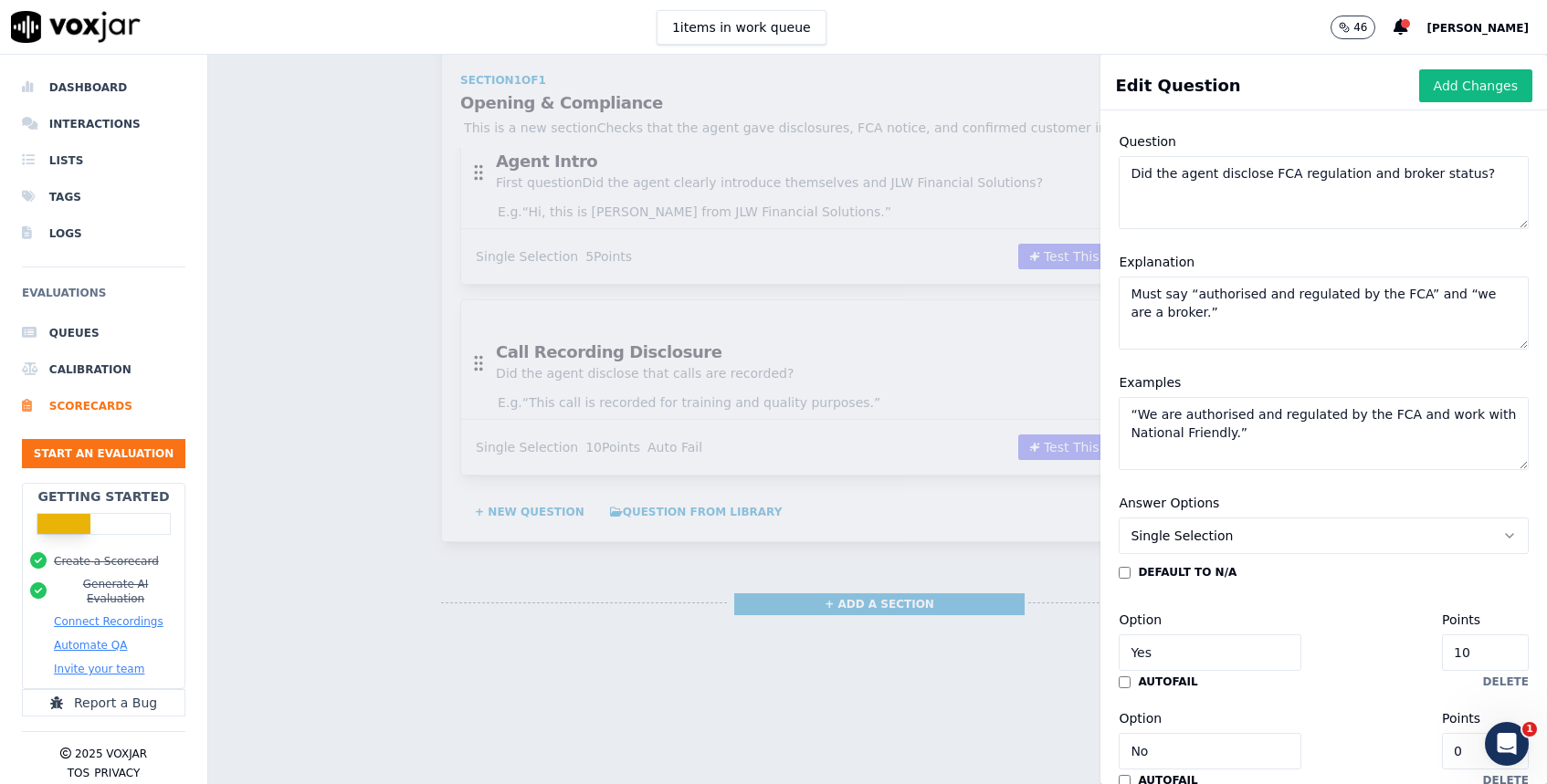
scroll to position [115, 0]
type textarea "“We are authorised and regulated by the FCA and work with National Friendly.”"
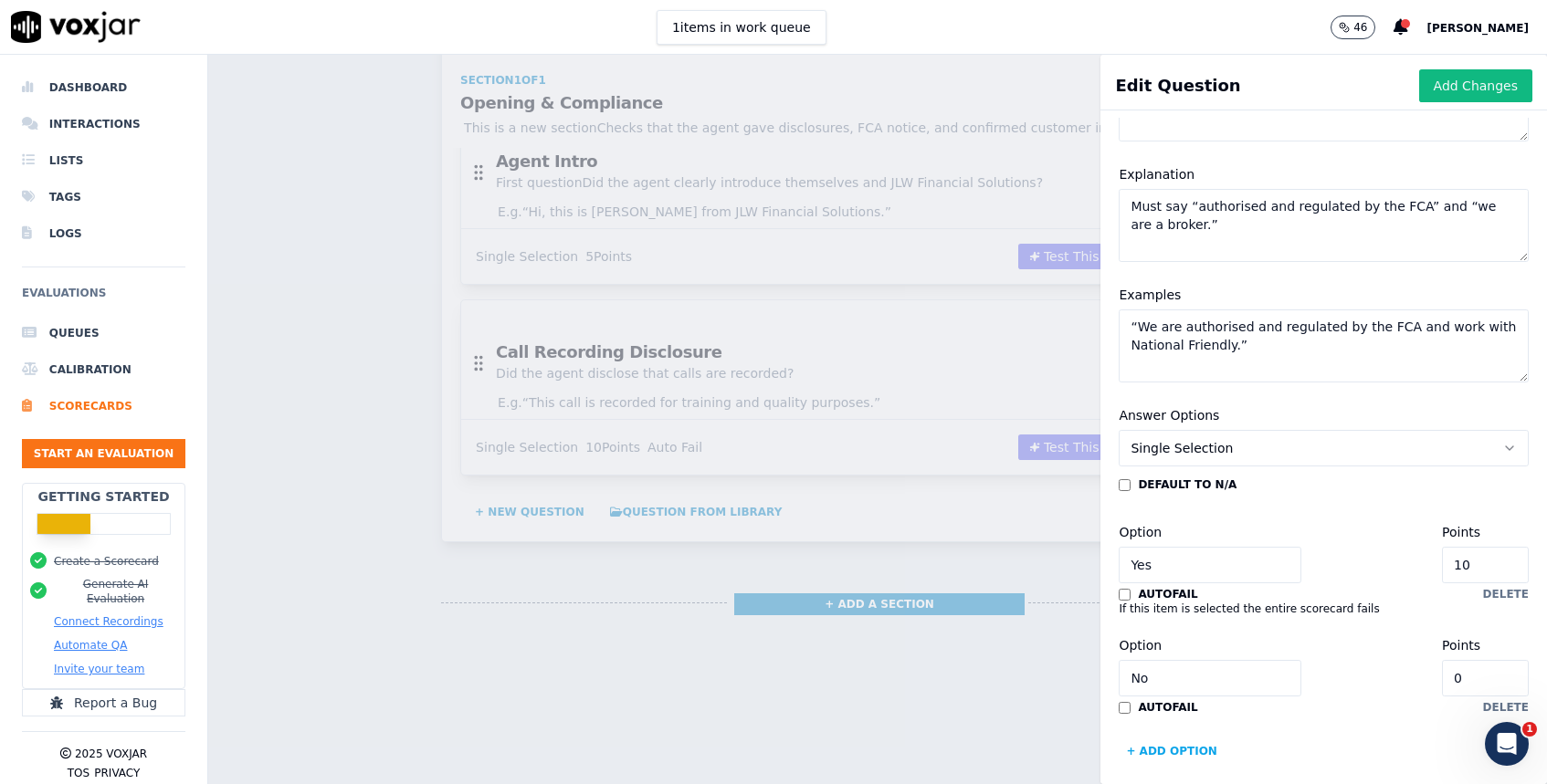
scroll to position [217, 0]
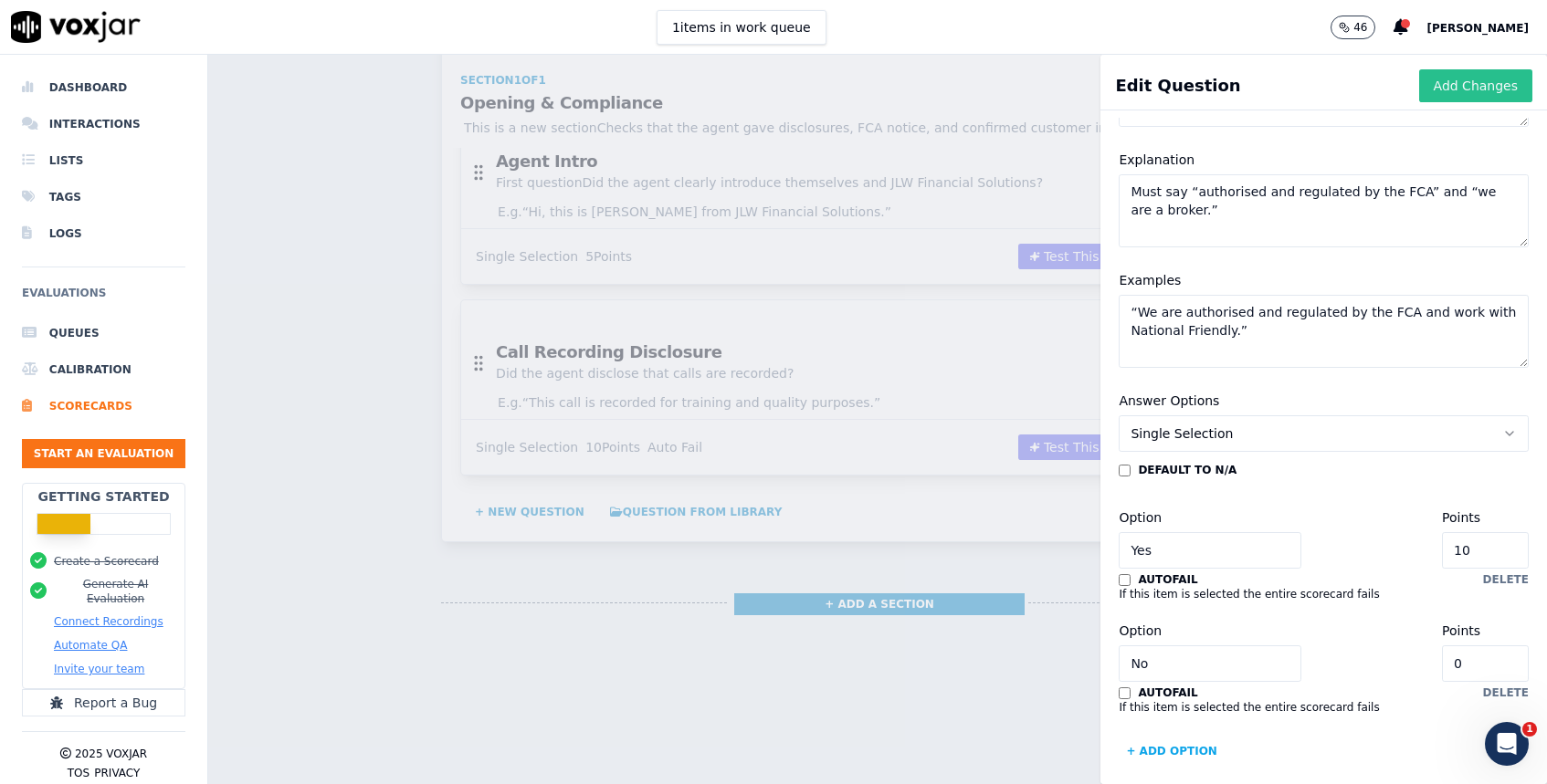
click at [1468, 88] on button "Add Changes" at bounding box center [1476, 86] width 113 height 33
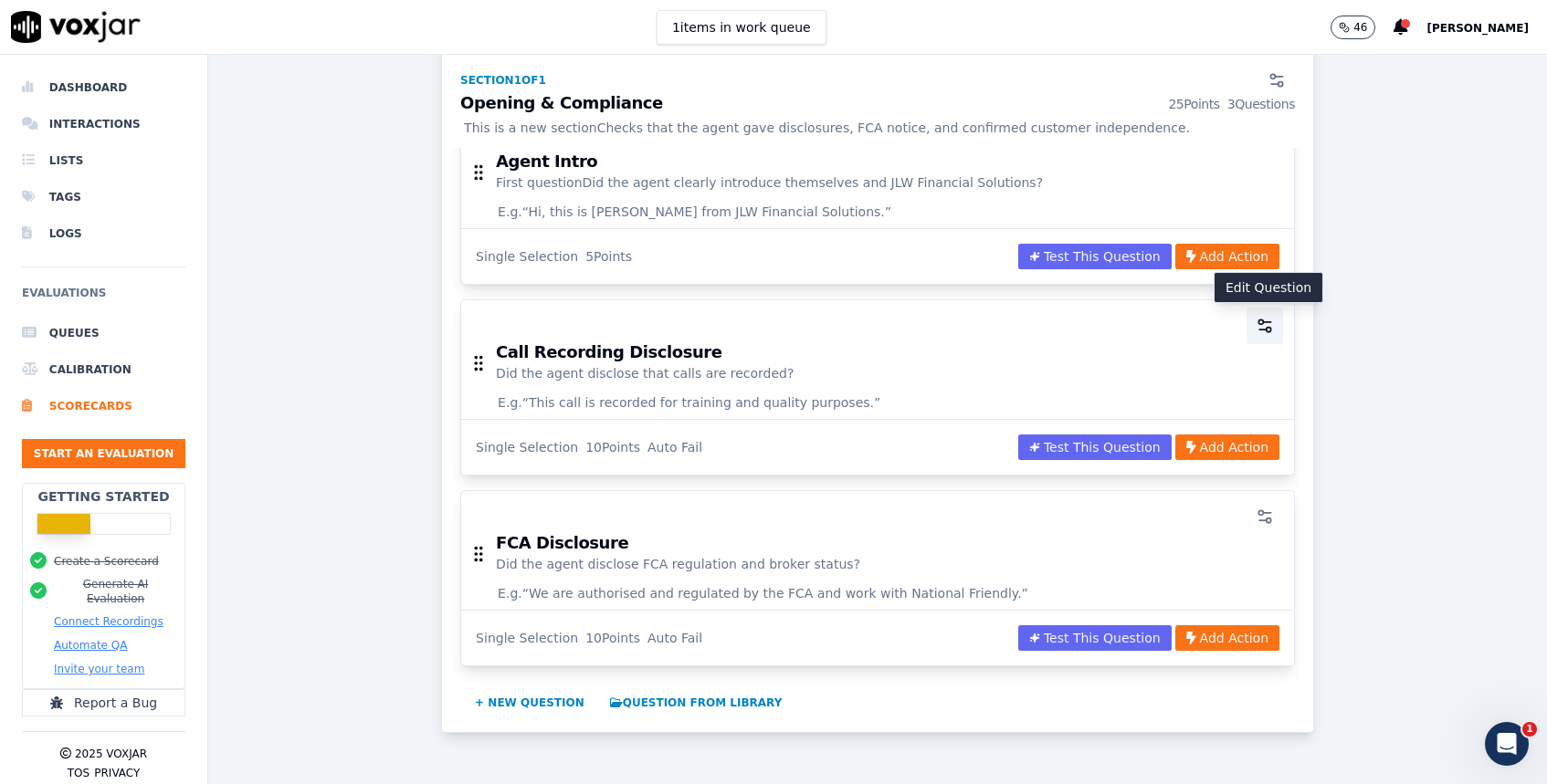
click at [1267, 324] on icon "button" at bounding box center [1265, 326] width 18 height 18
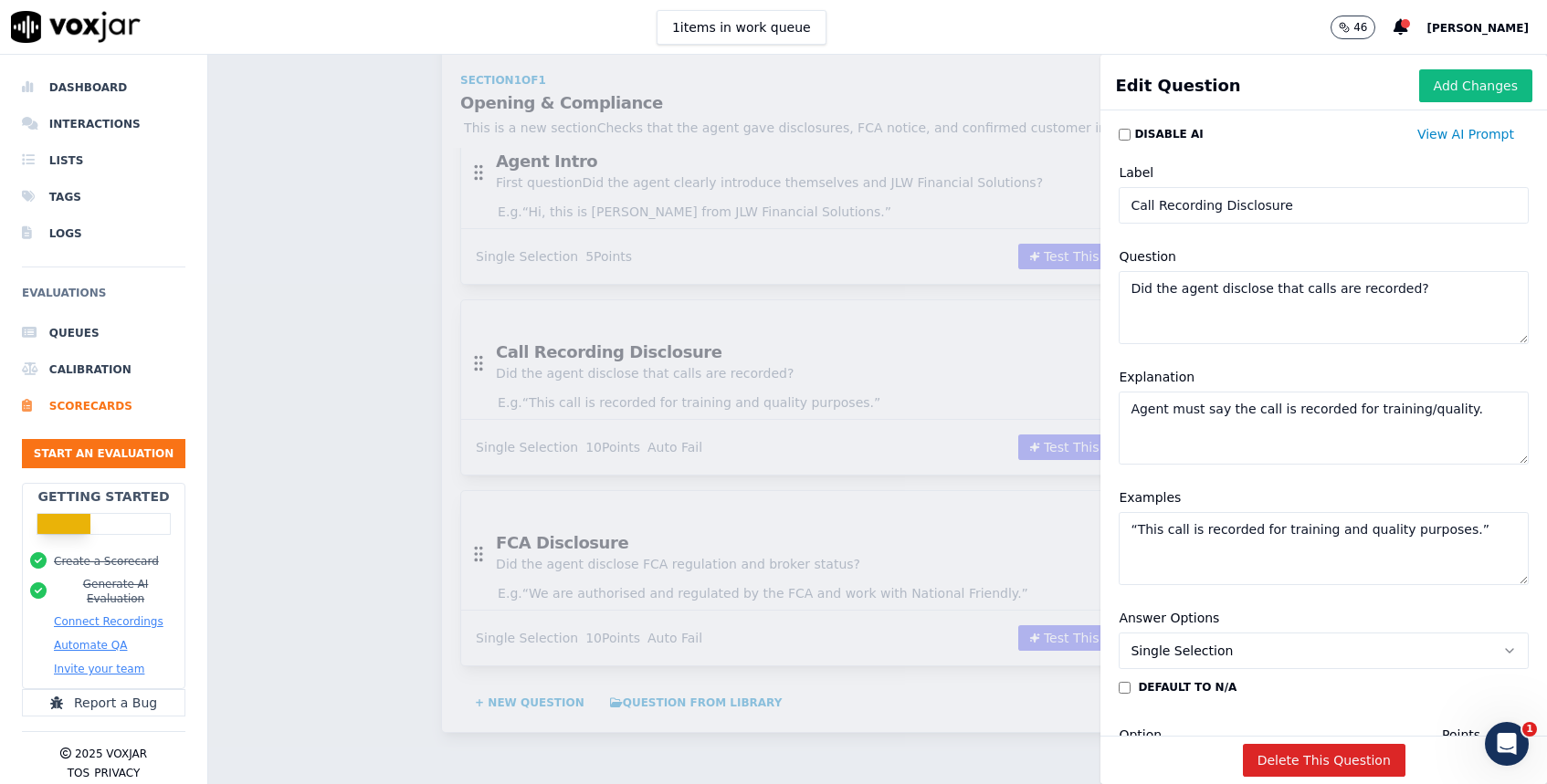
scroll to position [266, 0]
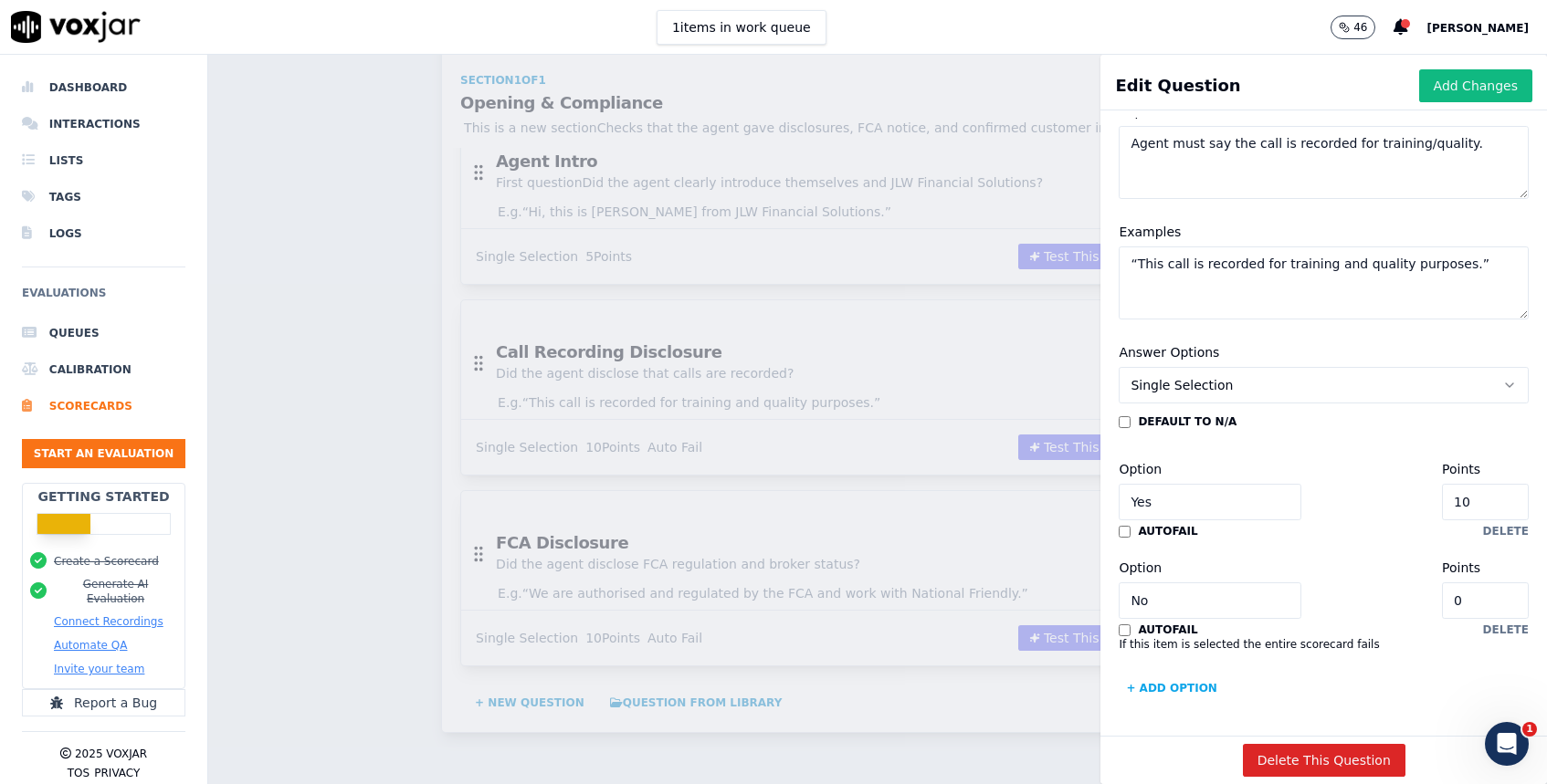
click at [956, 323] on div "Scorecards Scorecard Editor Save Scorecard Untitled ScorecardOver 50s Funeral C…" at bounding box center [877, 419] width 1339 height 730
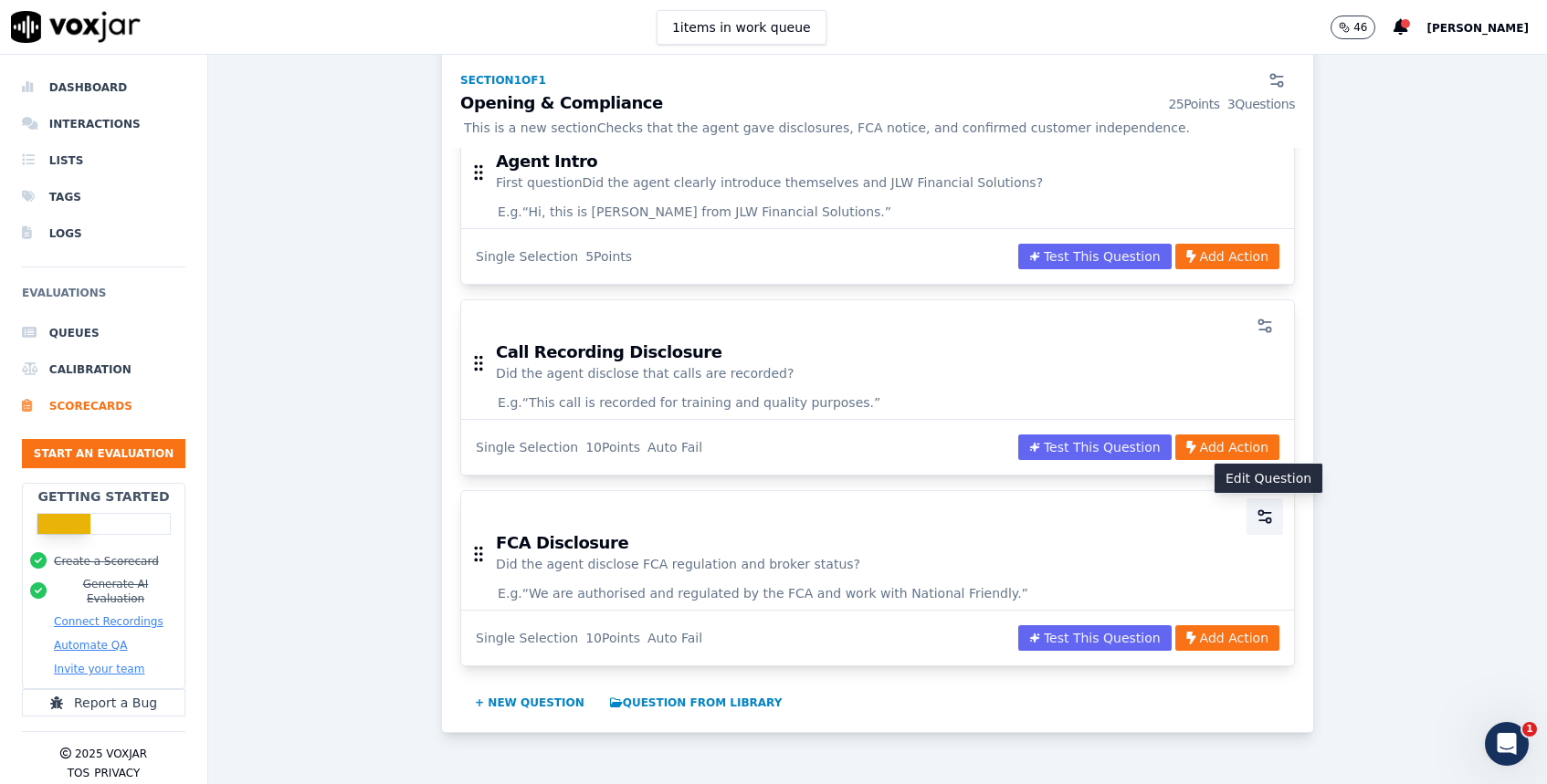
click at [1267, 514] on icon "button" at bounding box center [1265, 517] width 18 height 18
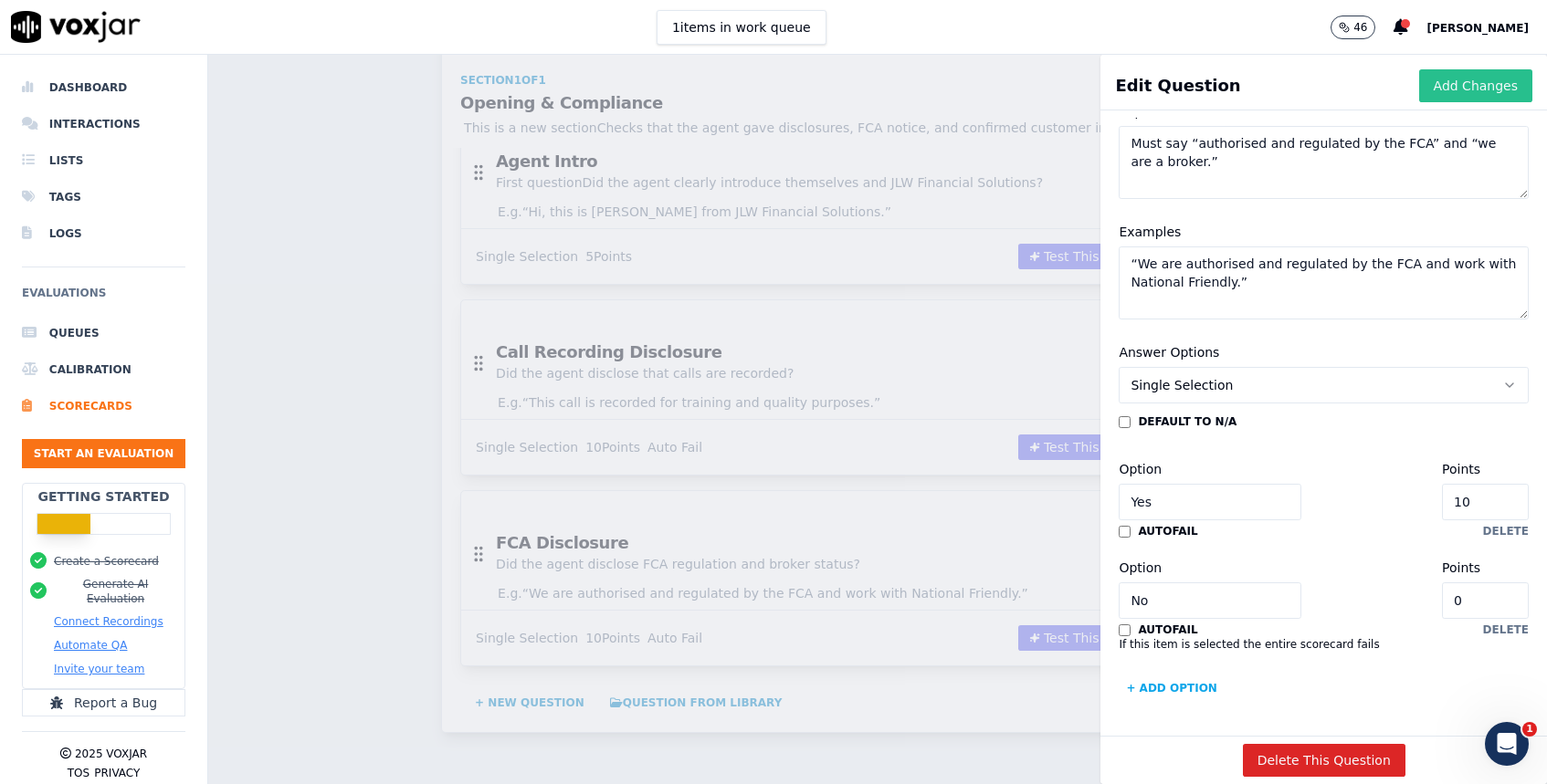
click at [1456, 94] on button "Add Changes" at bounding box center [1476, 86] width 113 height 33
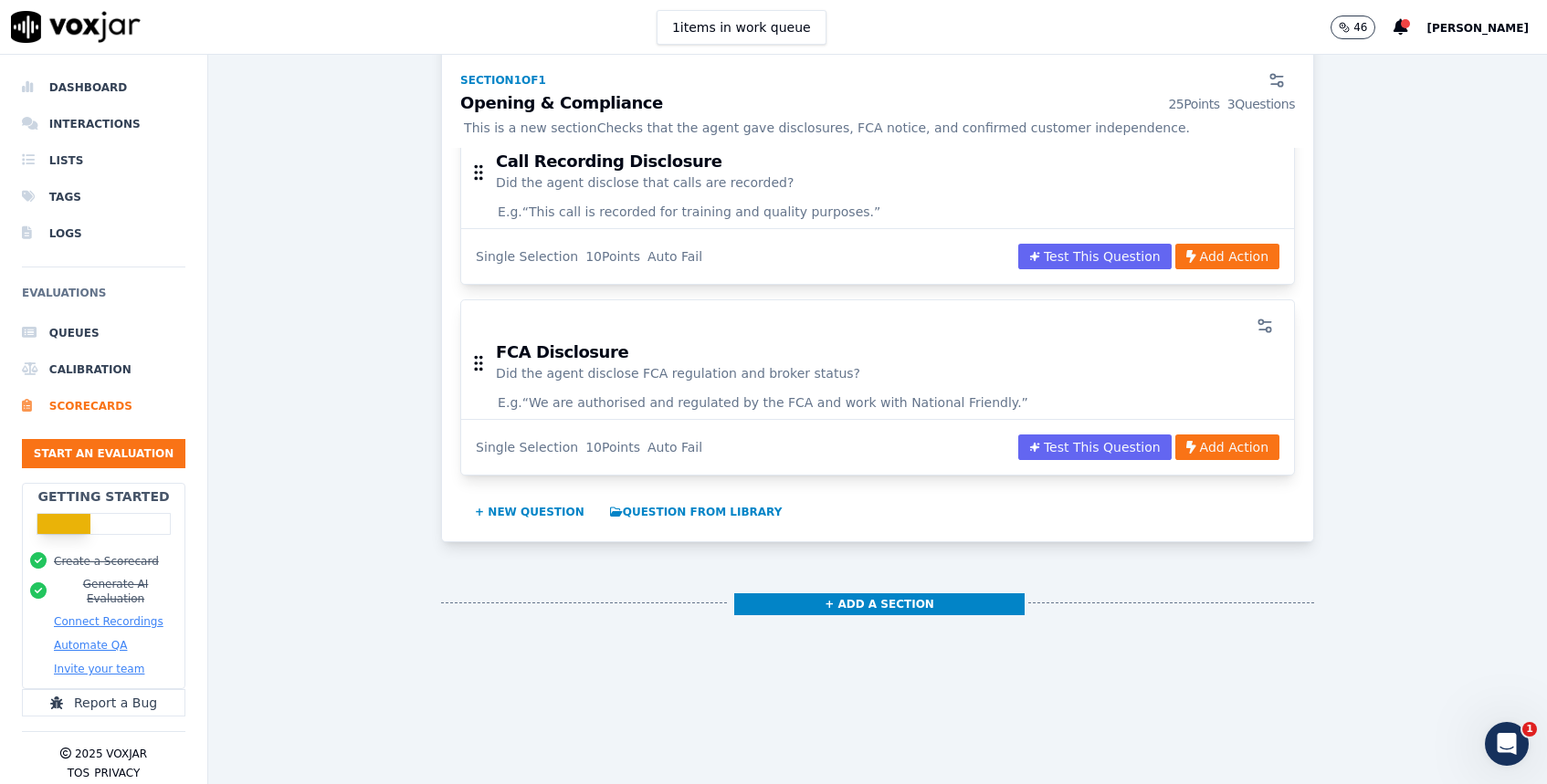
scroll to position [574, 0]
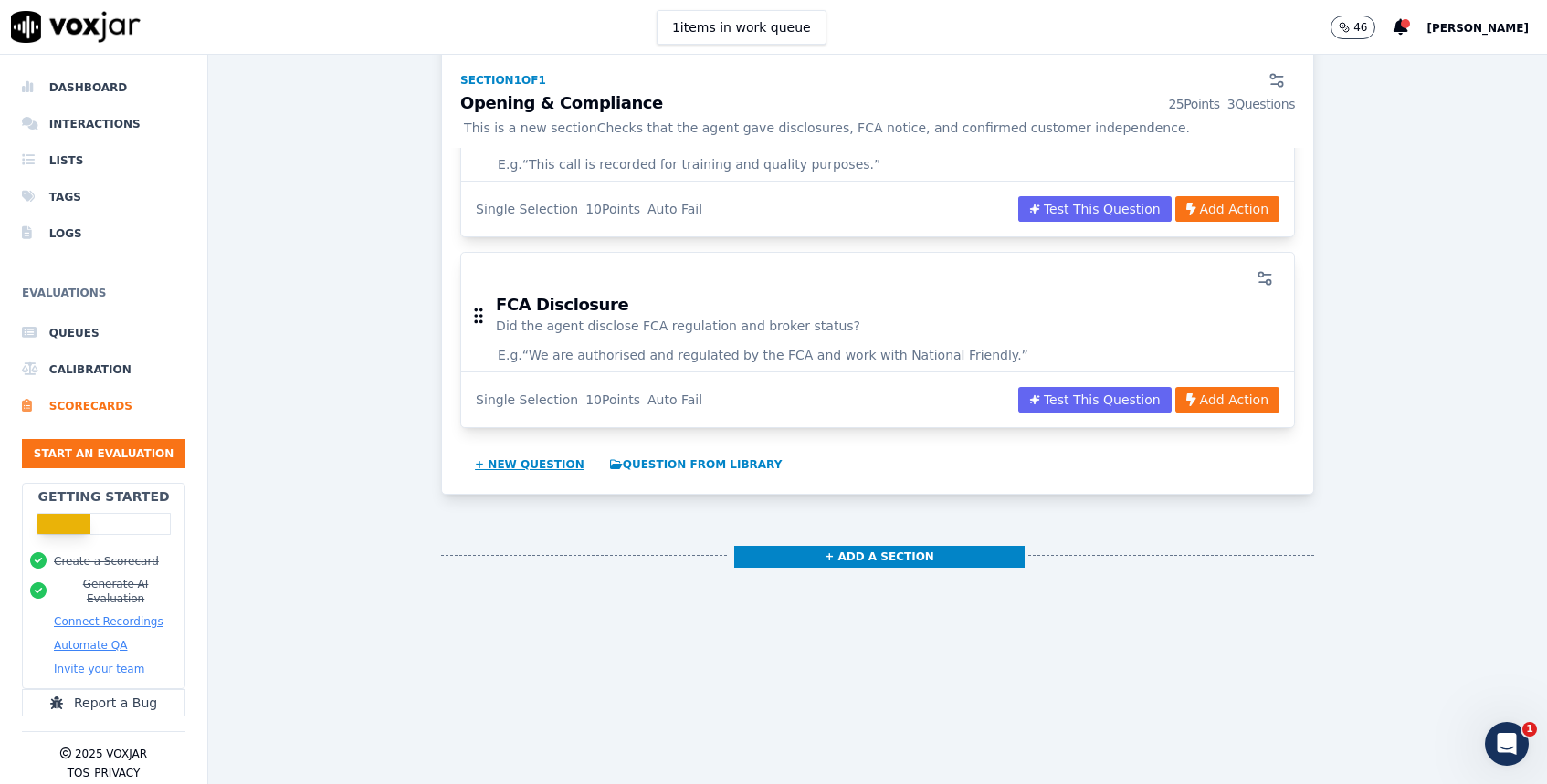
click at [552, 461] on button "+ New question" at bounding box center [530, 465] width 124 height 29
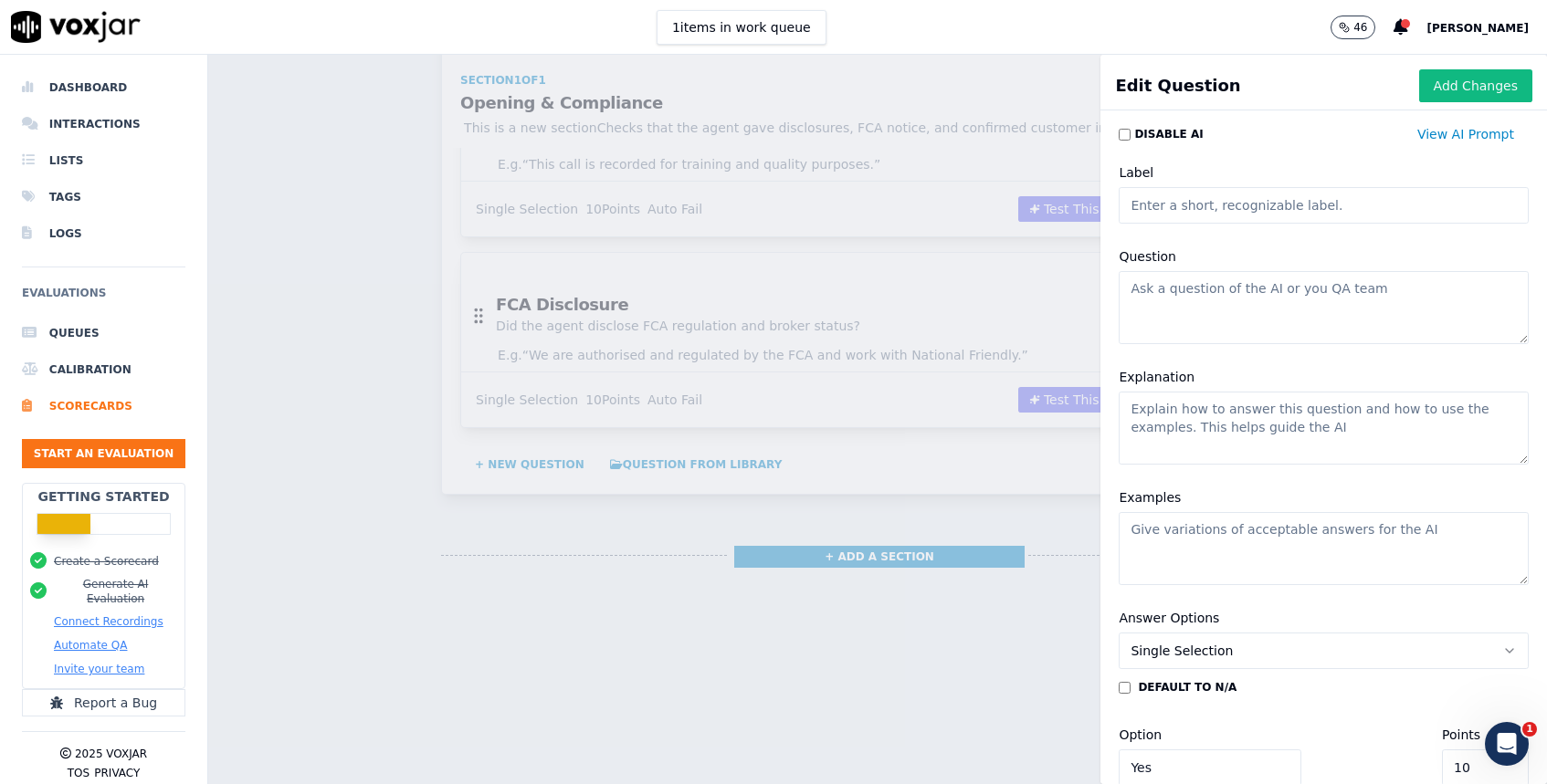
click at [1221, 212] on input "Label" at bounding box center [1323, 206] width 410 height 37
paste input "Financial Control Confirmed"
type input "Financial Control Confirmed"
click at [1176, 281] on textarea "Question" at bounding box center [1323, 308] width 410 height 73
paste textarea "Did the agent confirm the customer controls their own finances?"
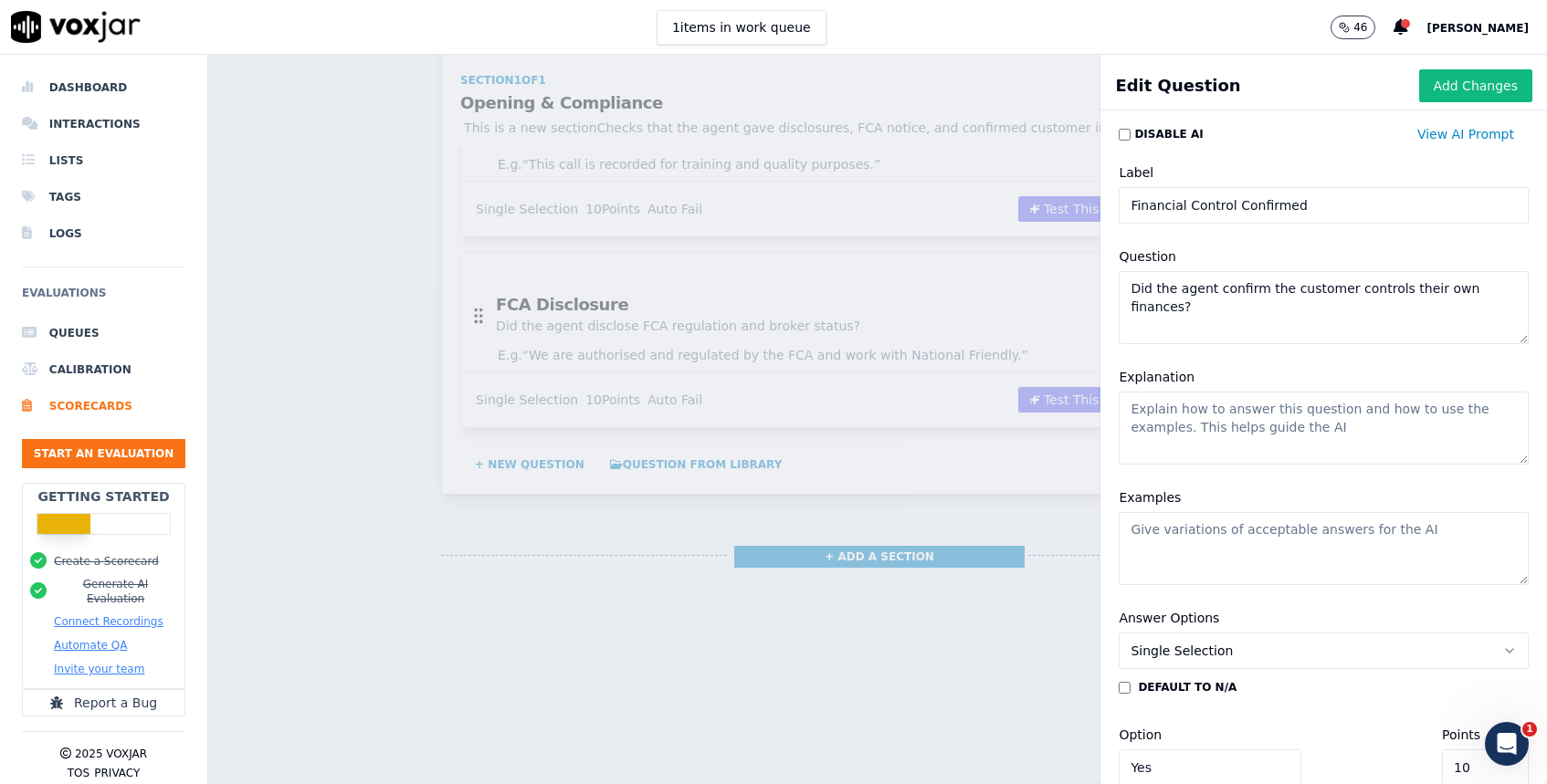
type textarea "Did the agent confirm the customer controls their own finances?"
click at [1171, 418] on textarea "Explanation" at bounding box center [1323, 429] width 410 height 73
paste textarea "Must ensure no third-party influence."
type textarea "Must ensure no third-party influence."
click at [1213, 529] on textarea "Examples" at bounding box center [1323, 549] width 410 height 73
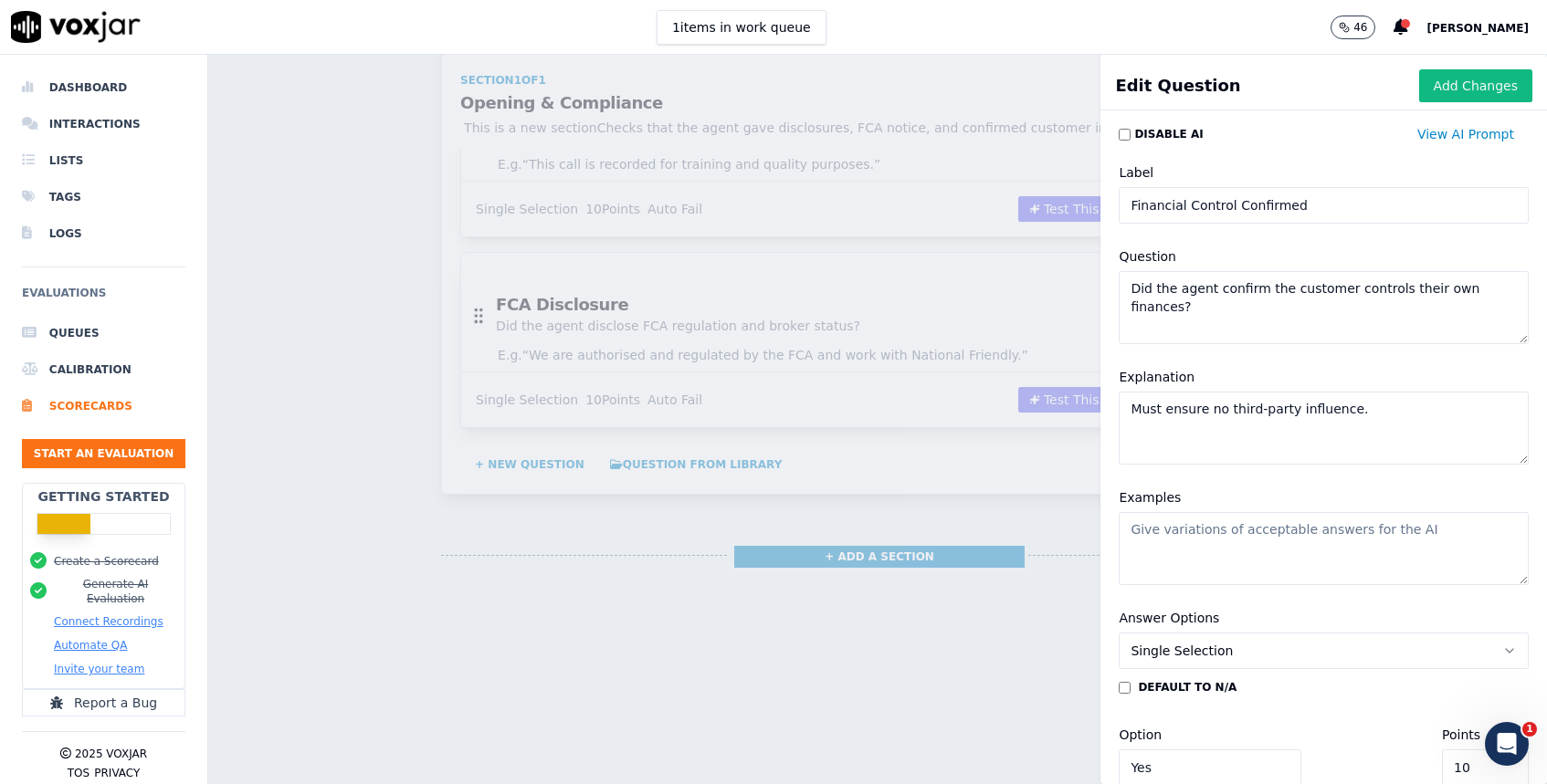
paste textarea "“Can I confirm you are in control of your own finances?”"
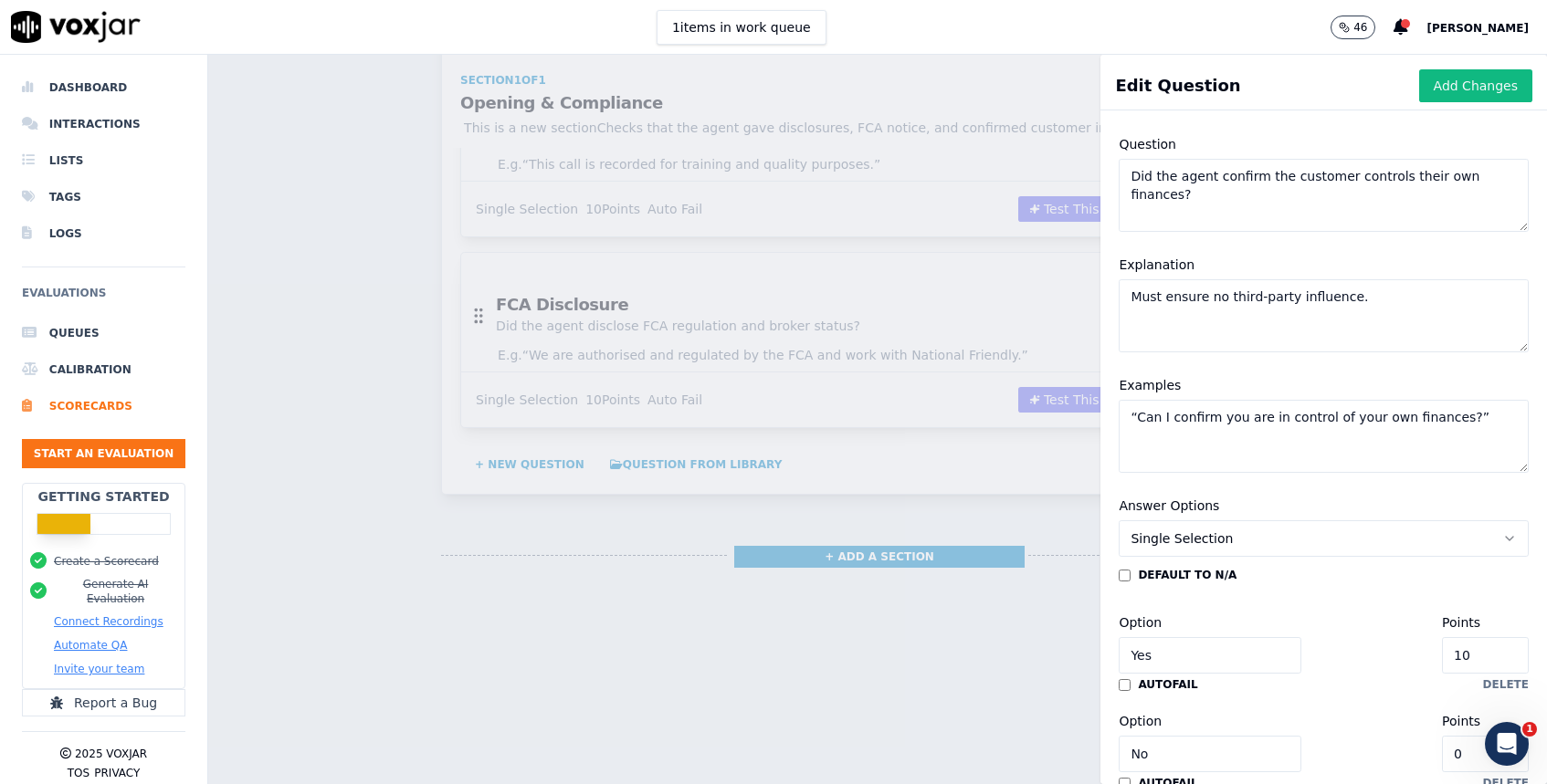
scroll to position [161, 0]
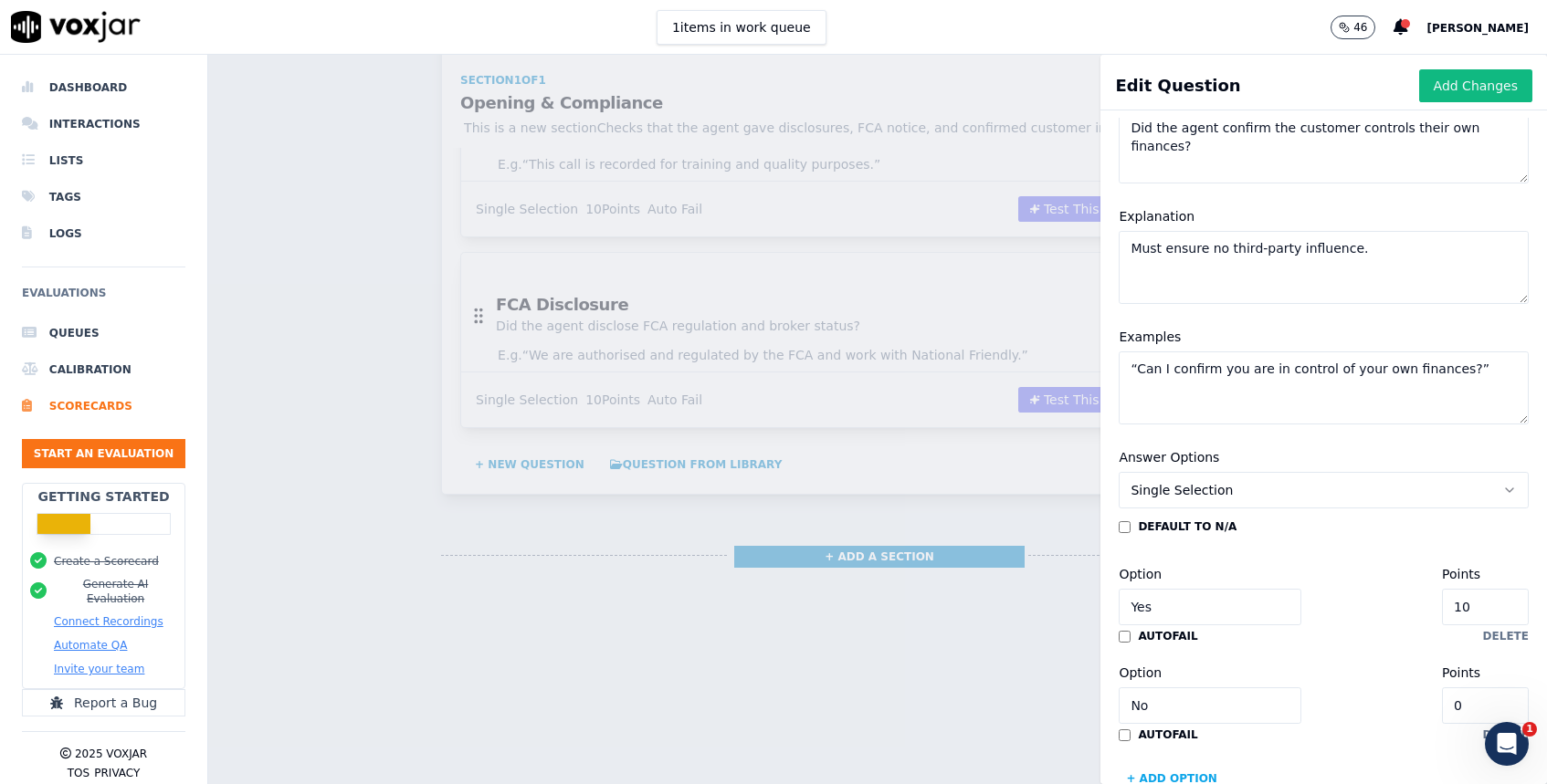
type textarea "“Can I confirm you are in control of your own finances?”"
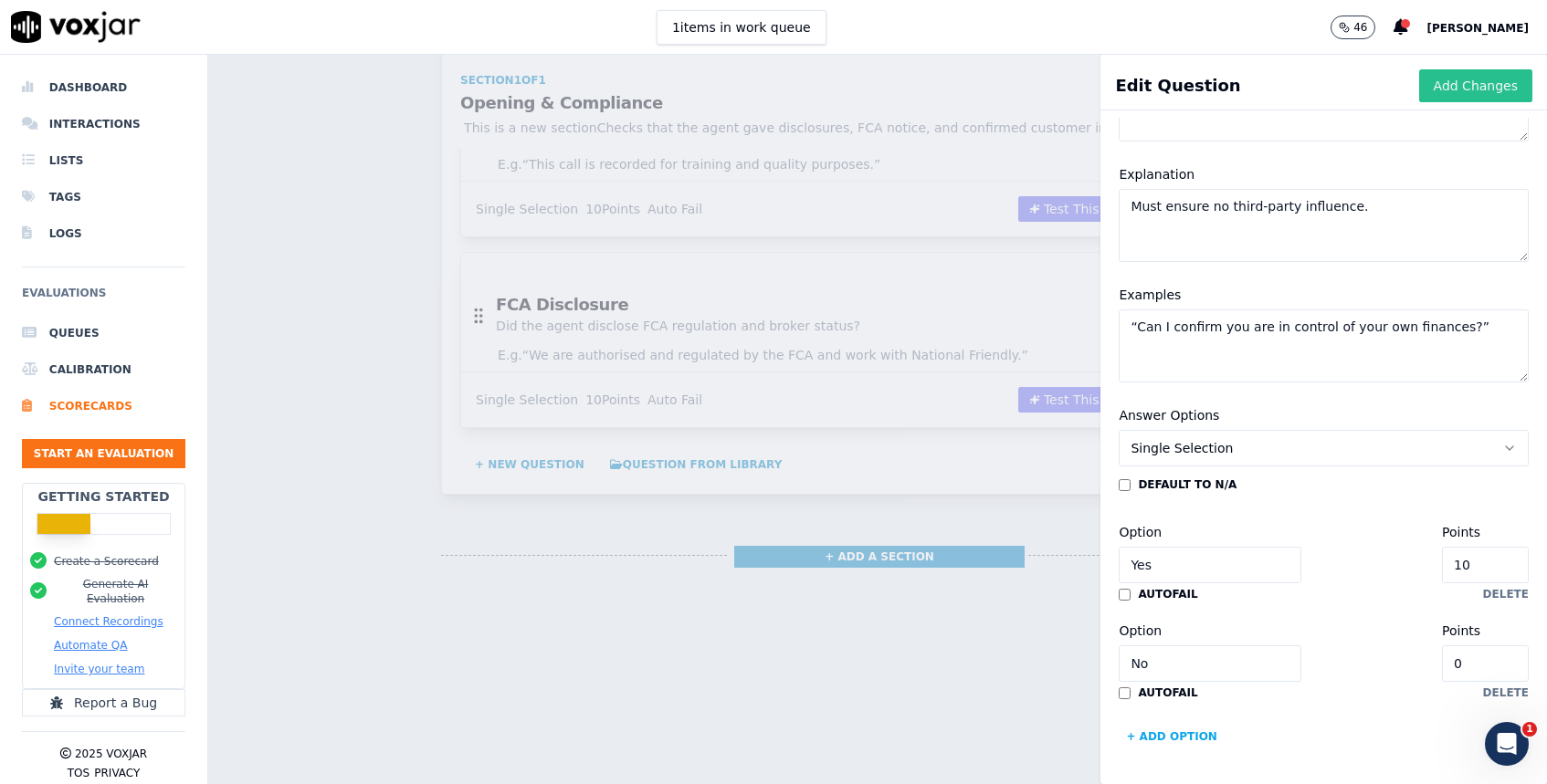
click at [1486, 90] on button "Add Changes" at bounding box center [1476, 86] width 113 height 33
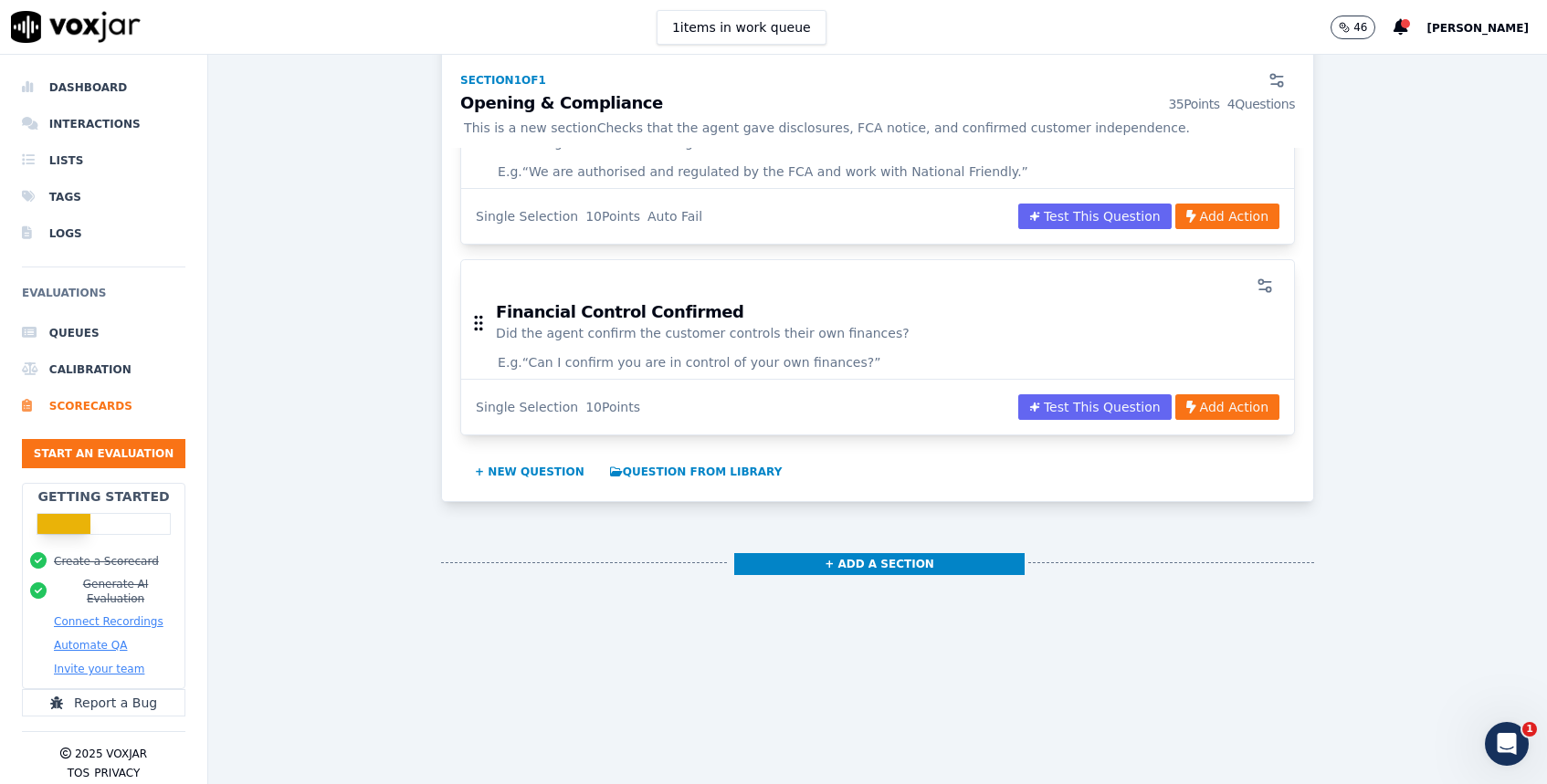
scroll to position [765, 0]
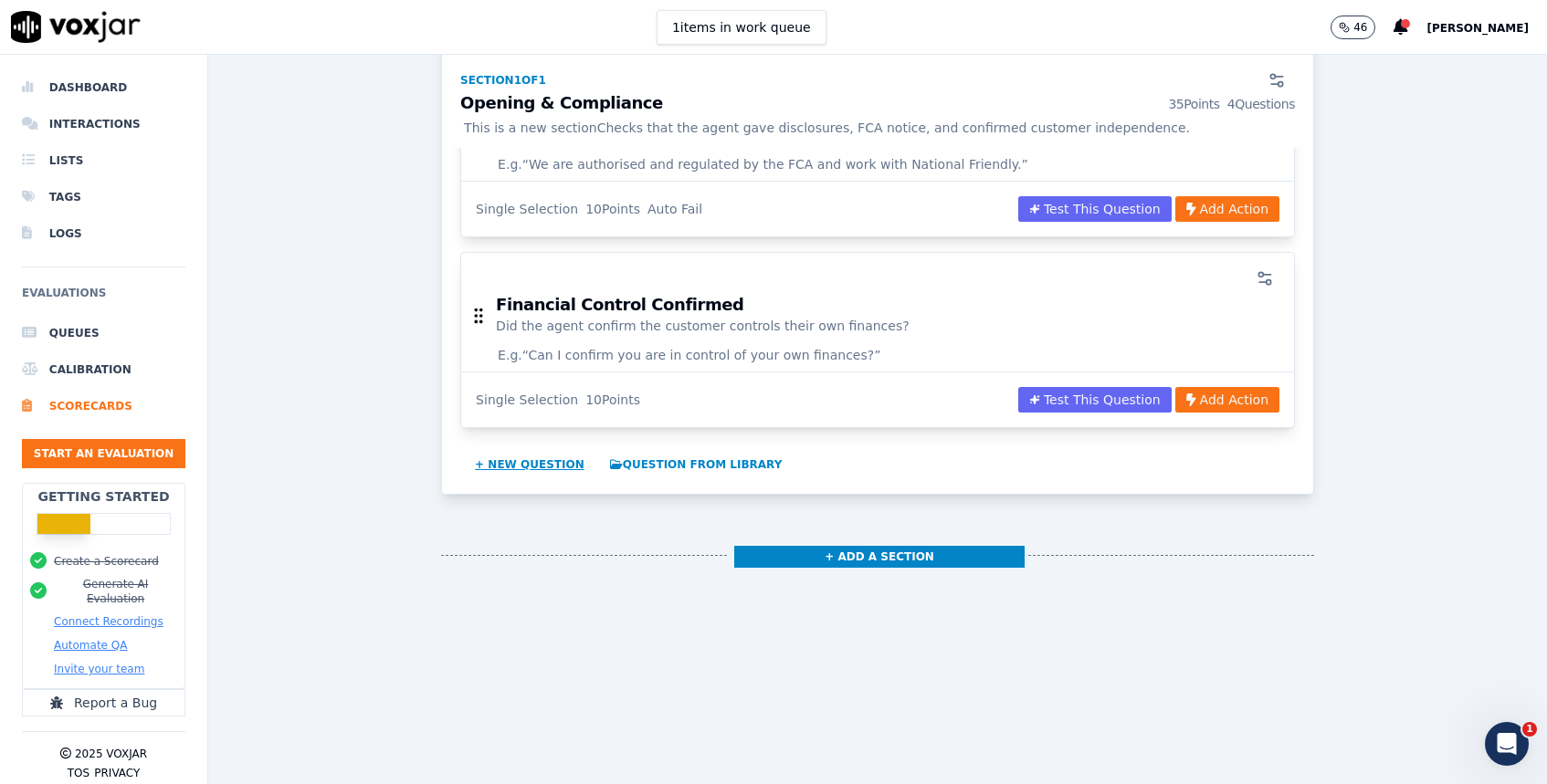
click at [537, 466] on button "+ New question" at bounding box center [530, 465] width 124 height 29
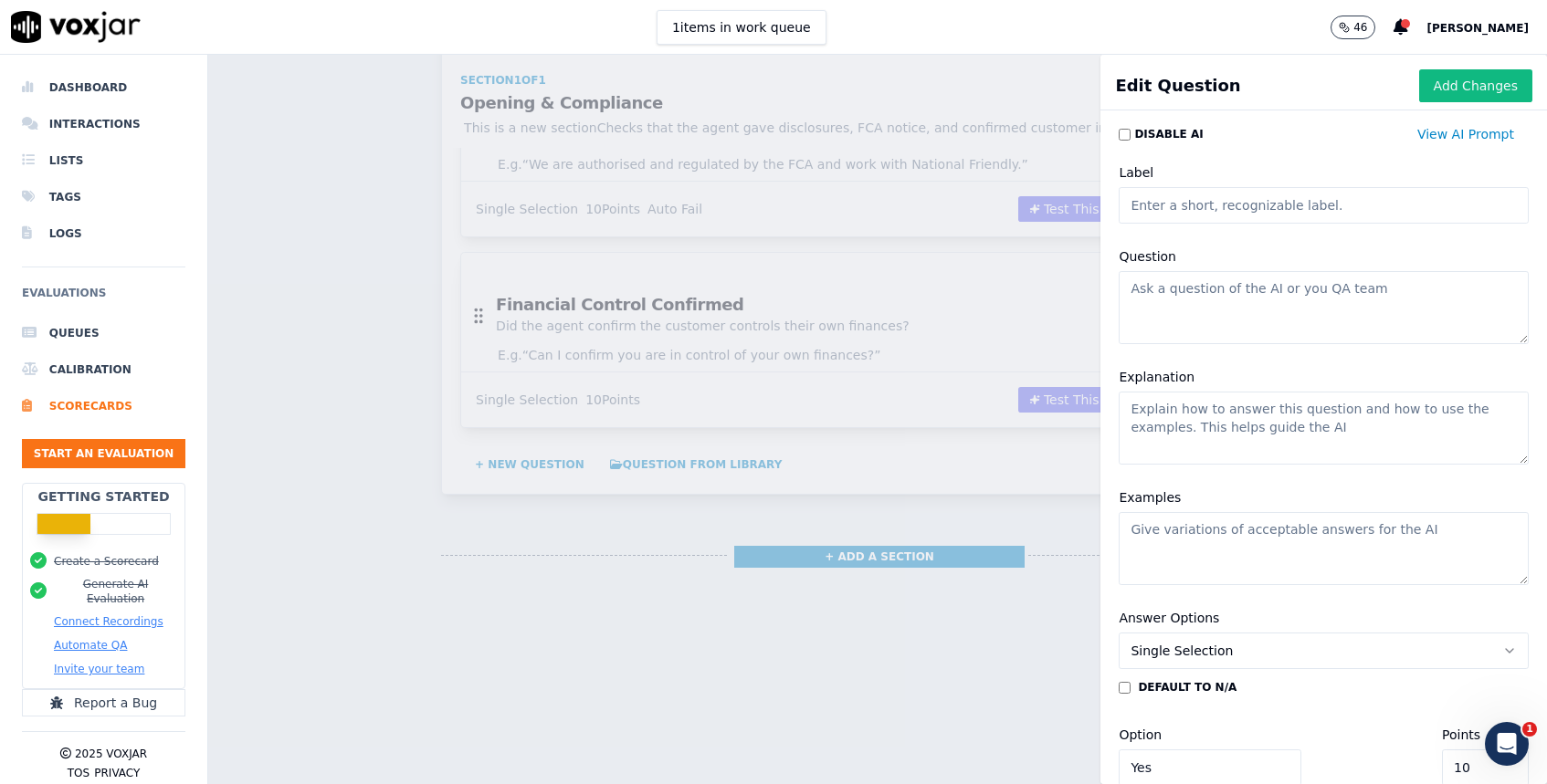
click at [1192, 207] on input "Label" at bounding box center [1323, 206] width 410 height 37
paste input "Existing Cover"
type input "Existing Cover"
click at [1172, 303] on textarea "Question" at bounding box center [1323, 308] width 410 height 73
paste textarea "Did the agent ask if the customer already has funeral cover in place?"
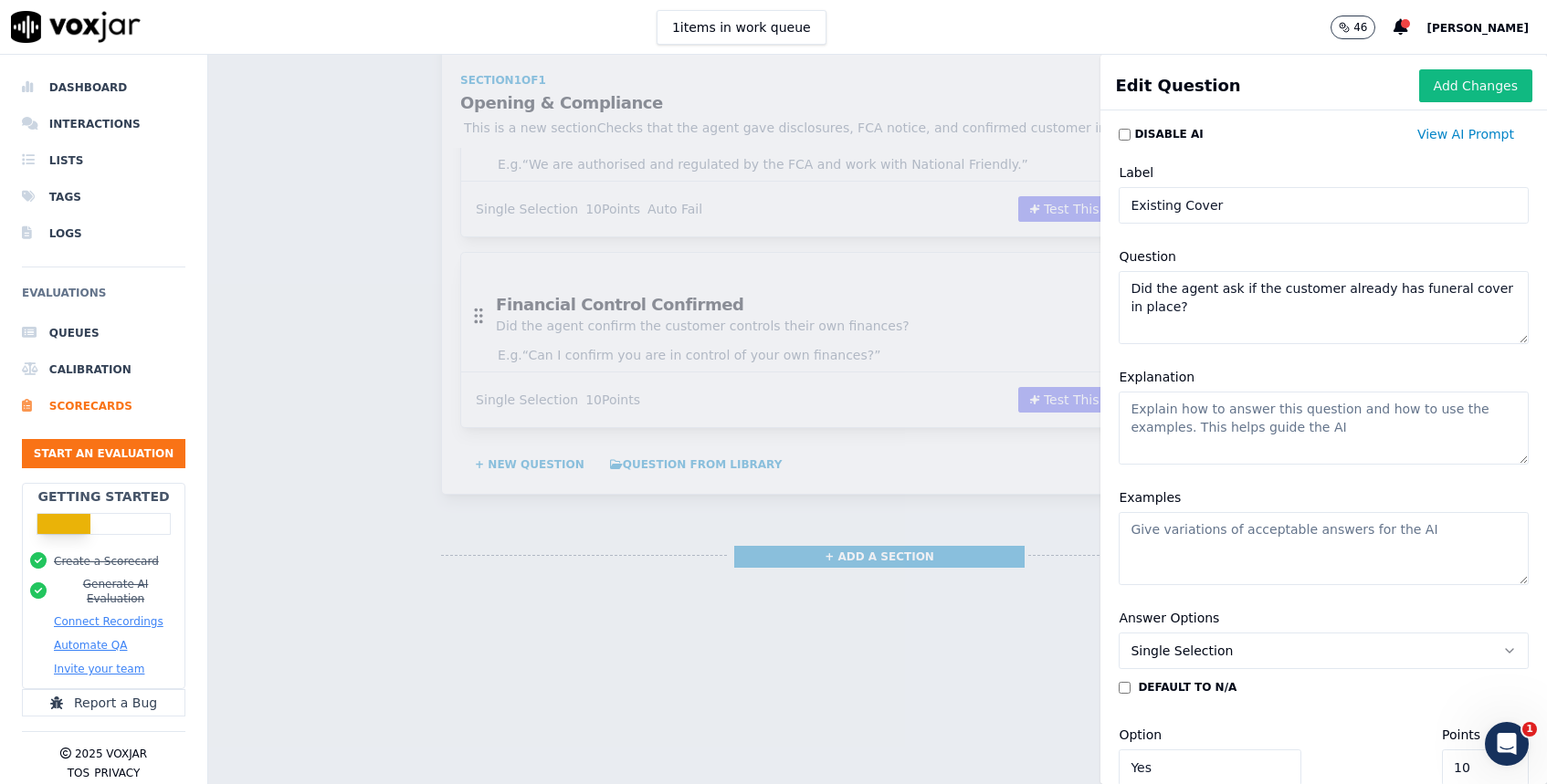
type textarea "Did the agent ask if the customer already has funeral cover in place?"
click at [1201, 428] on textarea "Explanation" at bounding box center [1323, 429] width 410 height 73
paste textarea "Ensures discovery of prior arrangements."
type textarea "Ensures discovery of prior arrangements."
click at [1191, 552] on textarea "Examples" at bounding box center [1323, 549] width 410 height 73
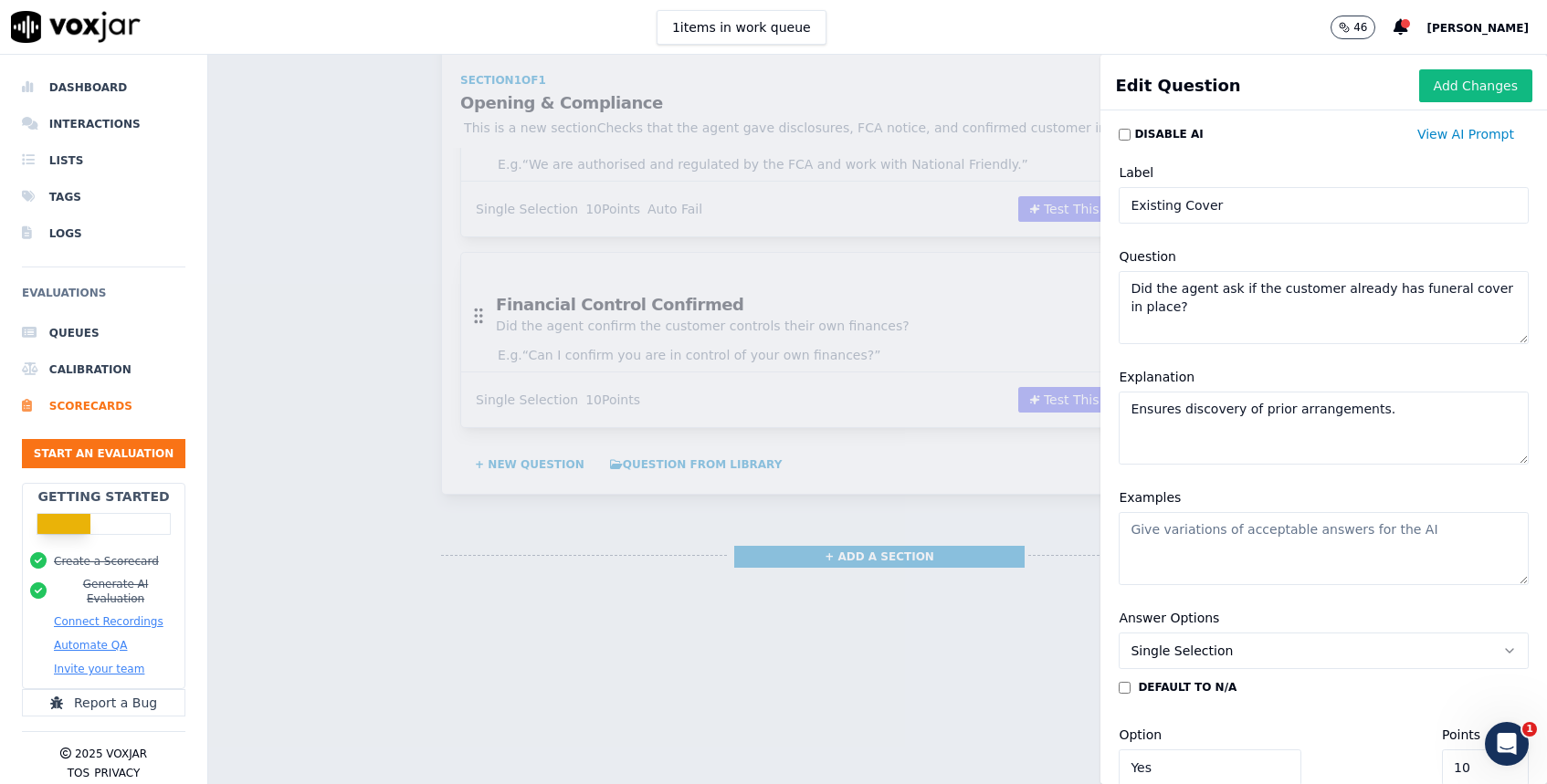
paste textarea "“Do you already have funeral cover in place?”"
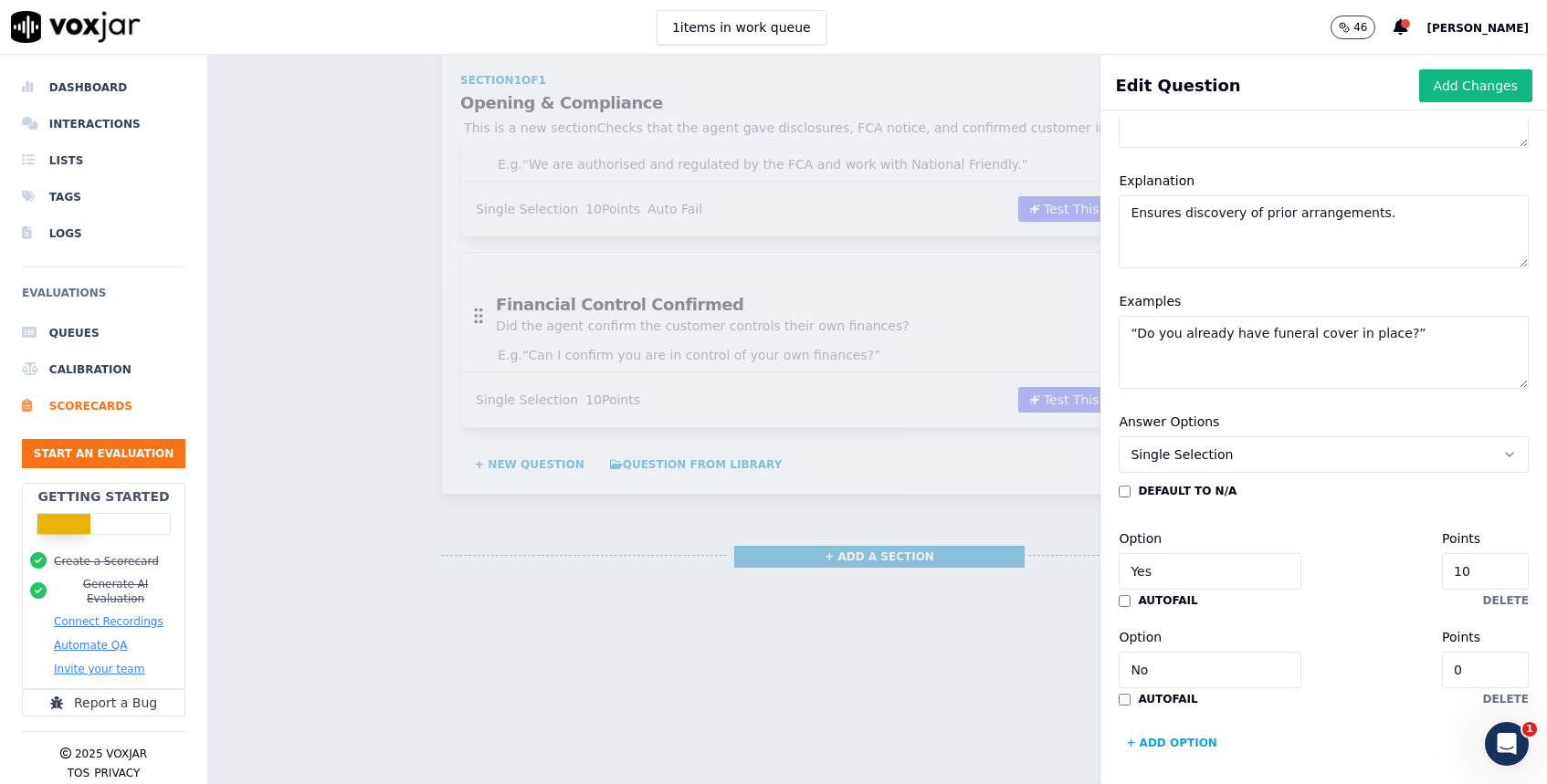
scroll to position [203, 0]
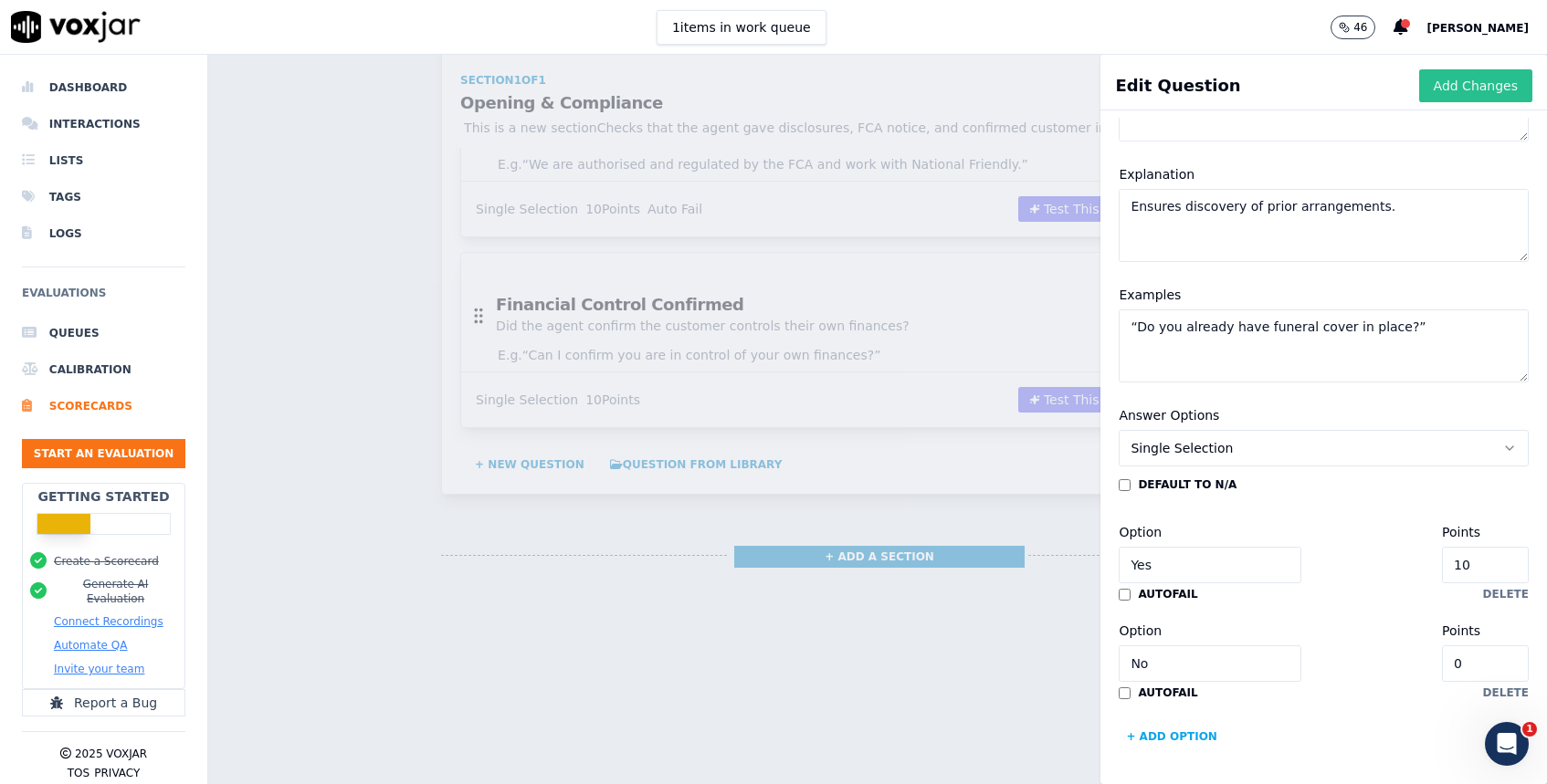
type textarea "“Do you already have funeral cover in place?”"
click at [1457, 80] on button "Add Changes" at bounding box center [1476, 86] width 113 height 33
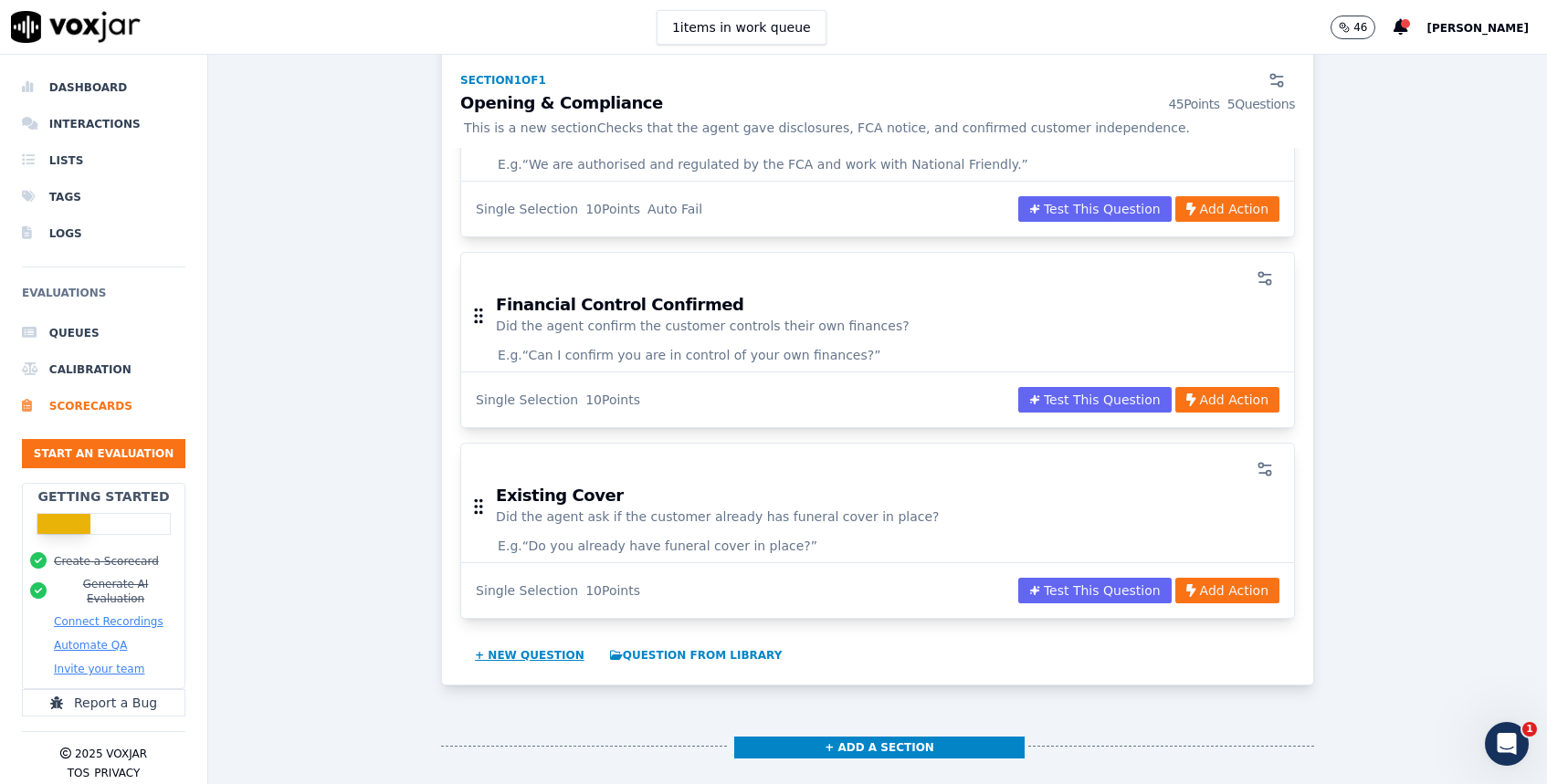
click at [538, 654] on button "+ New question" at bounding box center [530, 656] width 124 height 29
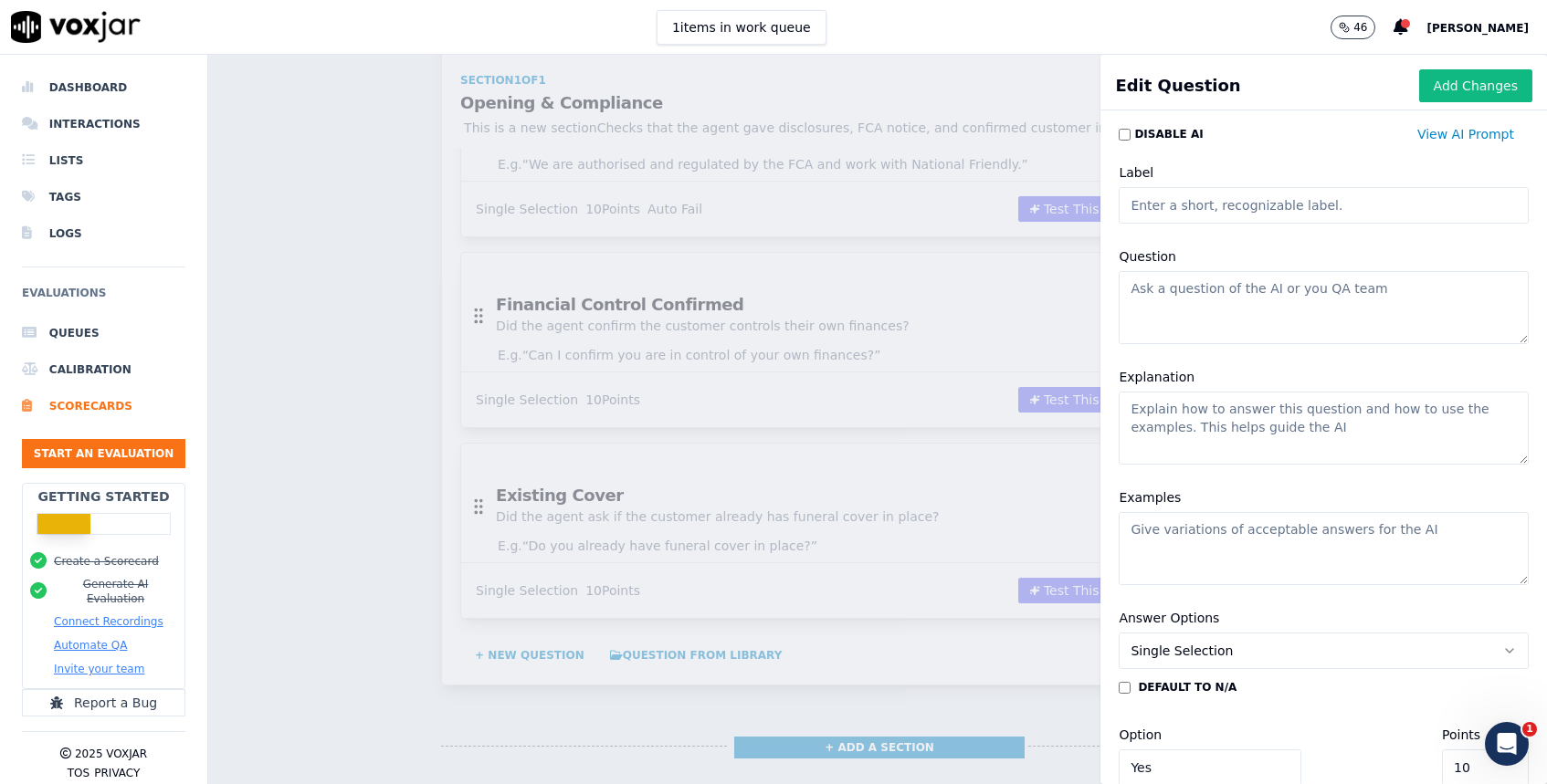
click at [1178, 205] on input "Label" at bounding box center [1323, 206] width 410 height 37
paste input "Policy Details (If Yes)"
type input "Policy Details (If Yes)"
click at [1200, 278] on textarea "Question" at bounding box center [1323, 308] width 410 height 73
paste textarea "If yes, did the agent ask about policy details?"
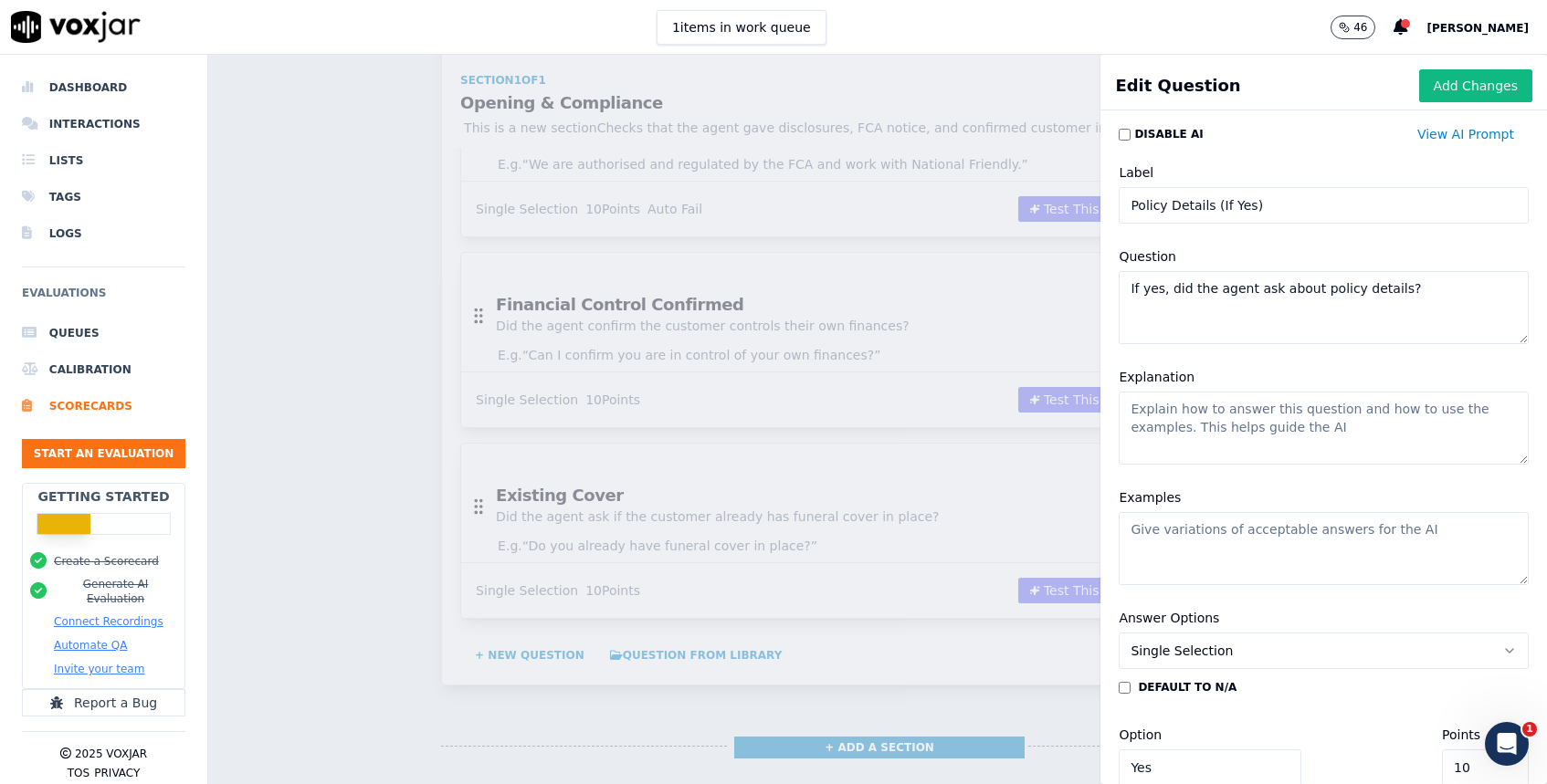
type textarea "If yes, did the agent ask about policy details?"
click at [1220, 424] on textarea "Explanation" at bounding box center [1323, 429] width 410 height 73
paste textarea "Must gather cost, cover, and duration."
type textarea "Must gather cost, cover, and duration."
click at [1256, 544] on textarea "Examples" at bounding box center [1323, 549] width 410 height 73
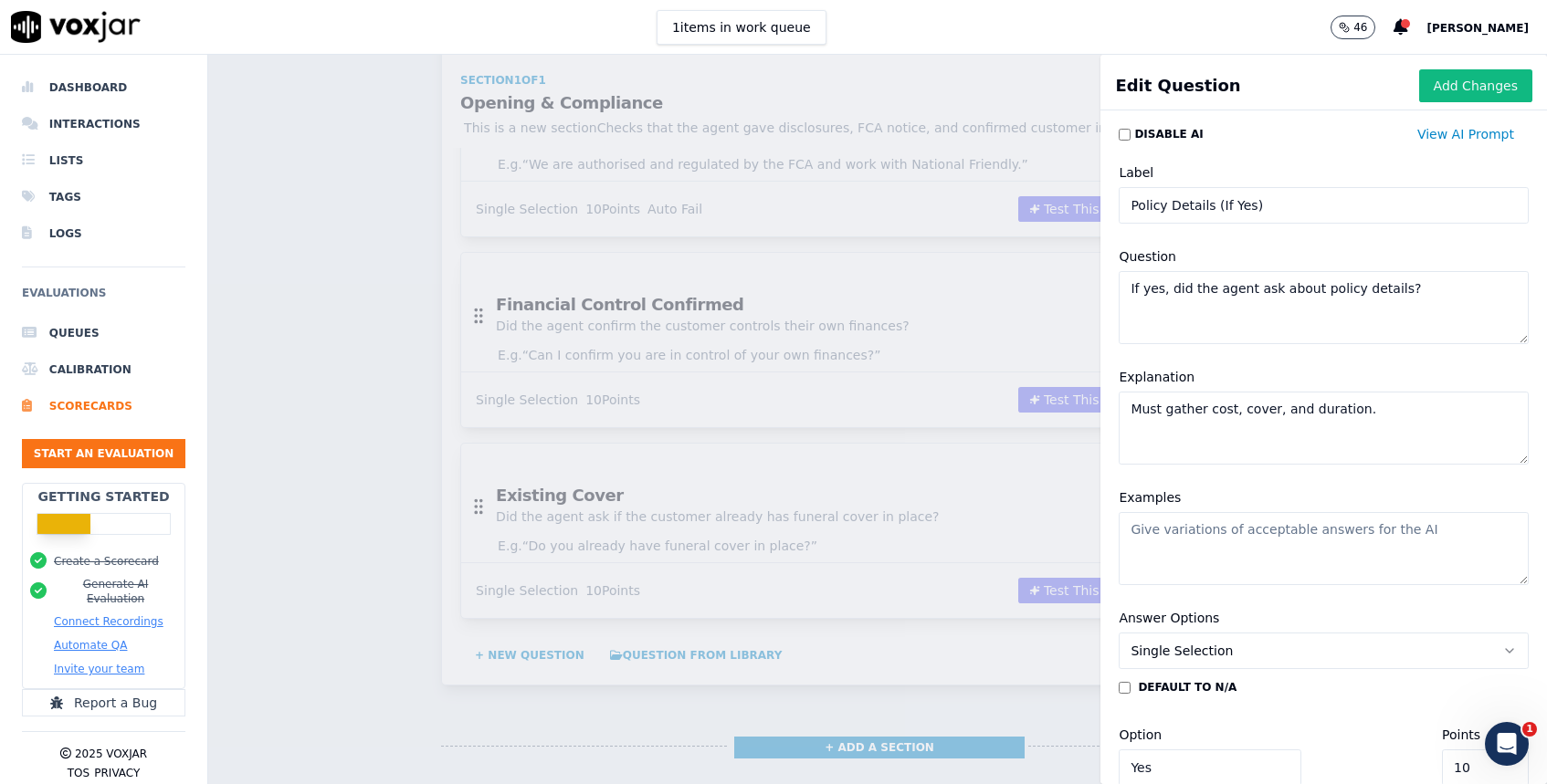
paste textarea "“How much do you pay monthly and how much cover do you get?”"
type textarea "“How much do you pay monthly and how much cover do you get?”"
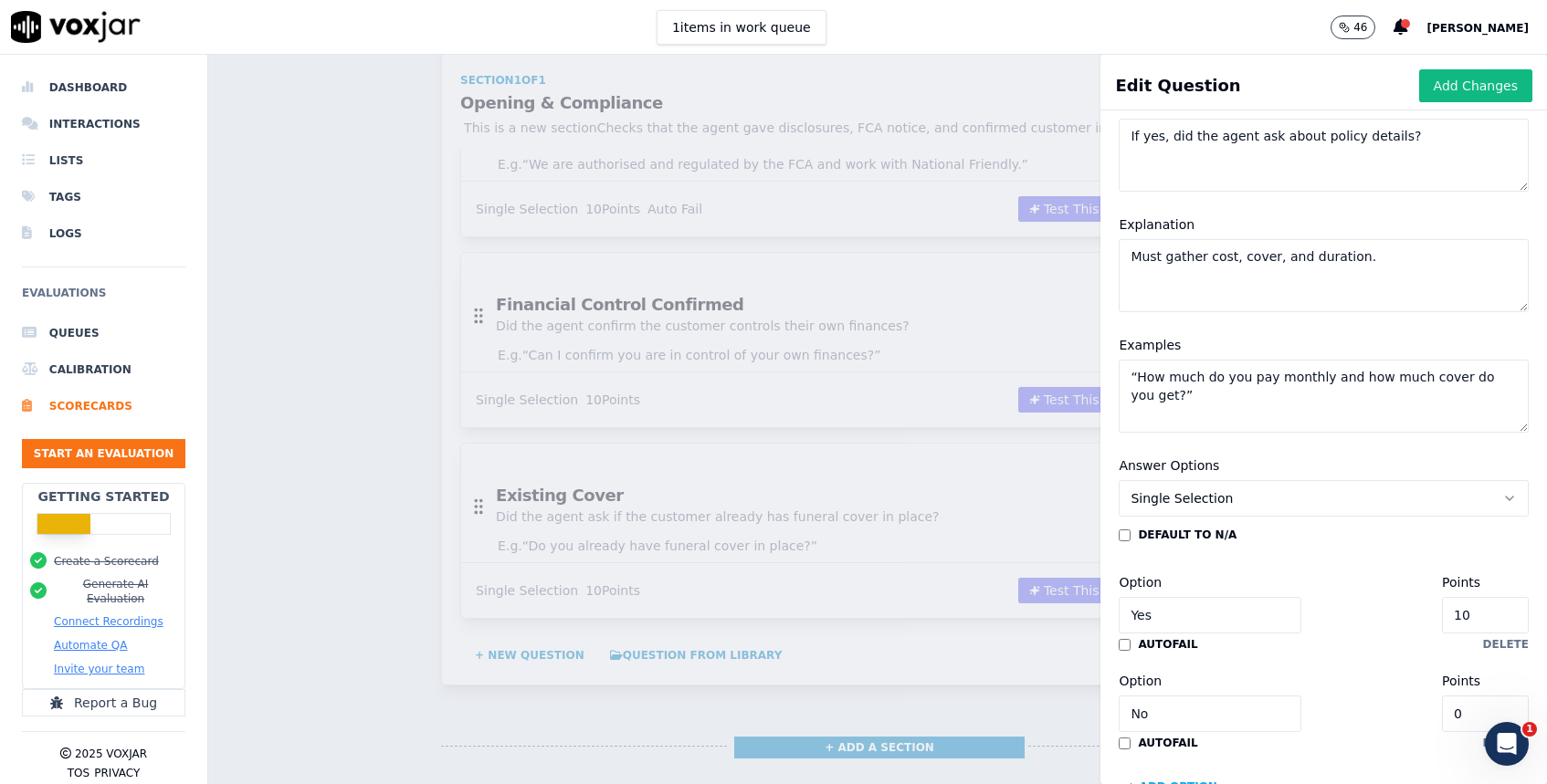
scroll to position [154, 0]
click at [1266, 517] on div "default to N/A Option Yes Points 10 autofail delete Option No Points 0 autofail…" at bounding box center [1323, 659] width 410 height 285
click at [1277, 495] on button "Single Selection" at bounding box center [1323, 498] width 410 height 37
click at [1321, 378] on textarea "“How much do you pay monthly and how much cover do you get?”" at bounding box center [1323, 395] width 410 height 73
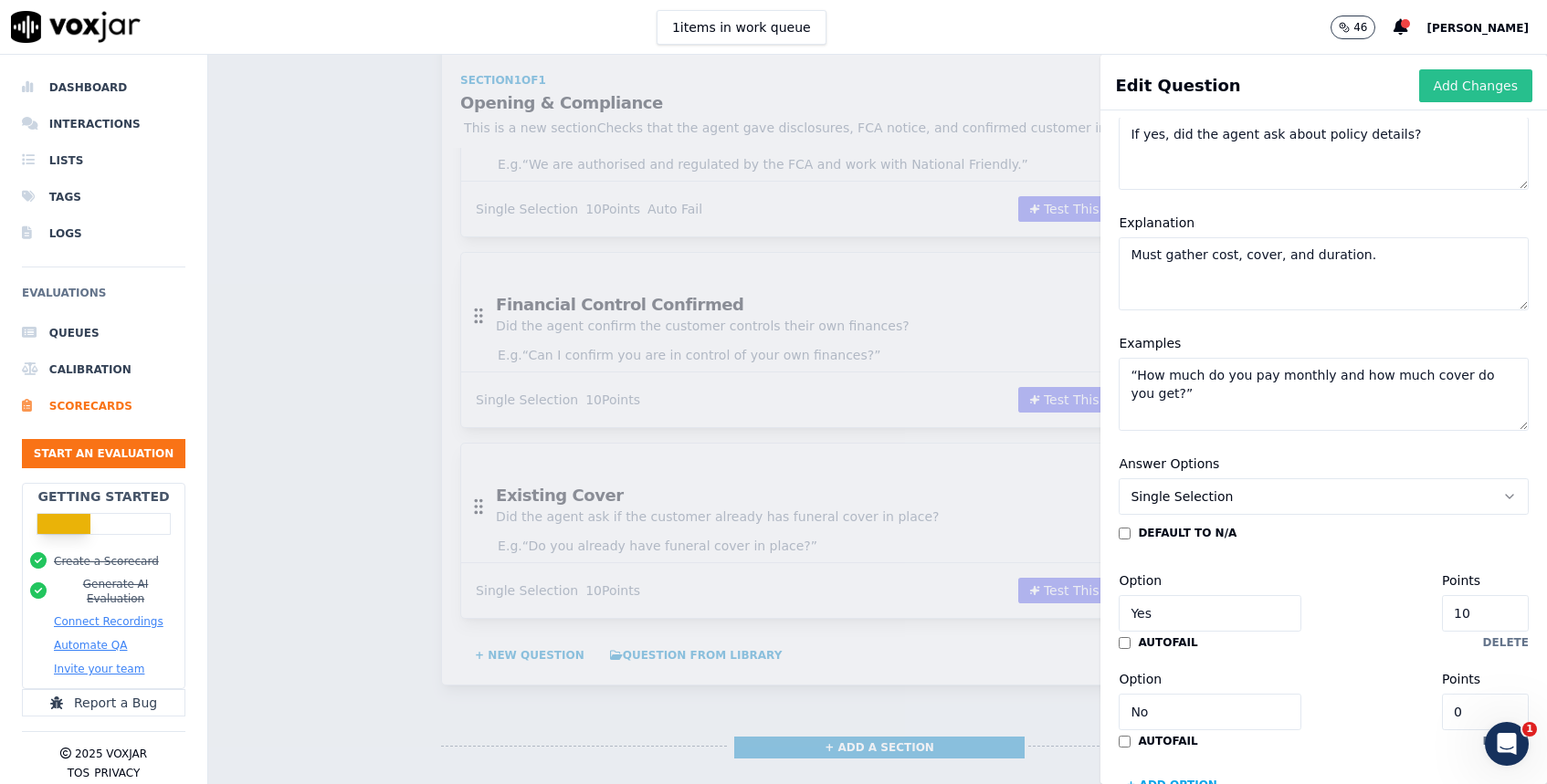
click at [1449, 85] on button "Add Changes" at bounding box center [1476, 86] width 113 height 33
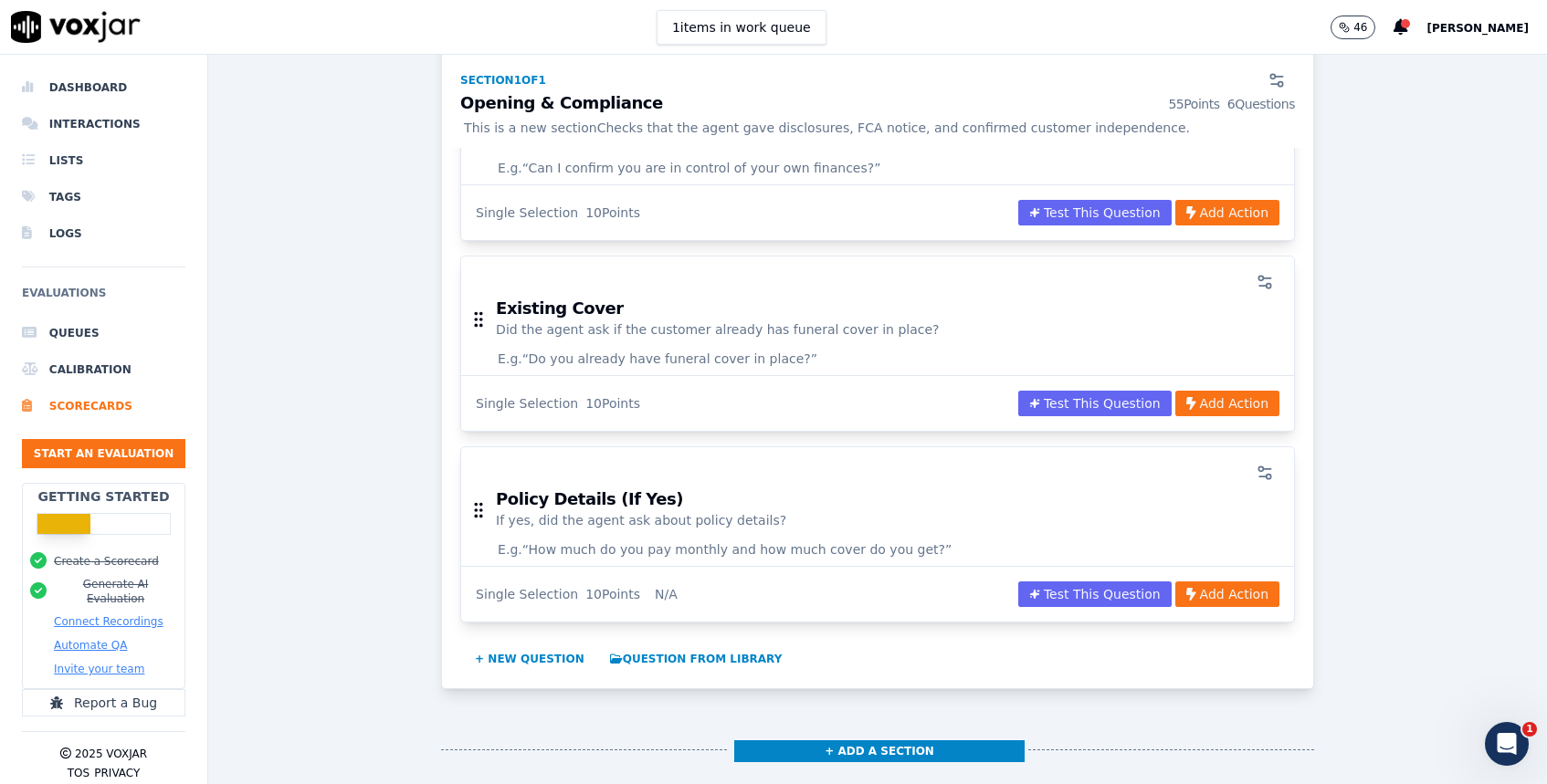
scroll to position [1146, 0]
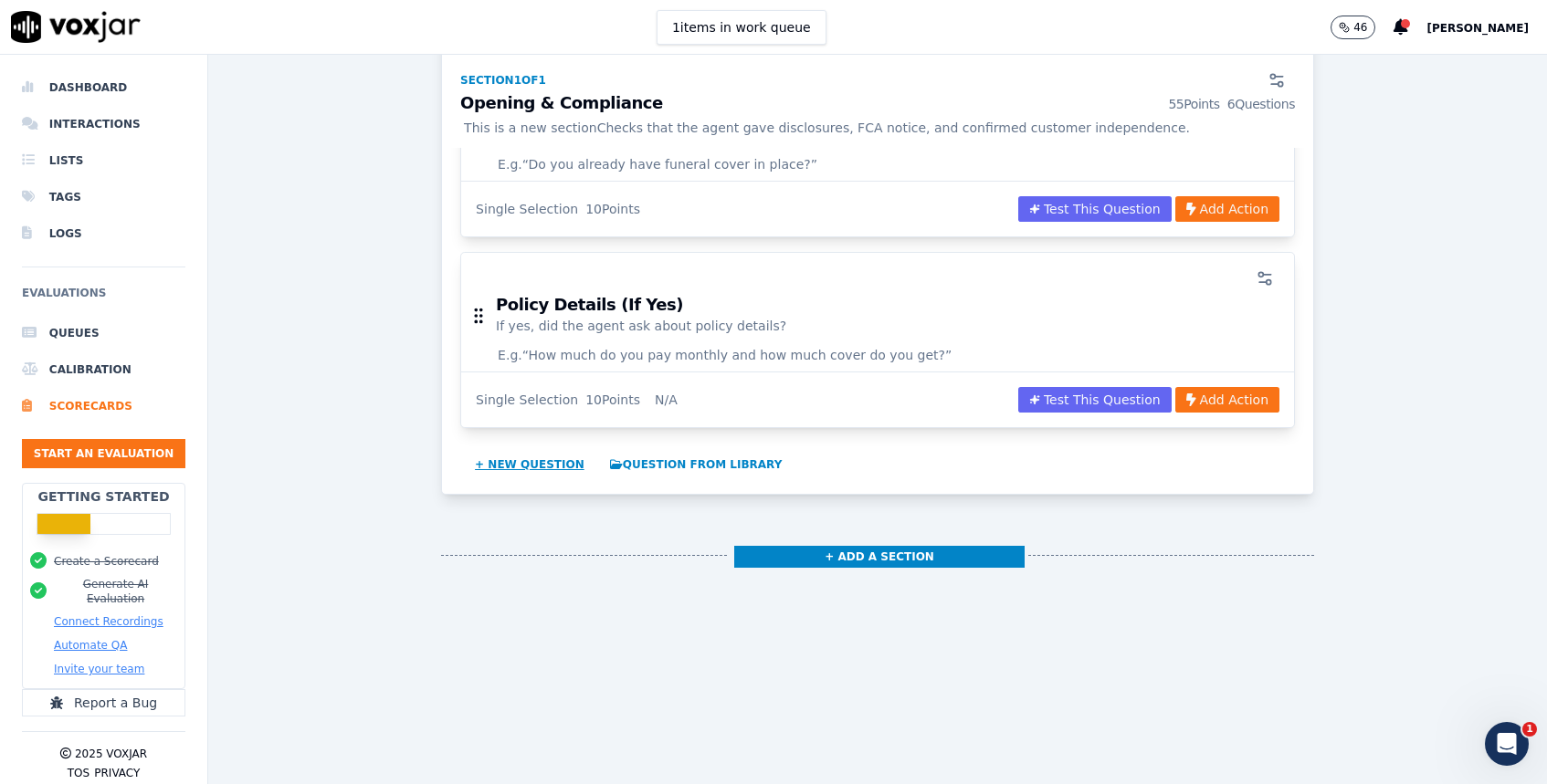
click at [541, 468] on button "+ New question" at bounding box center [530, 465] width 124 height 29
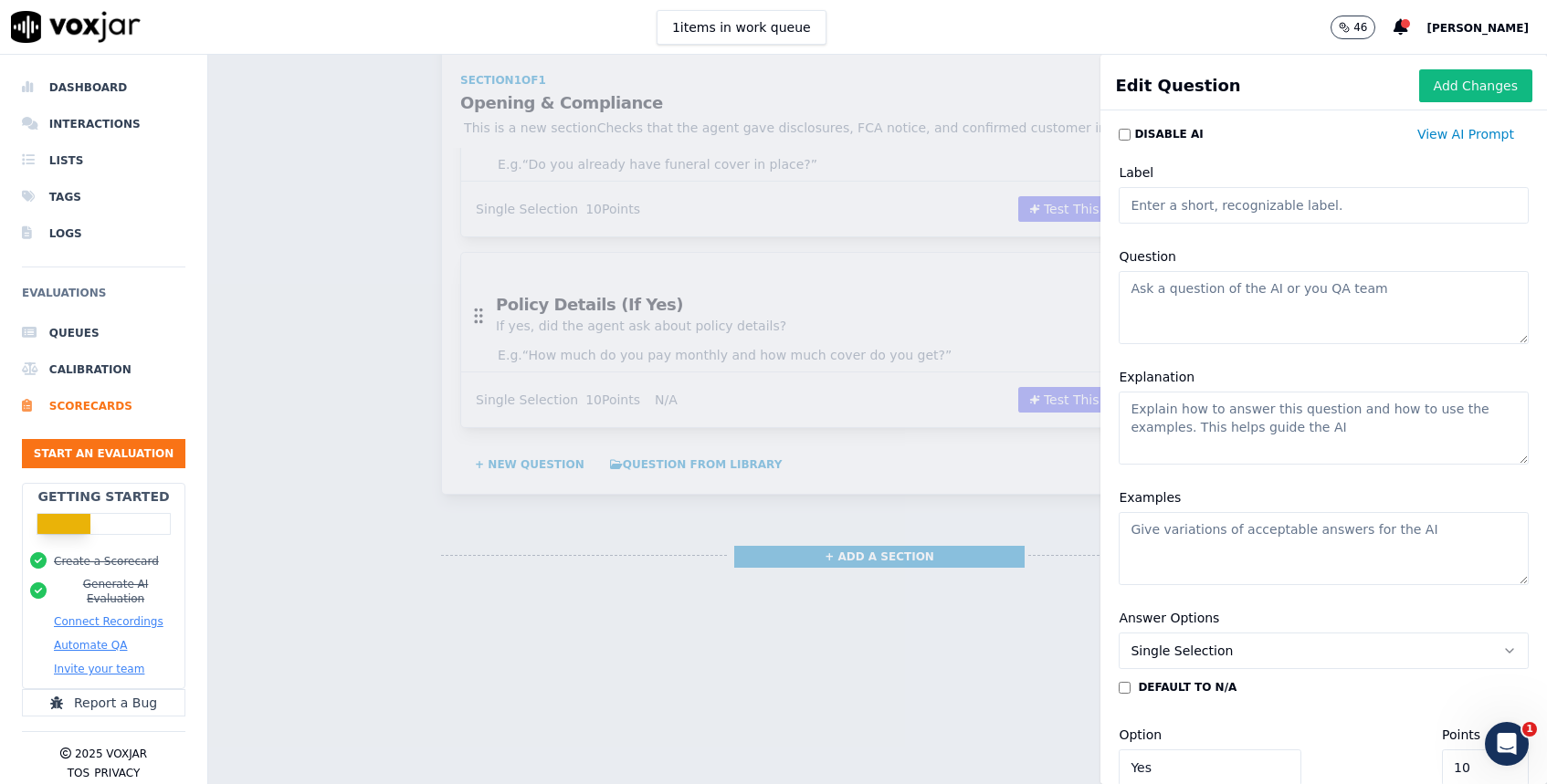
click at [1208, 210] on input "Label" at bounding box center [1323, 206] width 410 height 37
paste input "Funeral Costs Explained"
type input "Funeral Costs Explained"
click at [1201, 312] on textarea "Question" at bounding box center [1323, 308] width 410 height 73
paste textarea "Did the agent explain the rising funeral costs?"
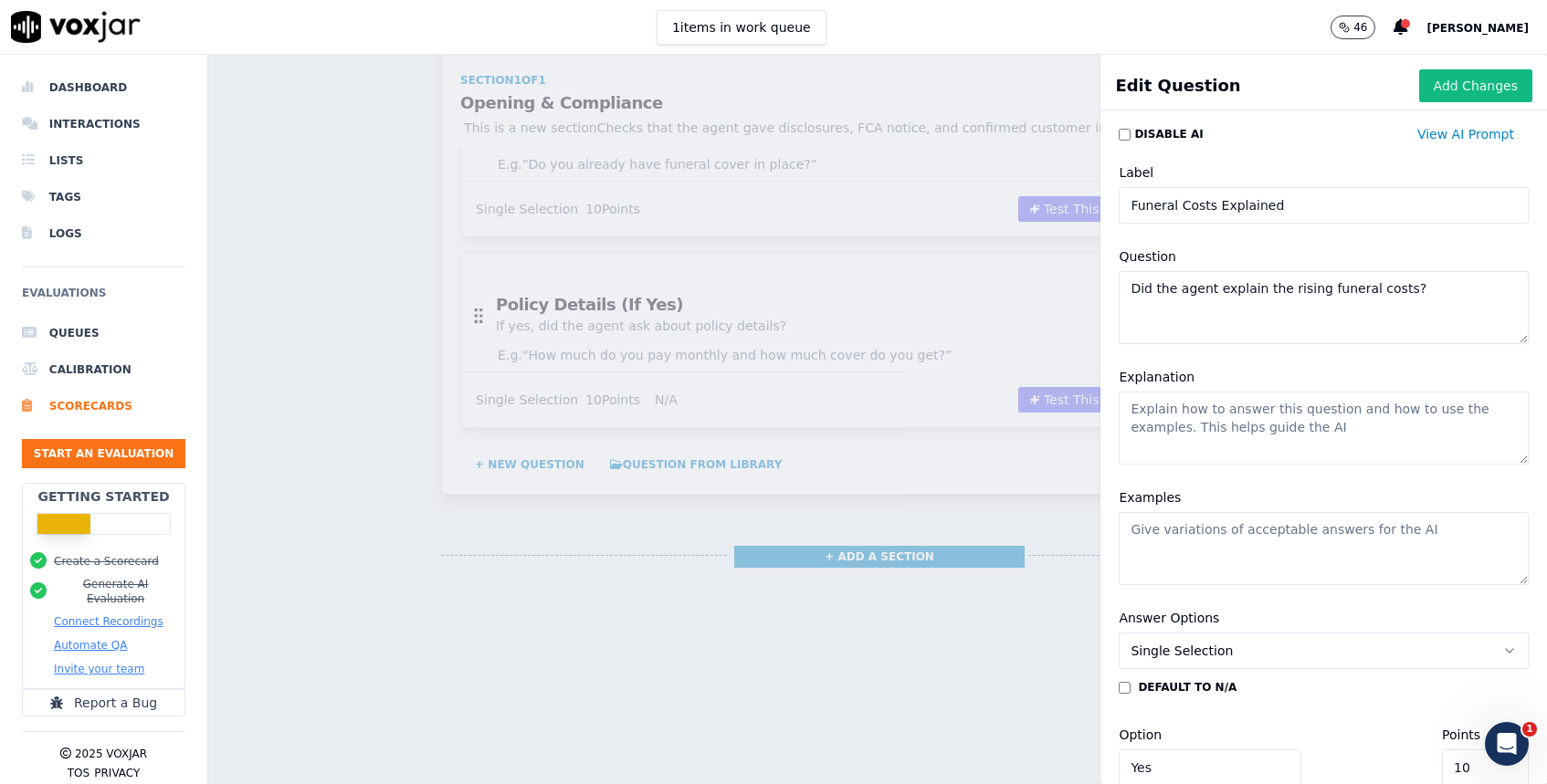
type textarea "Did the agent explain the rising funeral costs?"
click at [1218, 431] on textarea "Explanation" at bounding box center [1323, 429] width 410 height 73
paste textarea "Must mention ~£5,000 average cost."
type textarea "Must mention ~£5,000 average cost."
click at [1206, 533] on textarea "Examples" at bounding box center [1323, 549] width 410 height 73
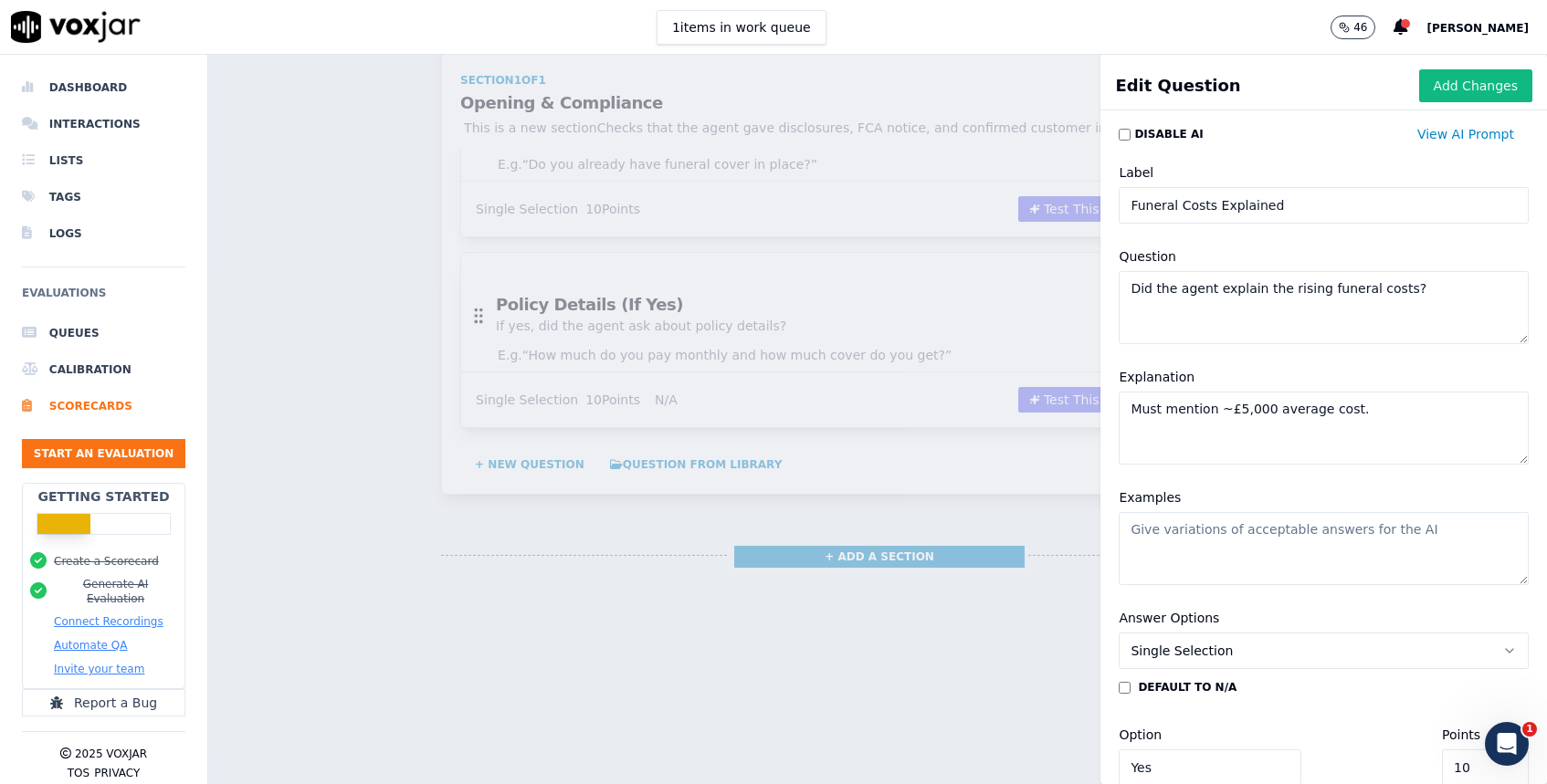
paste textarea "“Funerals now cost on average £5,000.”"
type textarea "“Funerals now cost on average £5,000.”"
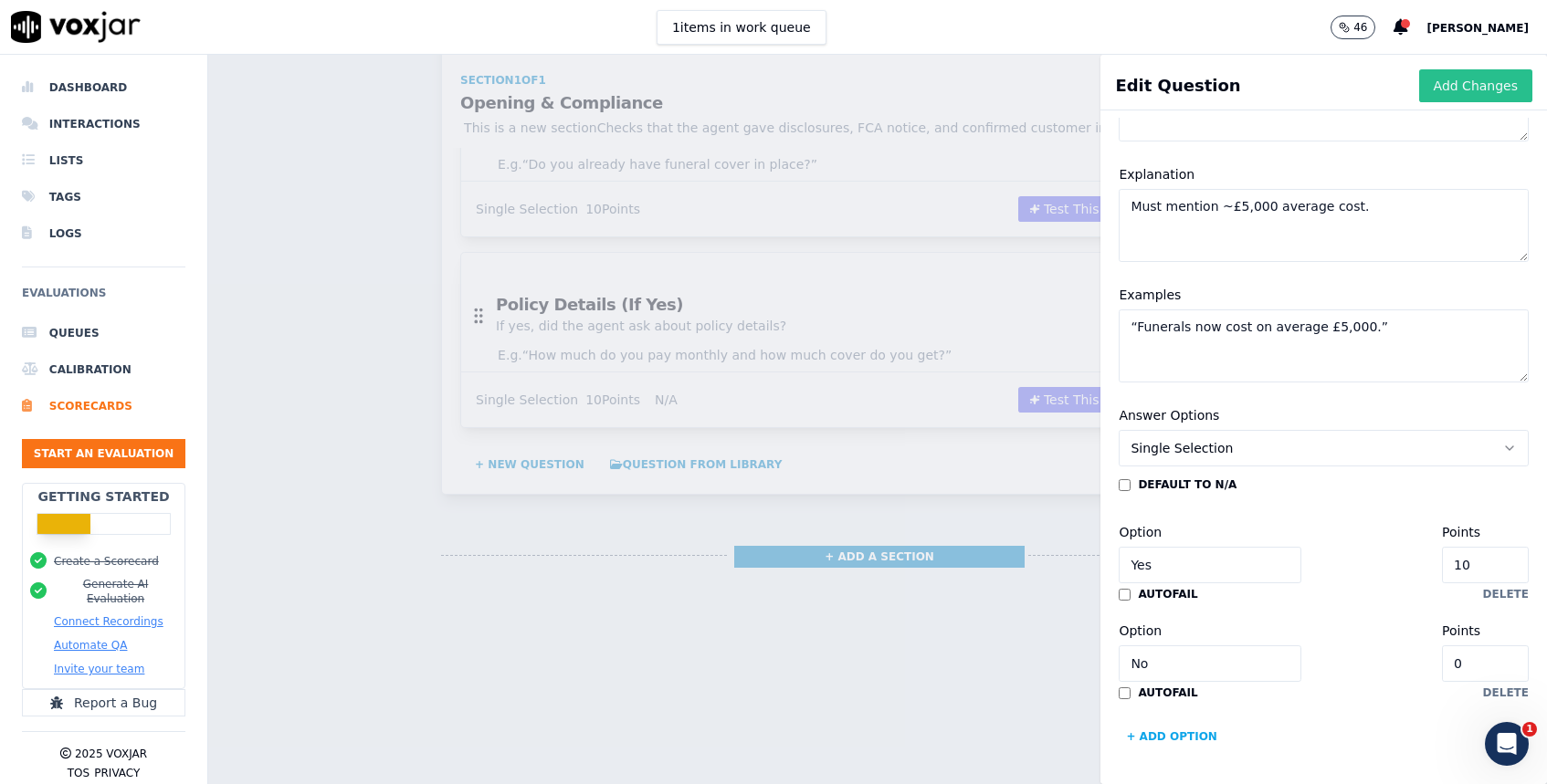
click at [1457, 74] on button "Add Changes" at bounding box center [1476, 86] width 113 height 33
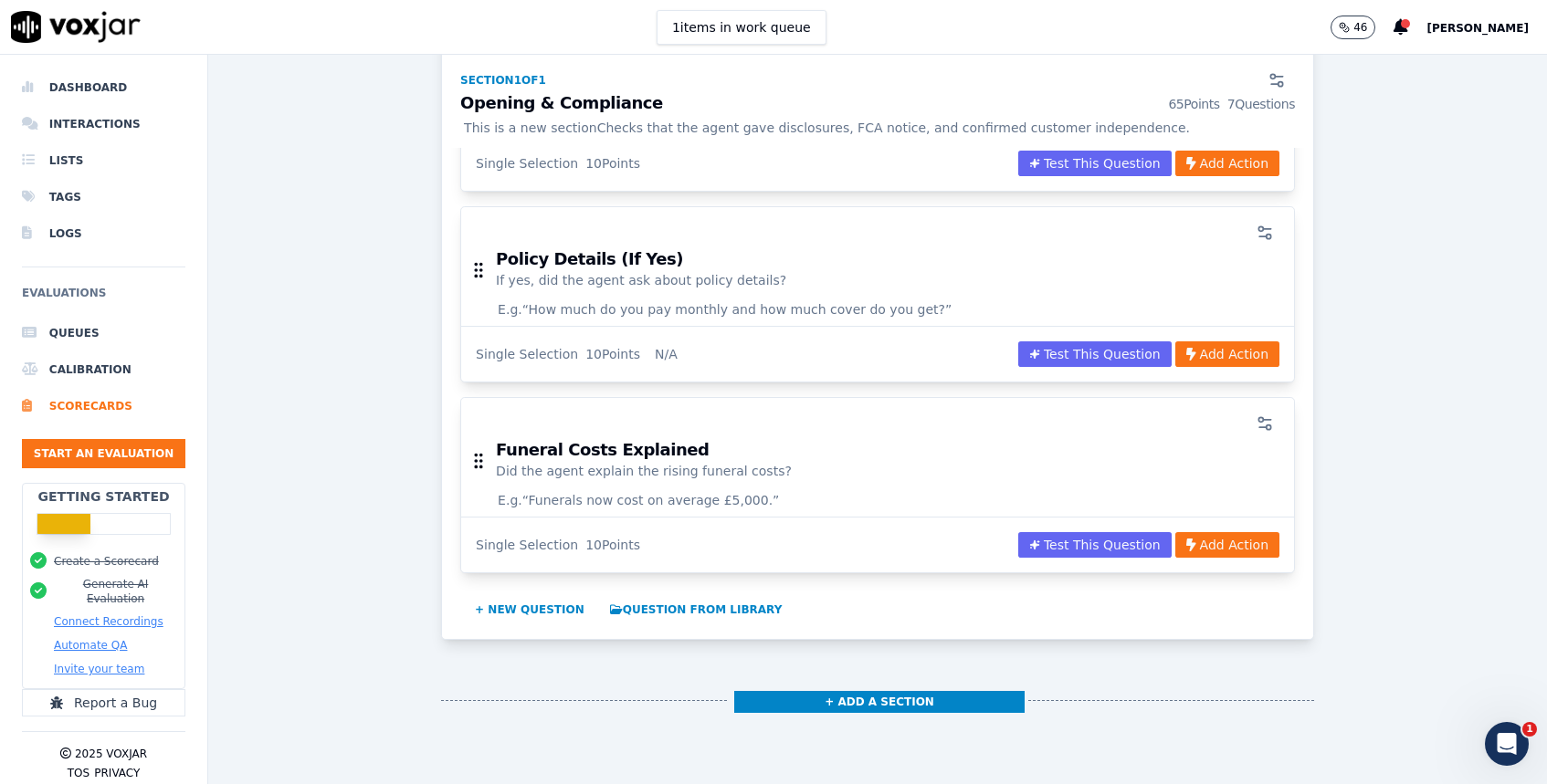
scroll to position [1177, 0]
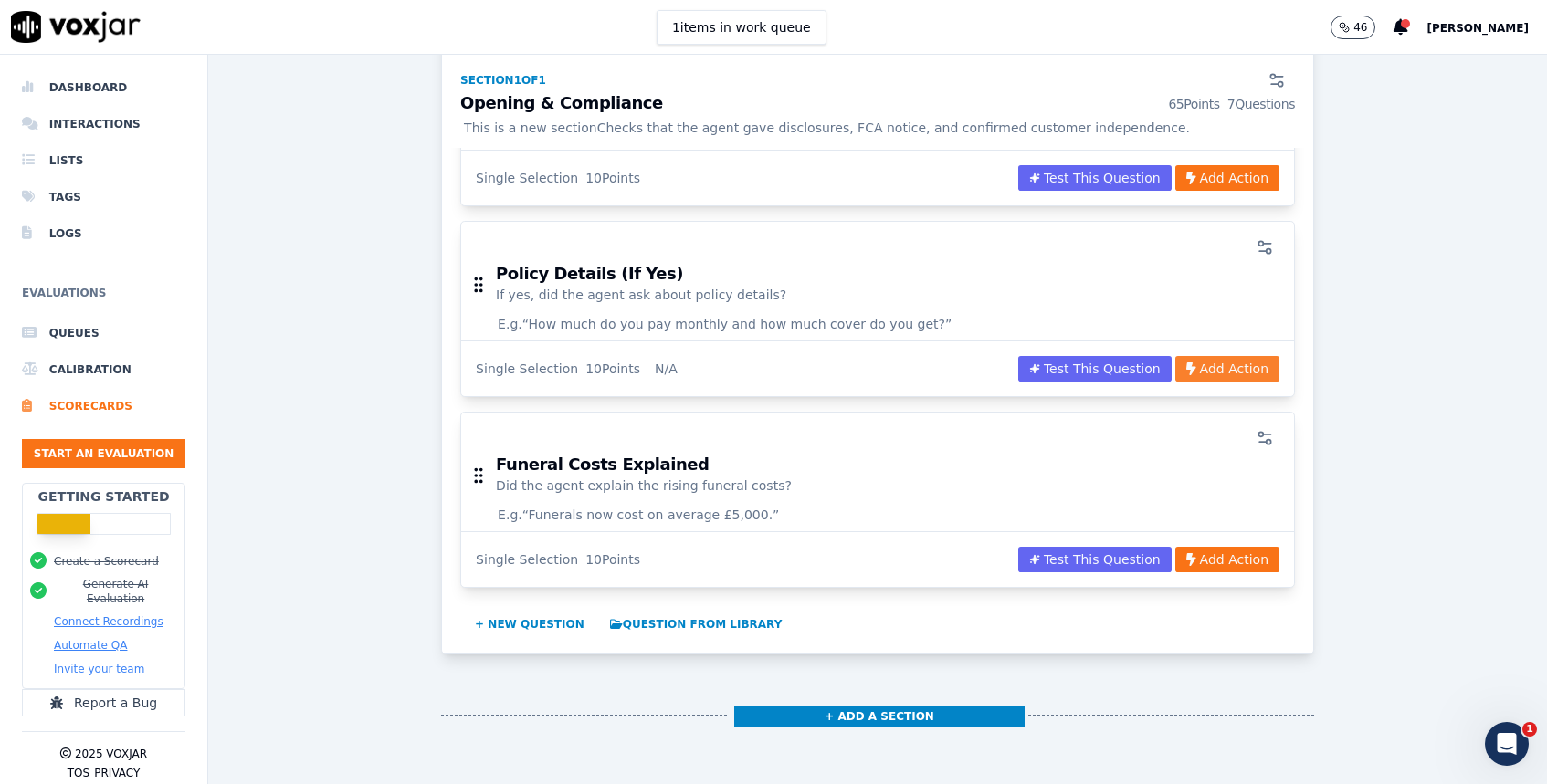
click at [1227, 370] on button "Add Action" at bounding box center [1227, 369] width 104 height 26
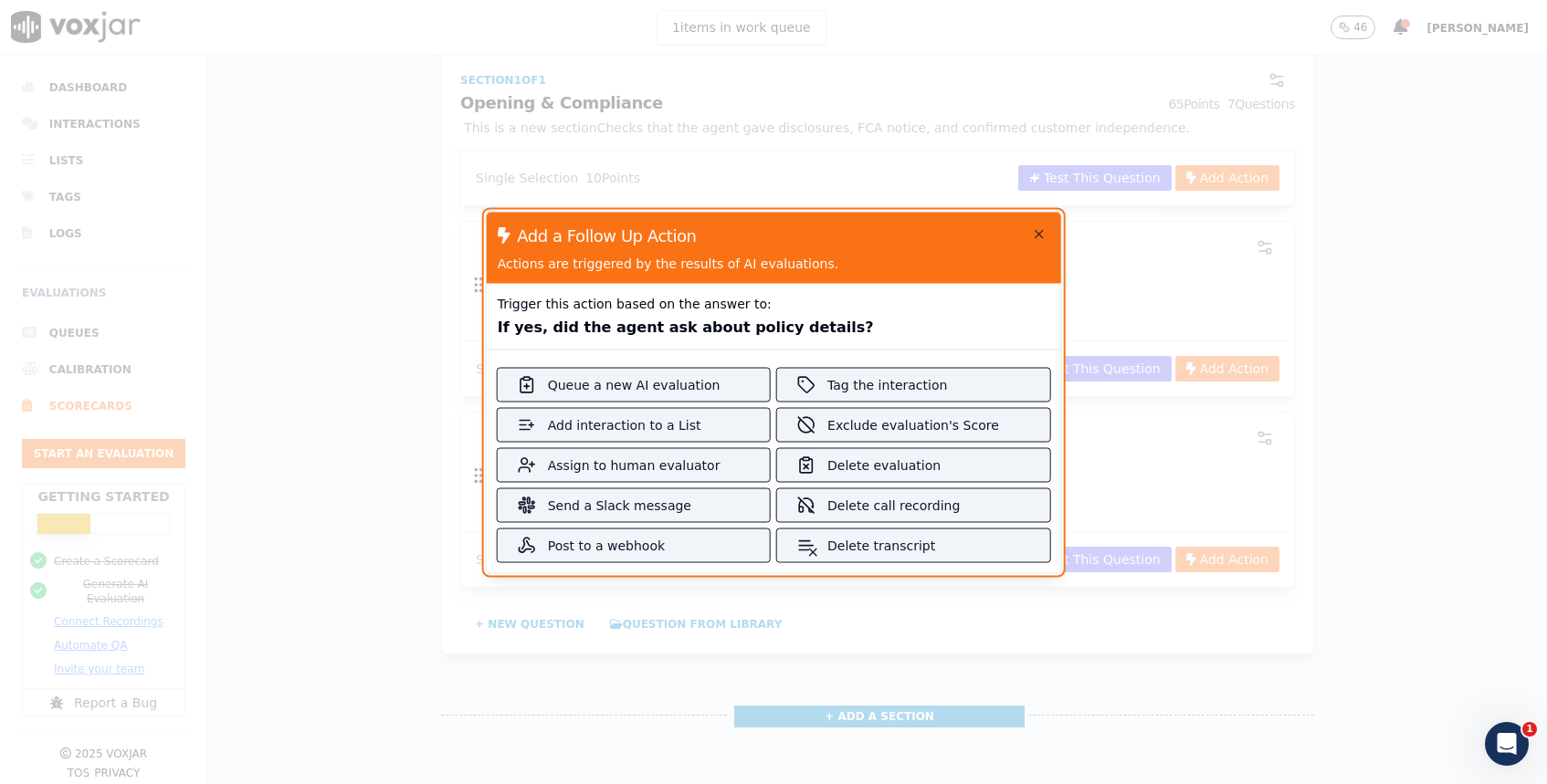
click at [1415, 358] on div at bounding box center [773, 392] width 1547 height 784
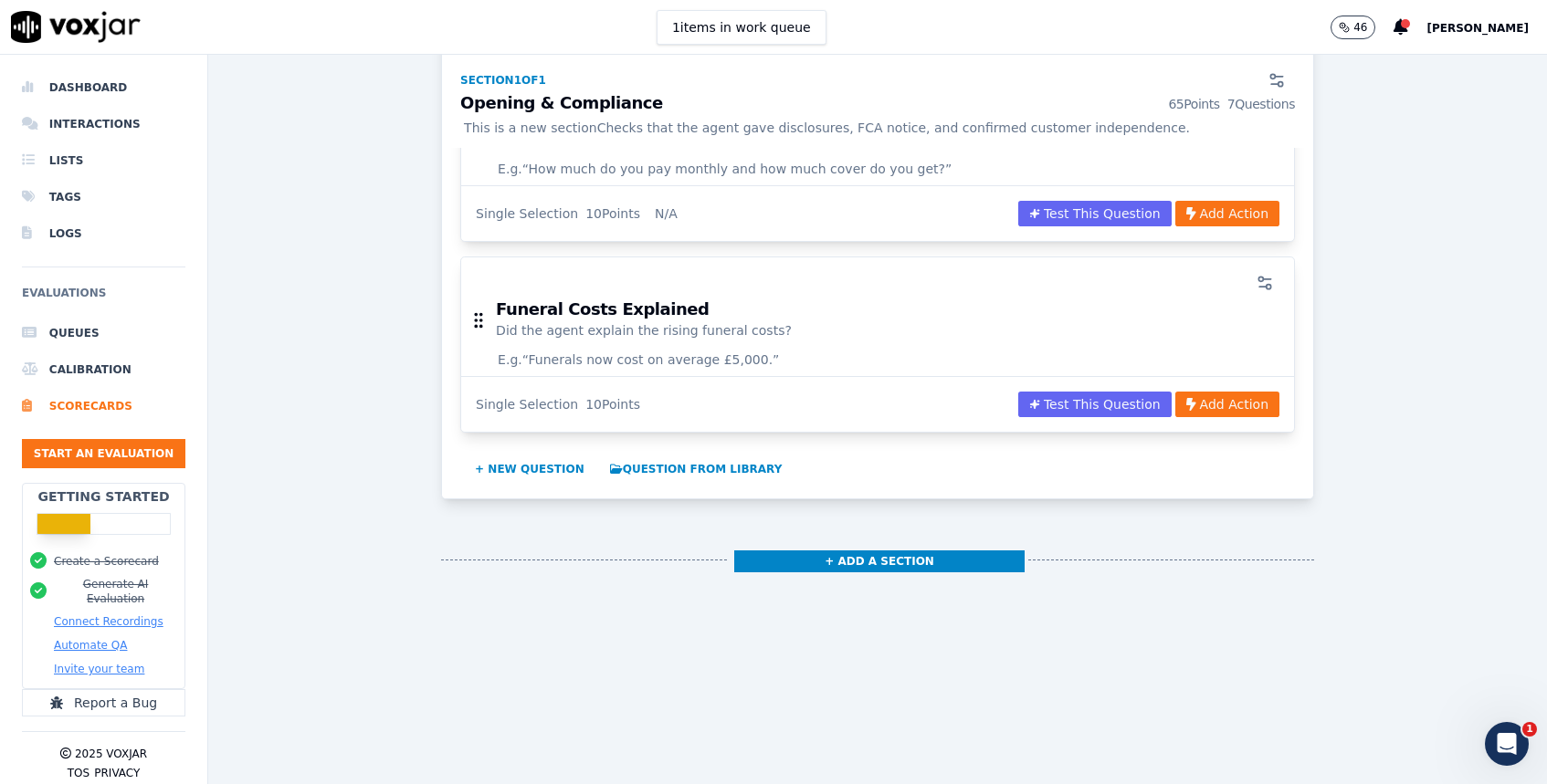
scroll to position [1337, 0]
